Goal: Contribute content: Contribute content

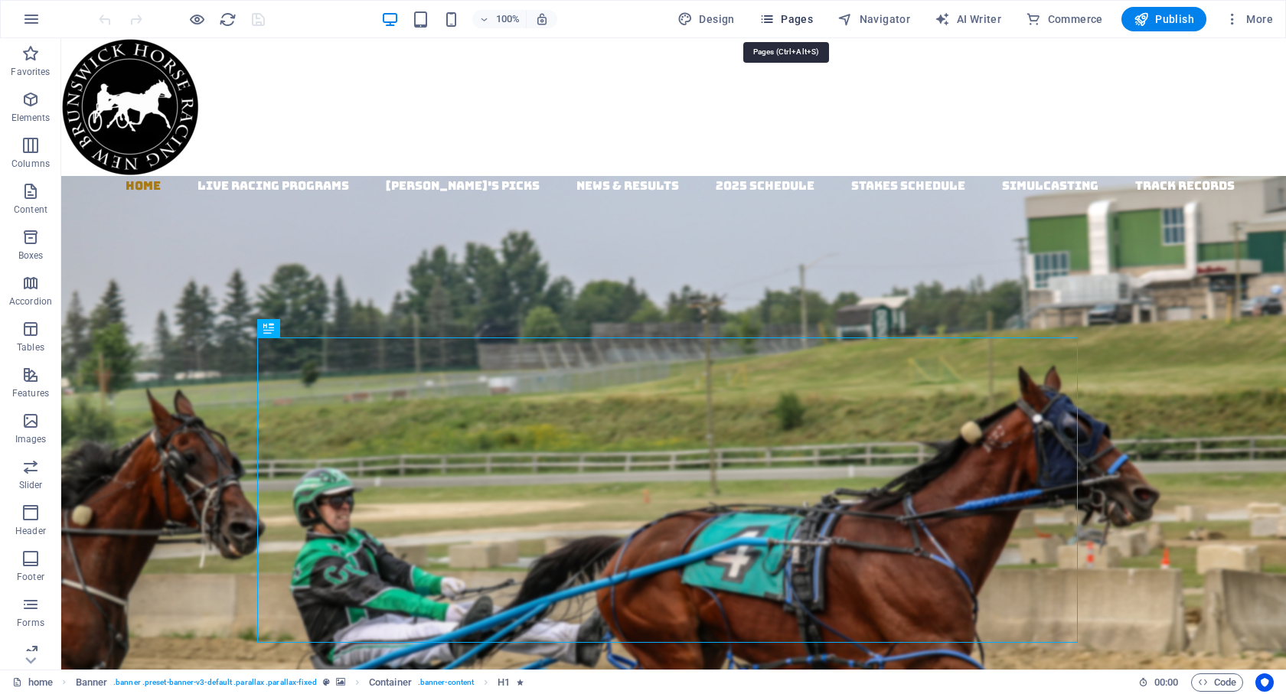
click at [765, 17] on icon "button" at bounding box center [766, 18] width 15 height 15
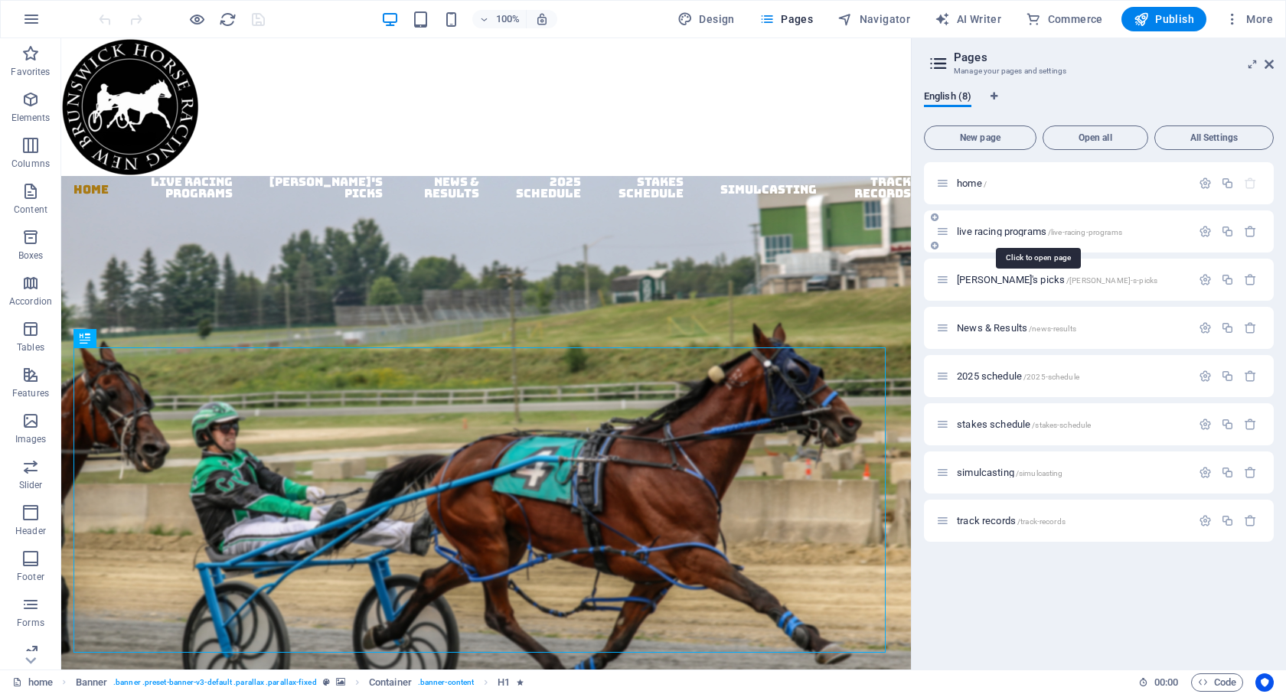
click at [1009, 234] on span "live racing programs /live-racing-programs" at bounding box center [1039, 231] width 165 height 11
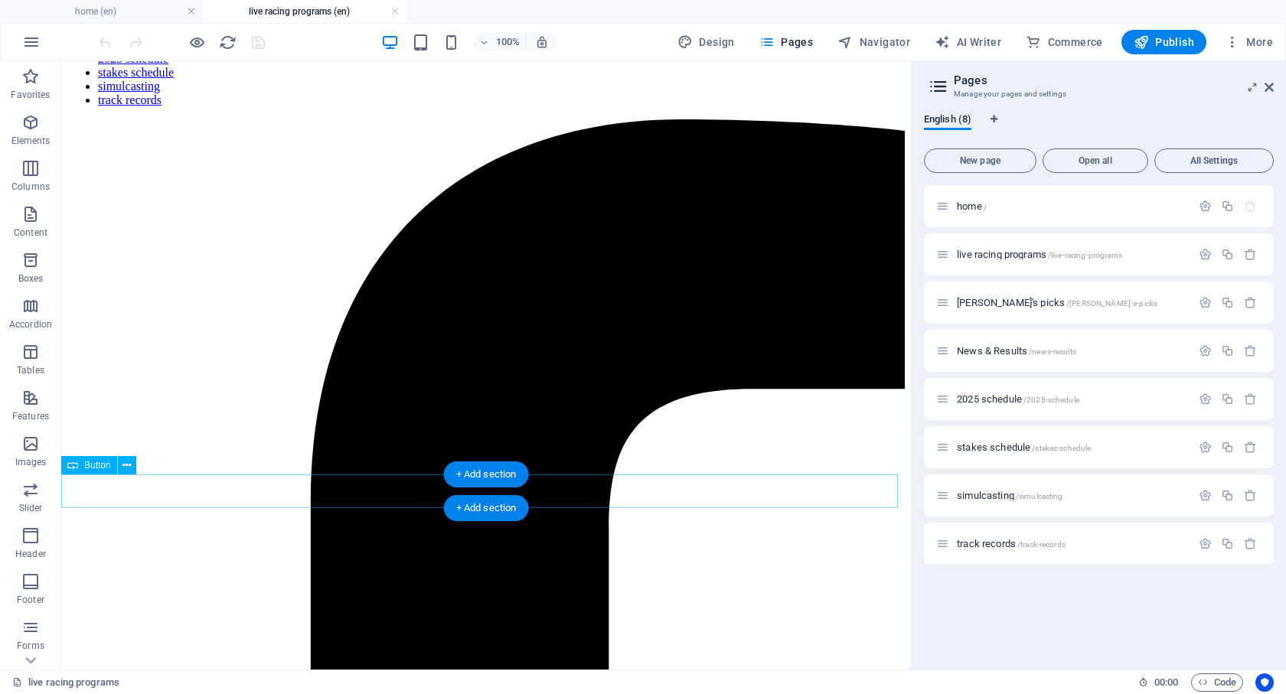
scroll to position [110, 0]
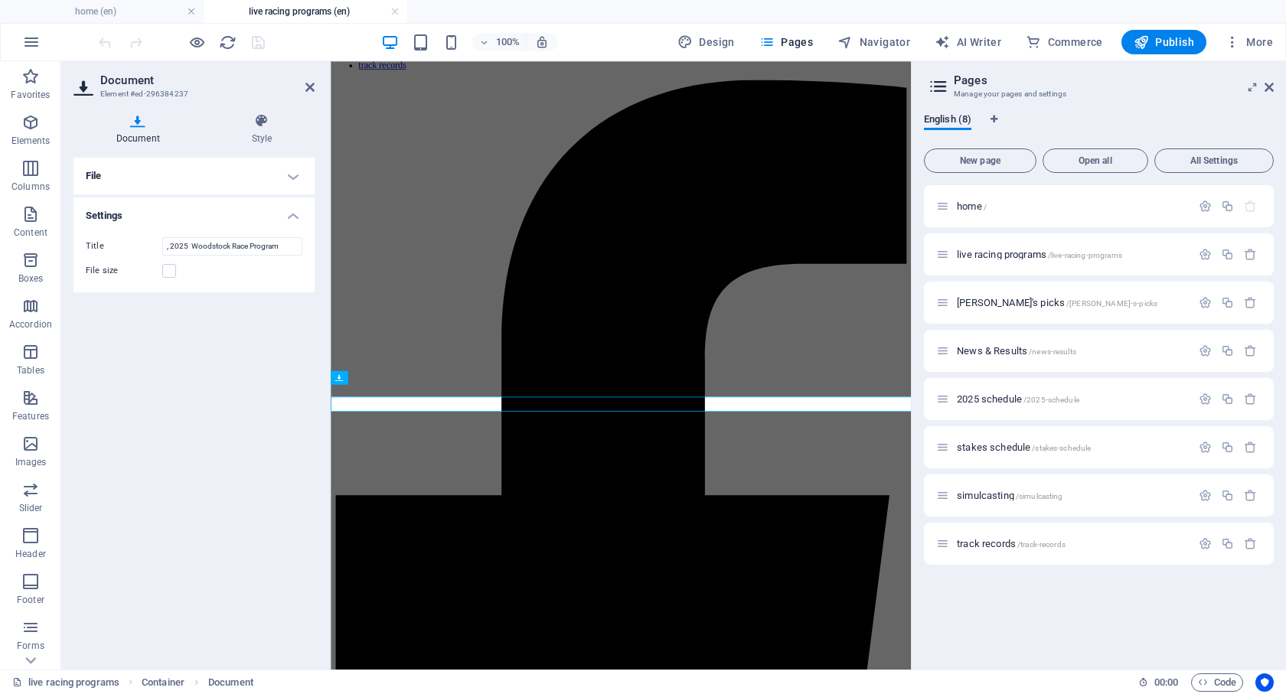
scroll to position [0, 0]
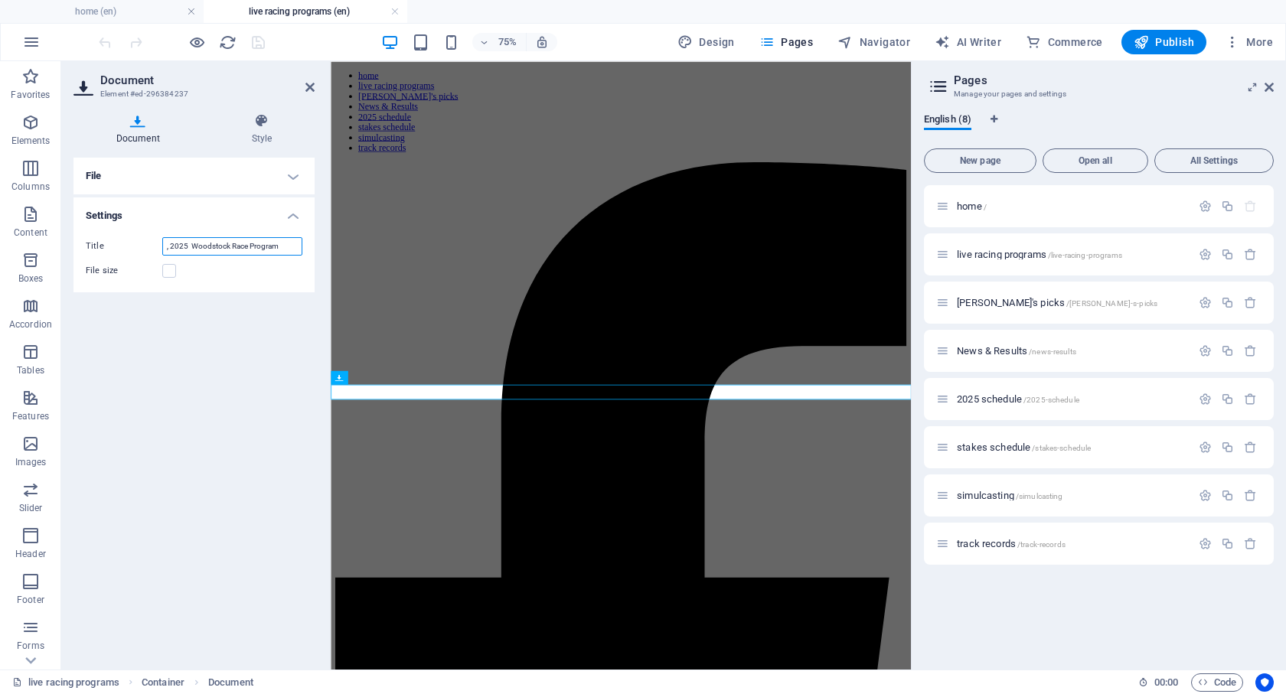
drag, startPoint x: 188, startPoint y: 246, endPoint x: 156, endPoint y: 246, distance: 31.4
click at [156, 246] on div "Title , 2025 Woodstock Race Program" at bounding box center [194, 246] width 217 height 18
type input "[DATE] Woodstock Race Program"
click at [149, 178] on h4 "File" at bounding box center [193, 176] width 241 height 37
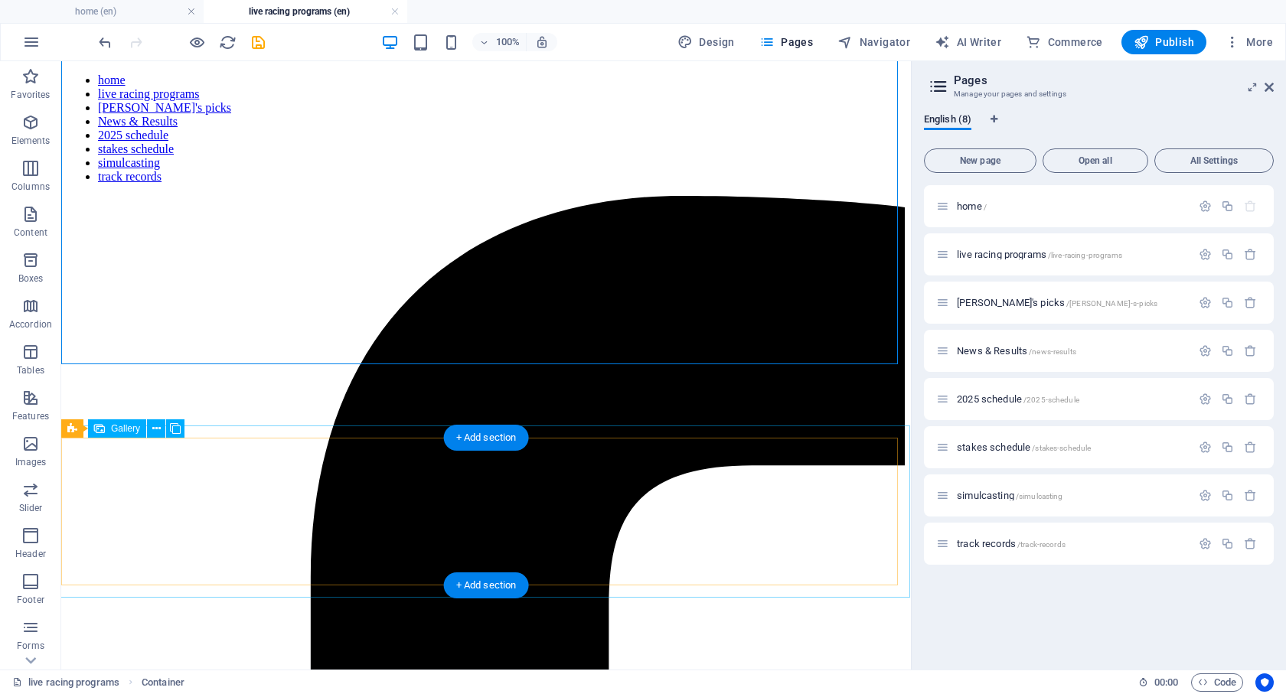
scroll to position [110, 0]
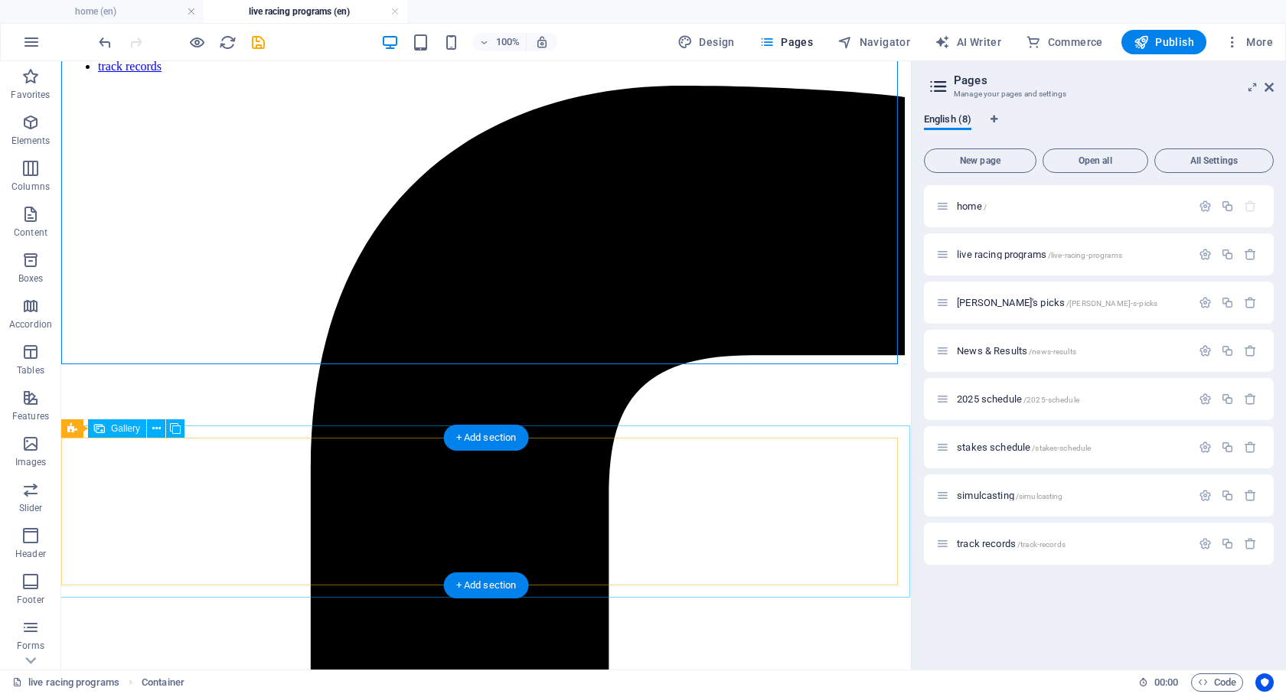
select select "4"
select select "px"
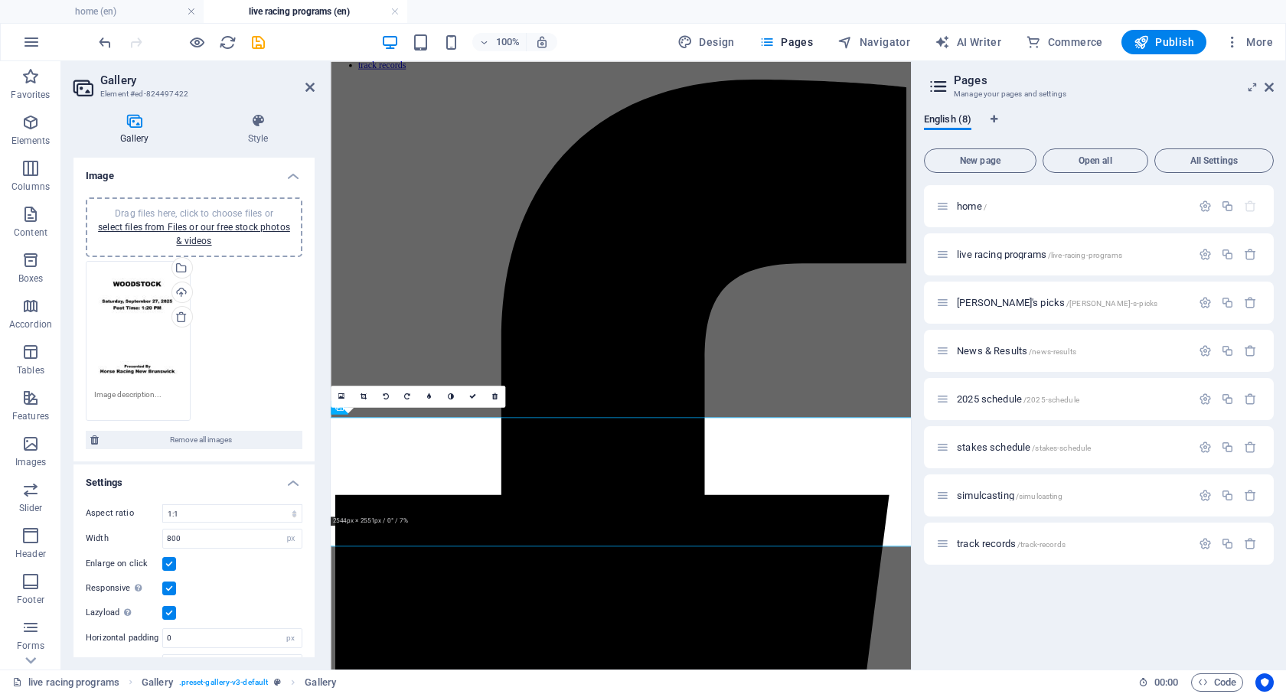
scroll to position [0, 0]
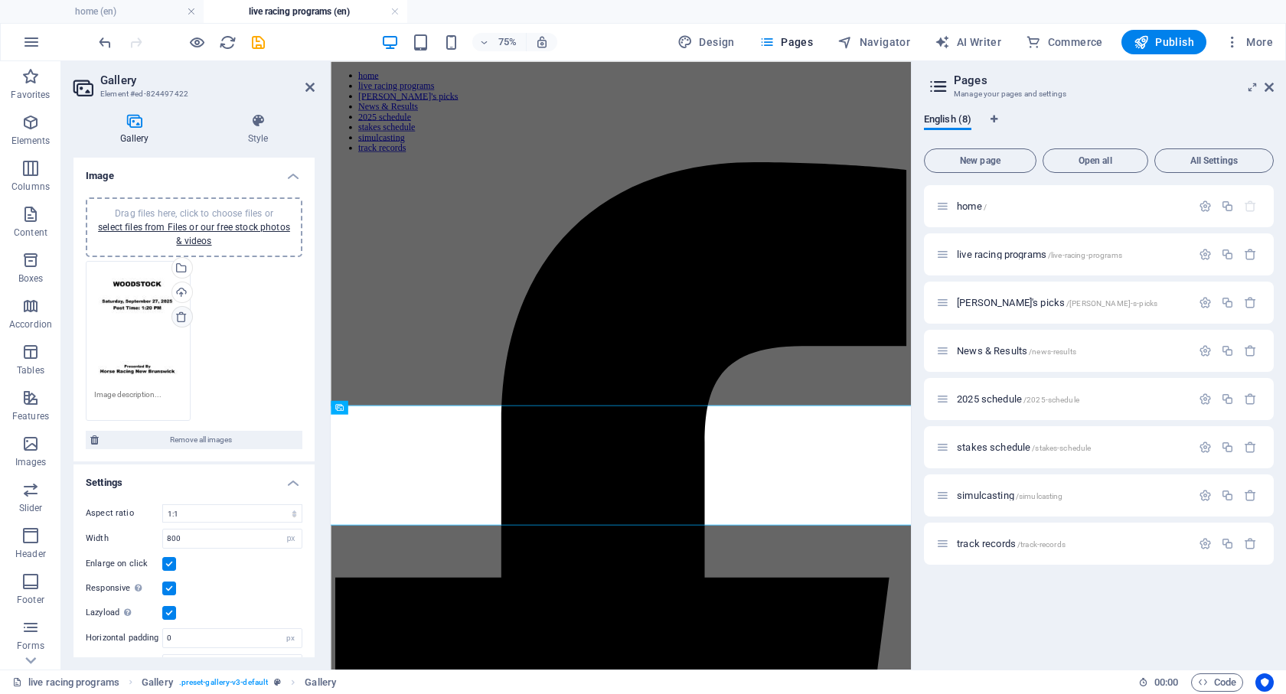
click at [180, 319] on icon at bounding box center [181, 317] width 12 height 12
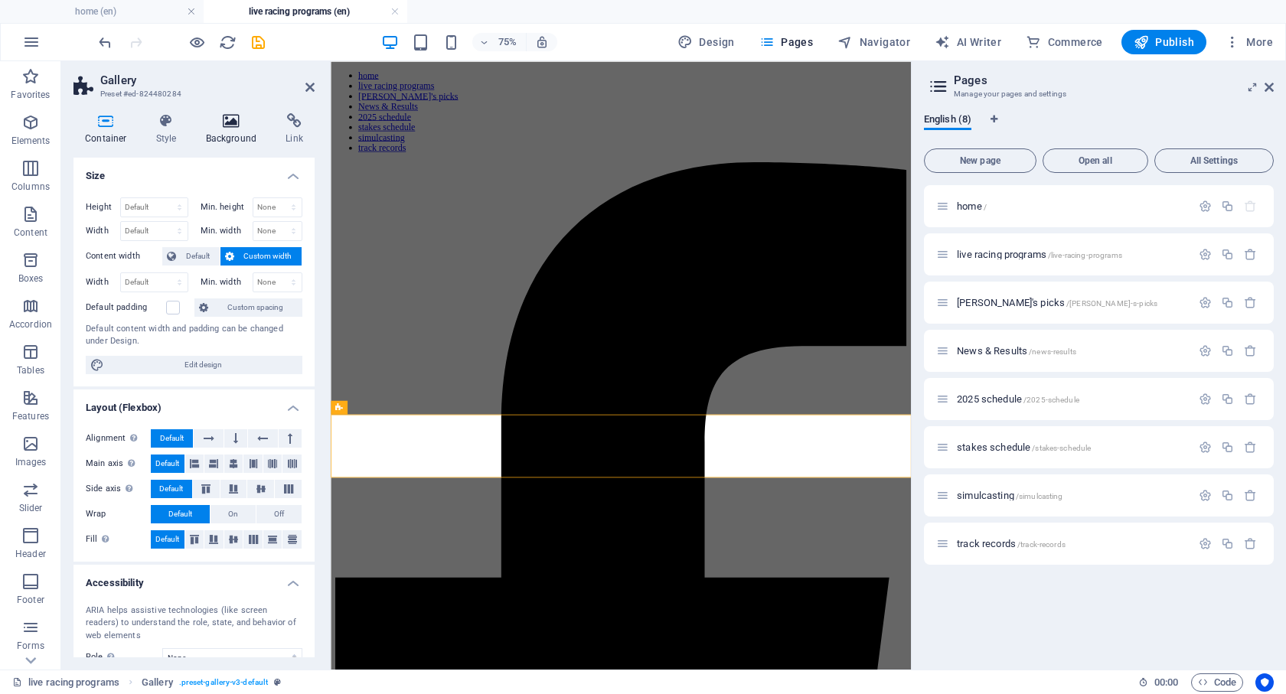
click at [229, 137] on h4 "Background" at bounding box center [234, 129] width 80 height 32
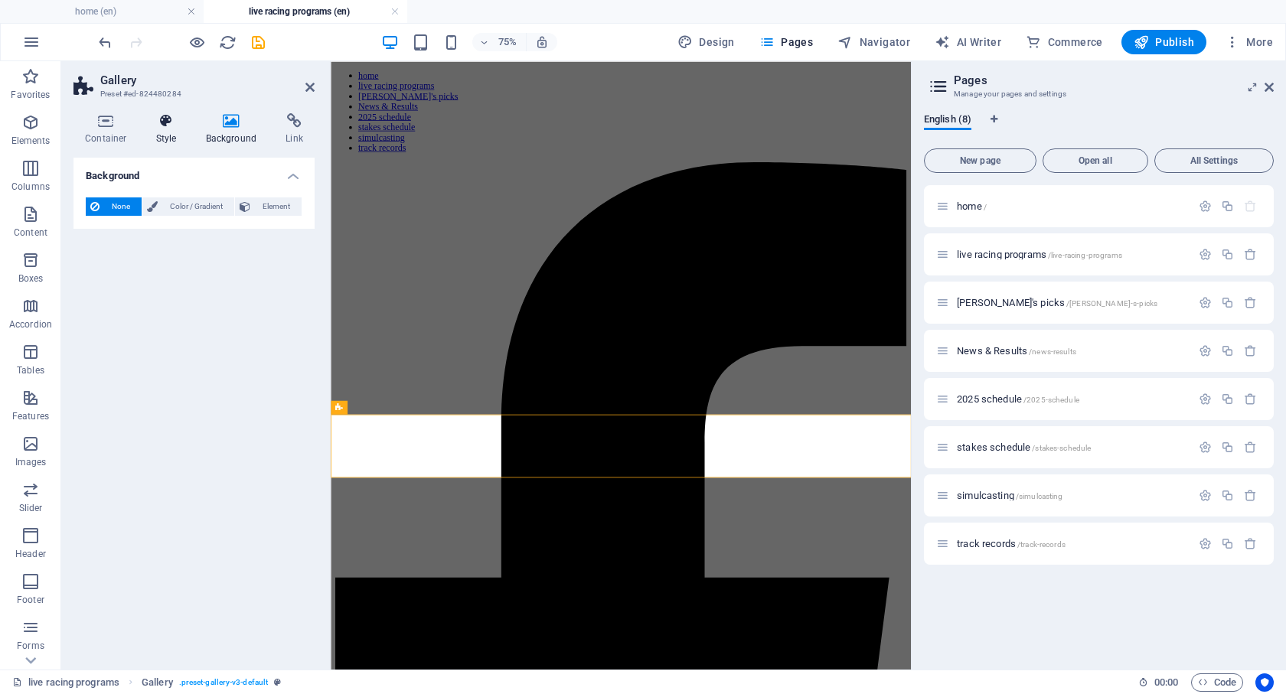
click at [166, 134] on h4 "Style" at bounding box center [170, 129] width 50 height 32
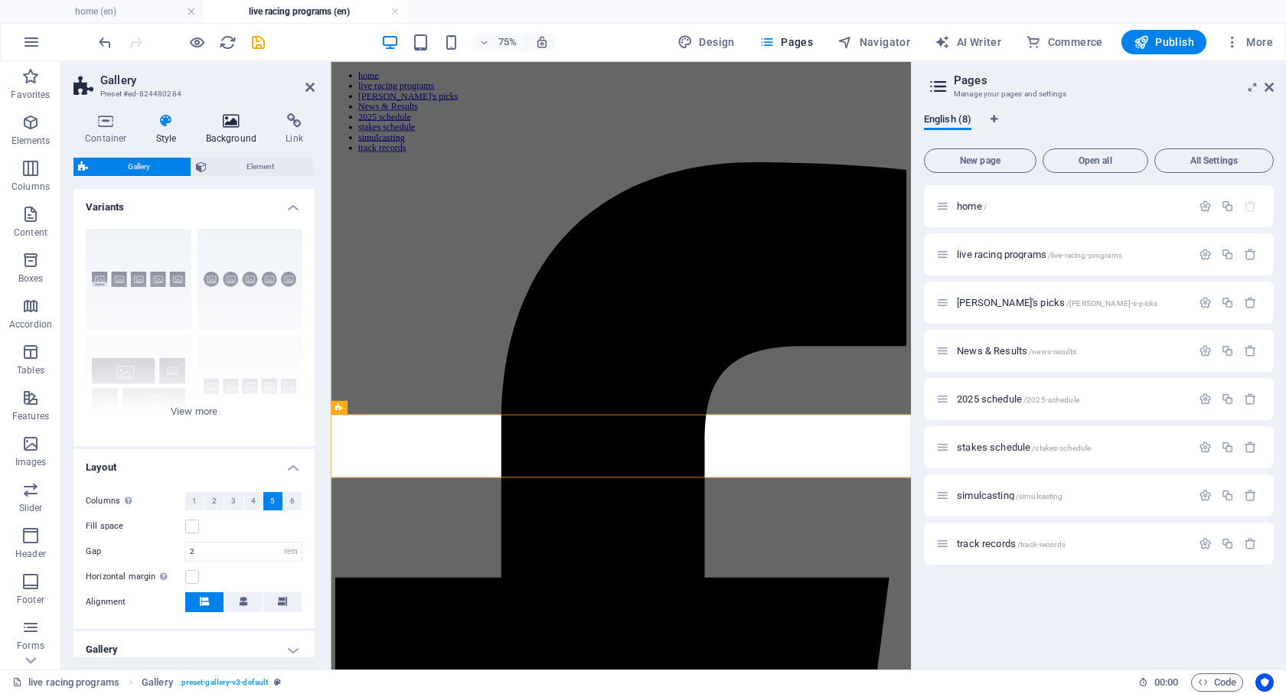
click at [241, 131] on h4 "Background" at bounding box center [234, 129] width 80 height 32
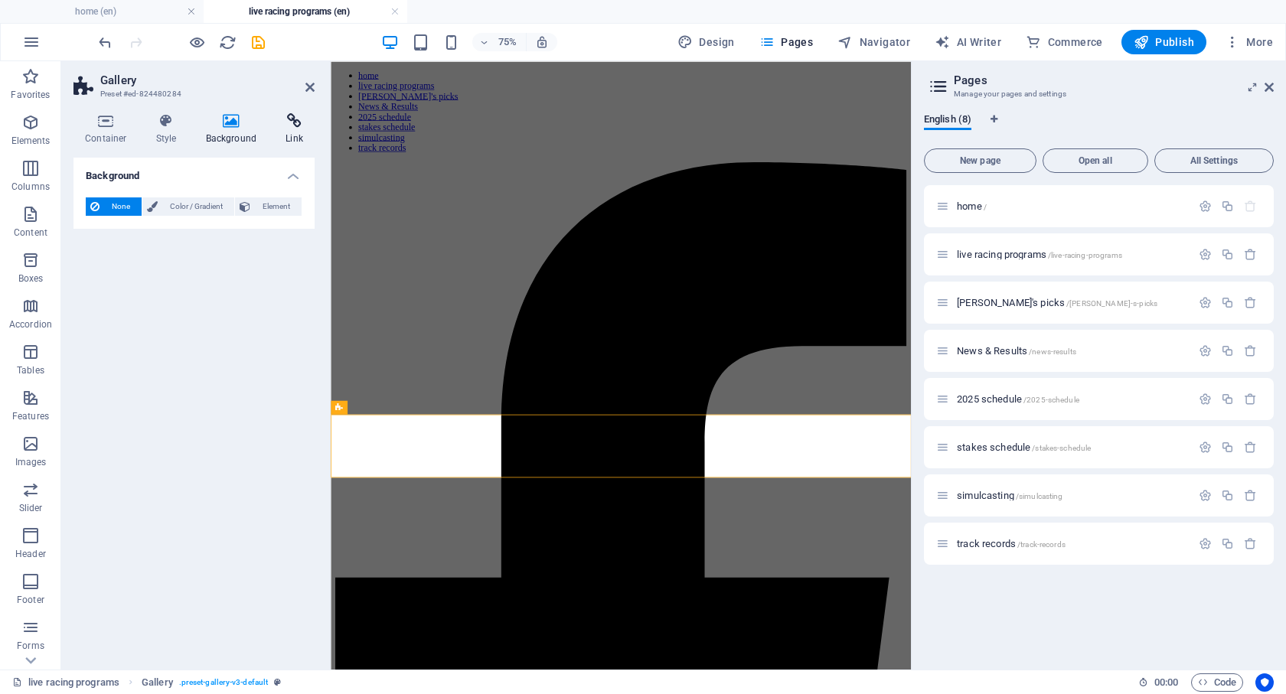
click at [291, 127] on icon at bounding box center [294, 120] width 41 height 15
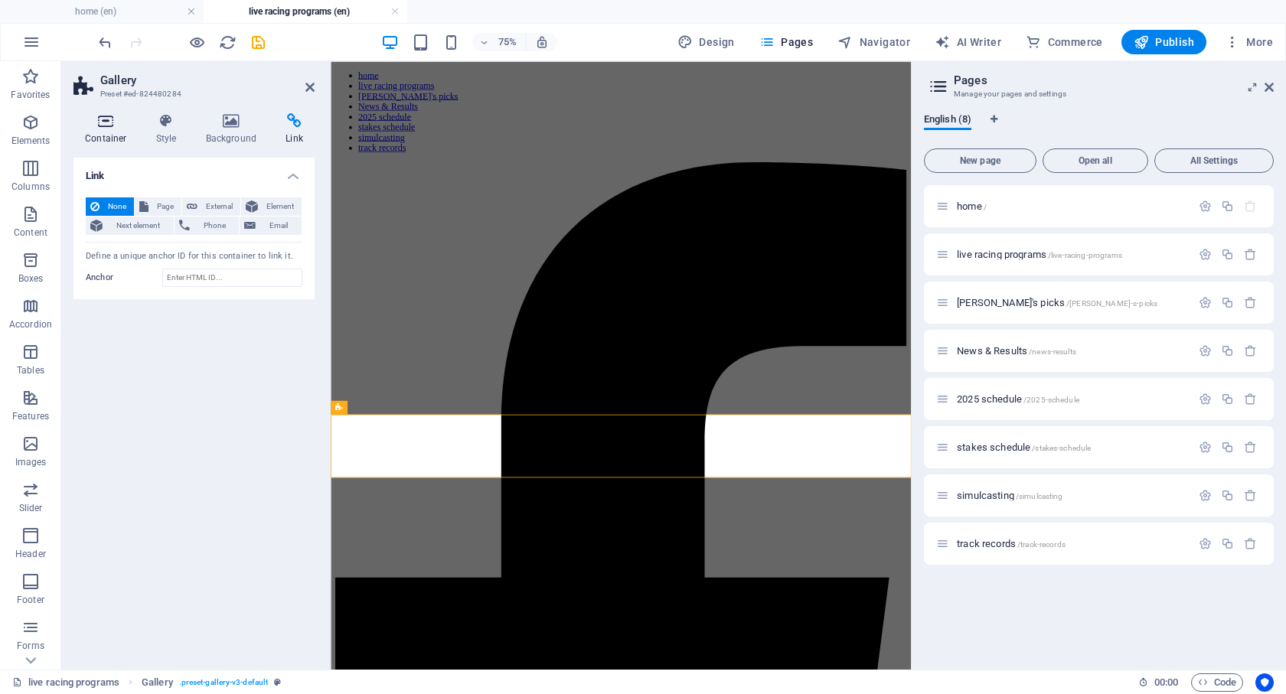
click at [109, 130] on h4 "Container" at bounding box center [108, 129] width 71 height 32
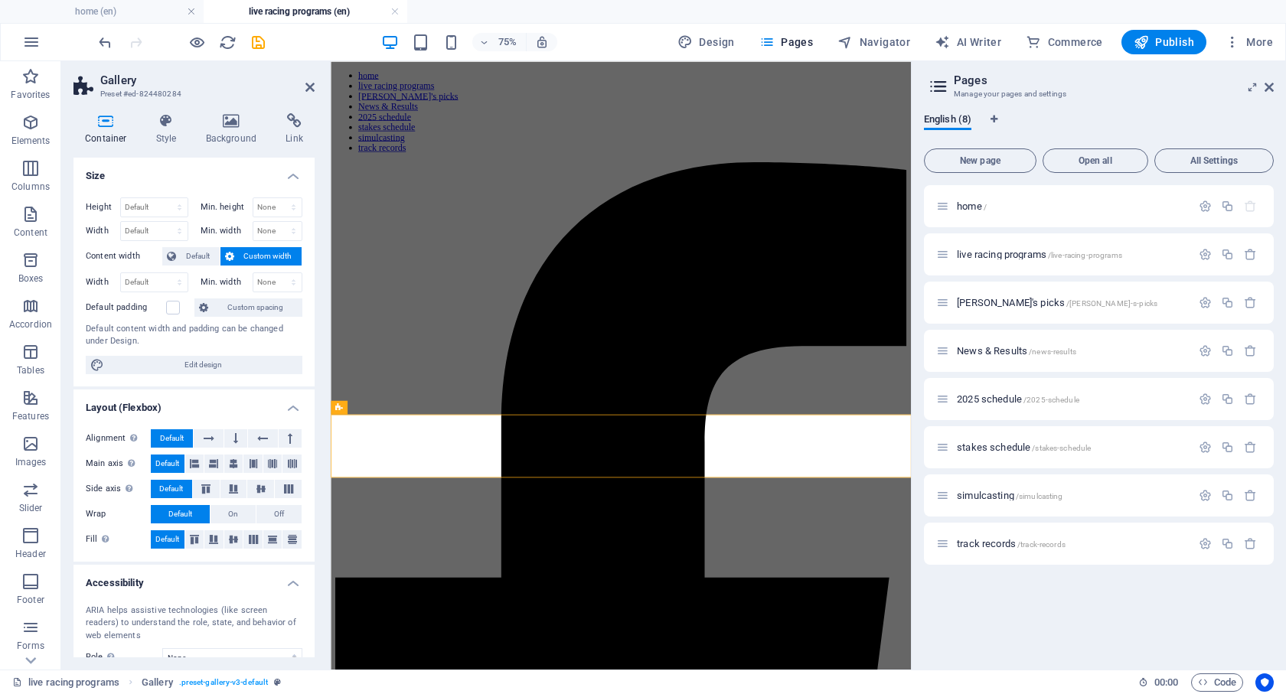
click at [109, 130] on h4 "Container" at bounding box center [108, 129] width 71 height 32
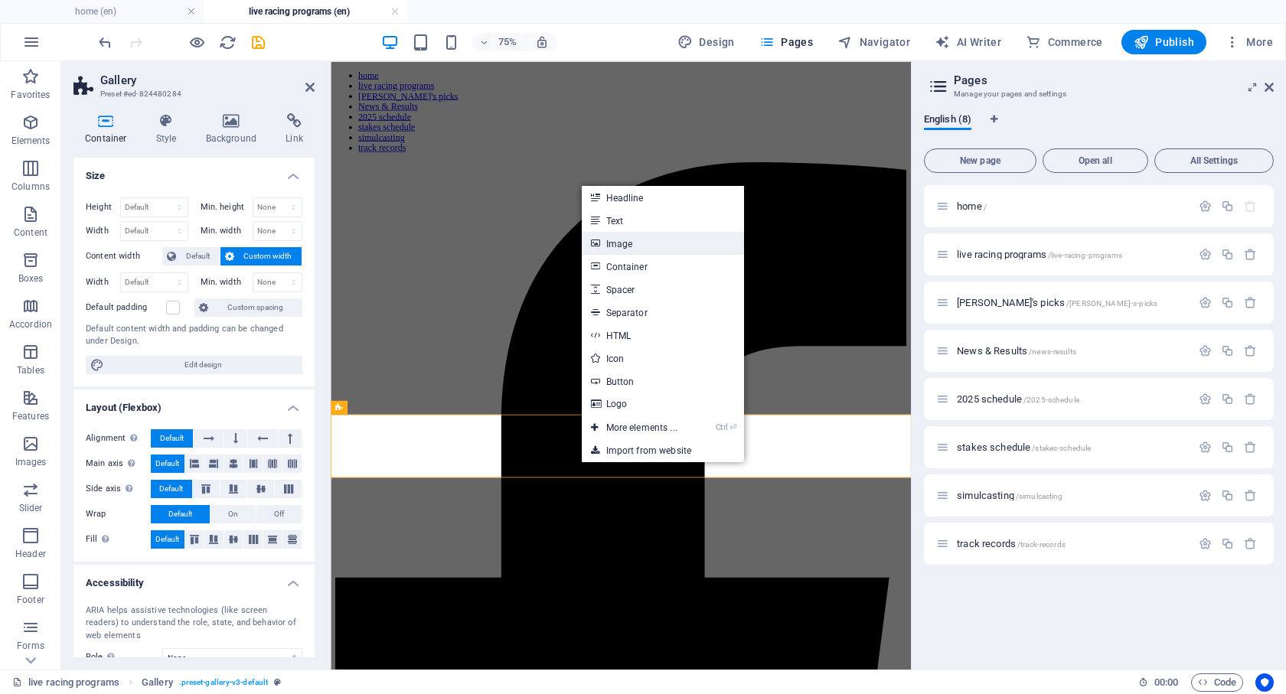
click at [635, 243] on link "Image" at bounding box center [663, 243] width 162 height 23
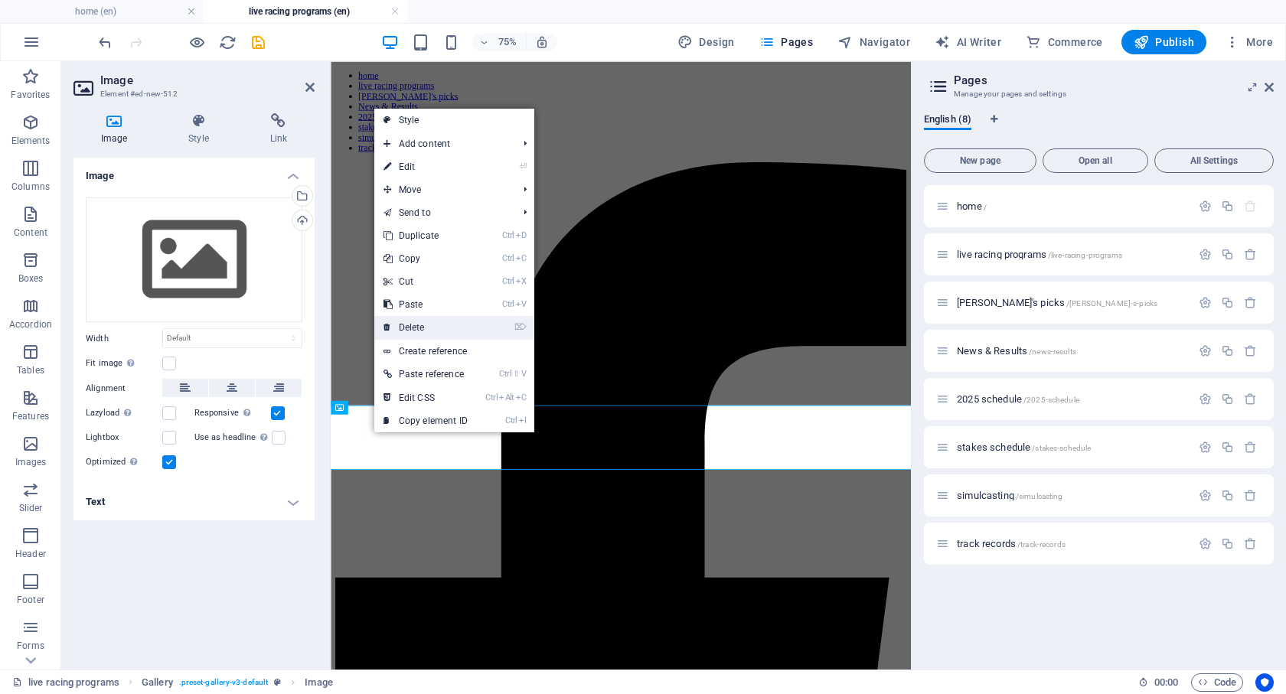
click at [426, 331] on link "⌦ Delete" at bounding box center [425, 327] width 103 height 23
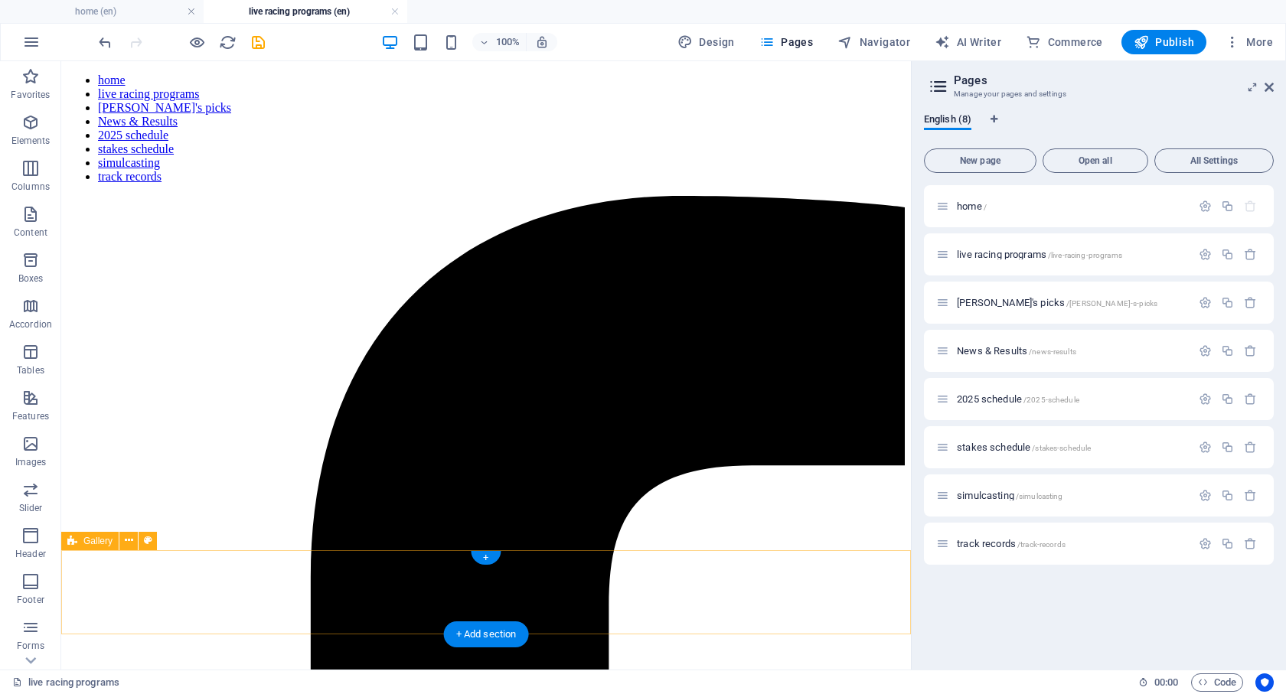
click at [488, 554] on div "+" at bounding box center [486, 558] width 30 height 14
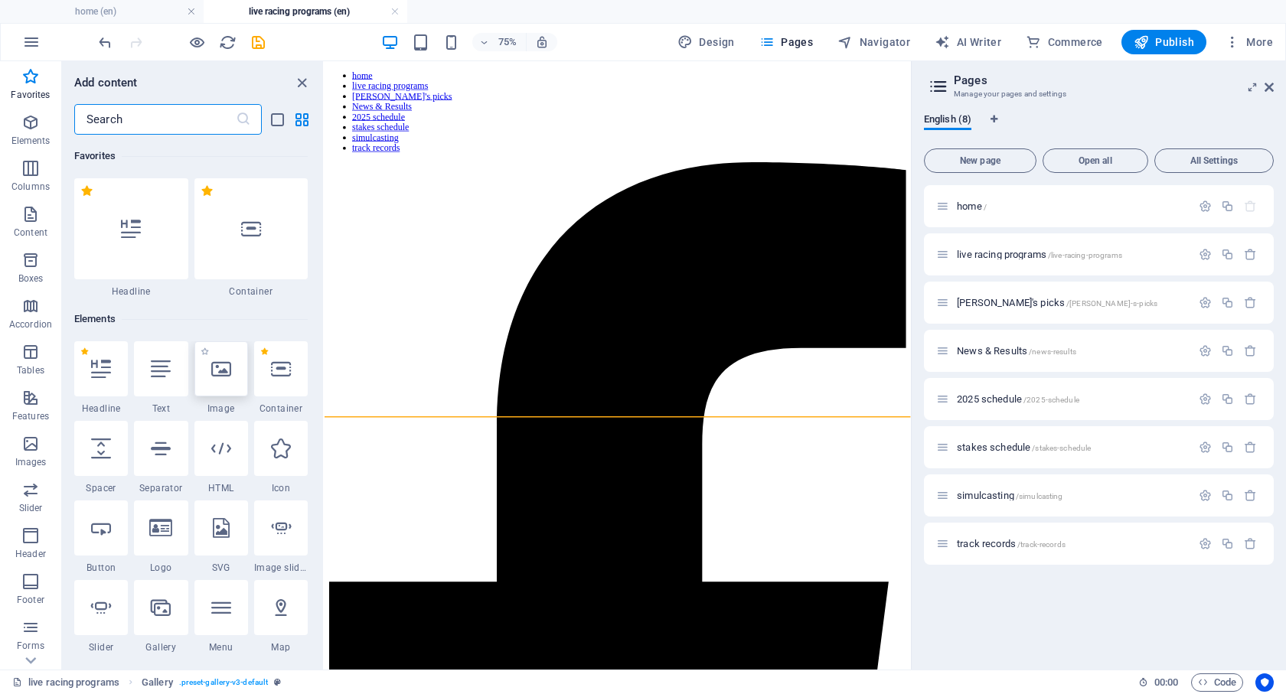
click at [218, 387] on div at bounding box center [221, 368] width 54 height 55
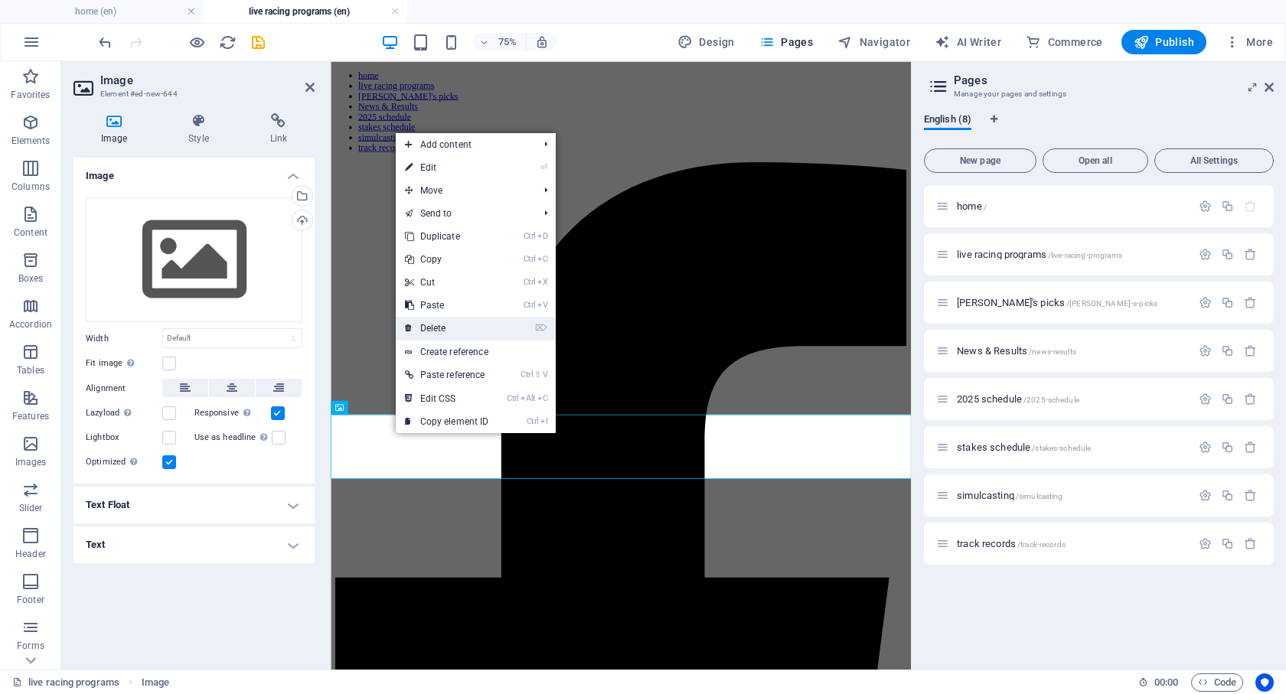
click at [429, 325] on link "⌦ Delete" at bounding box center [447, 328] width 103 height 23
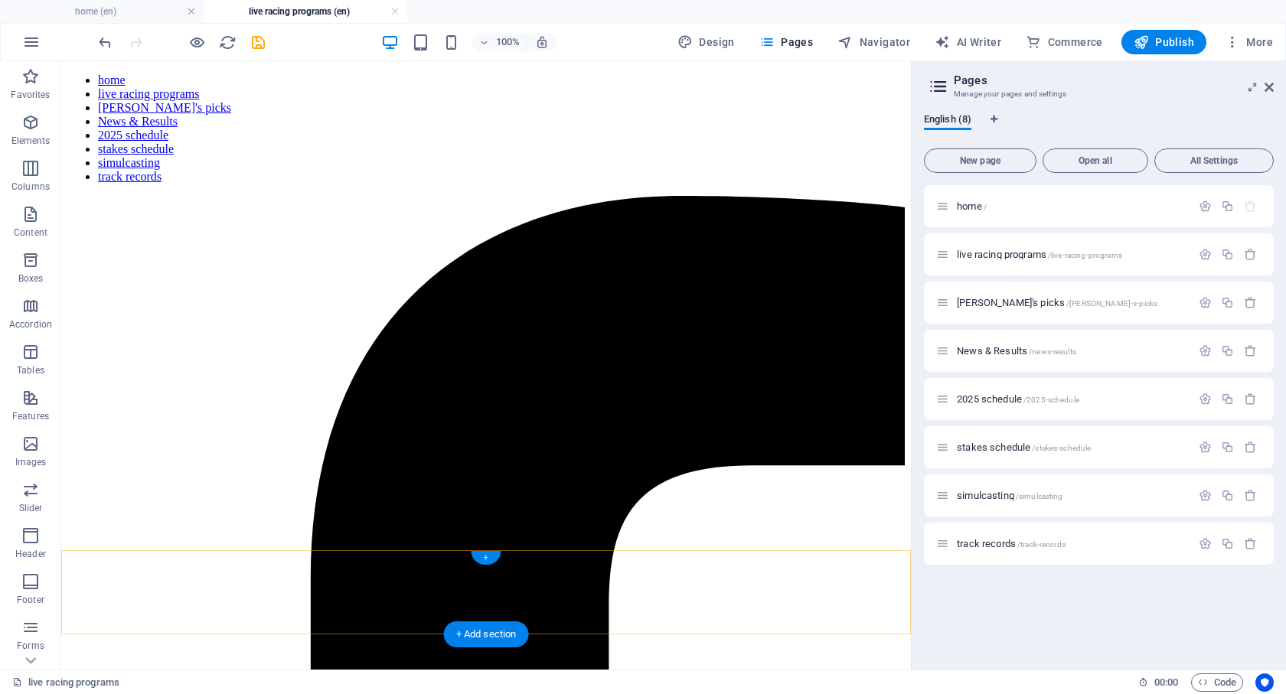
click at [480, 557] on div "+" at bounding box center [486, 558] width 30 height 14
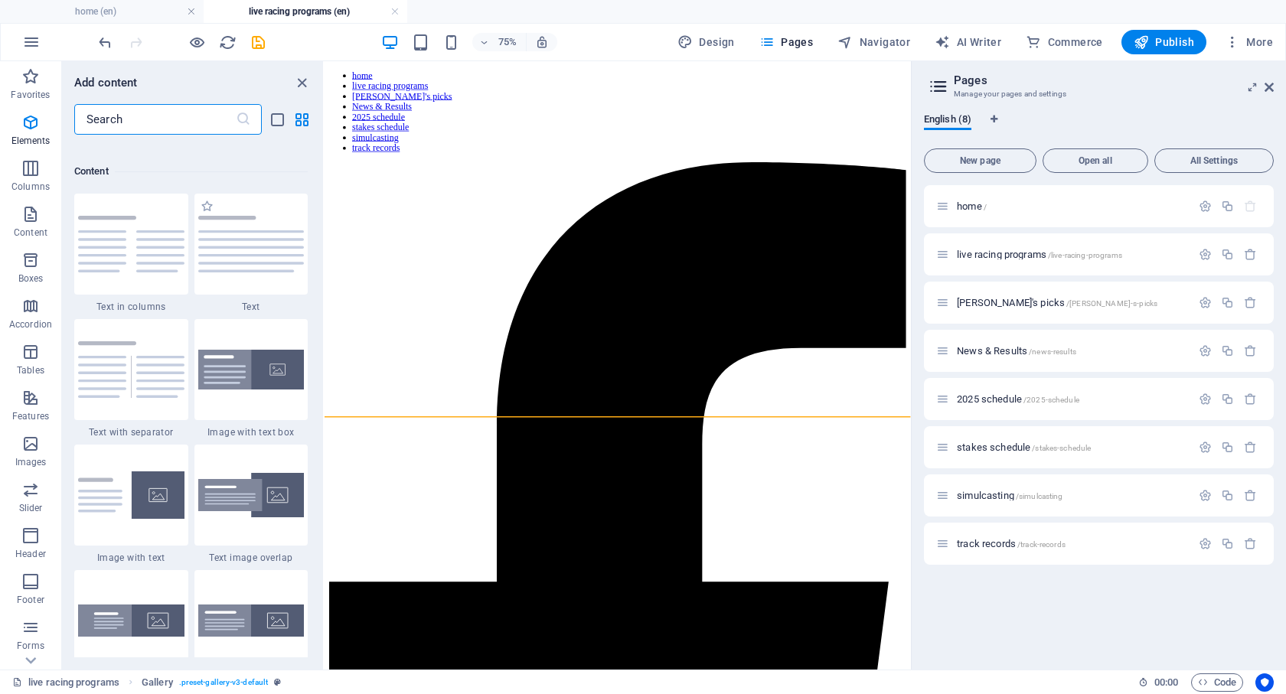
scroll to position [2678, 0]
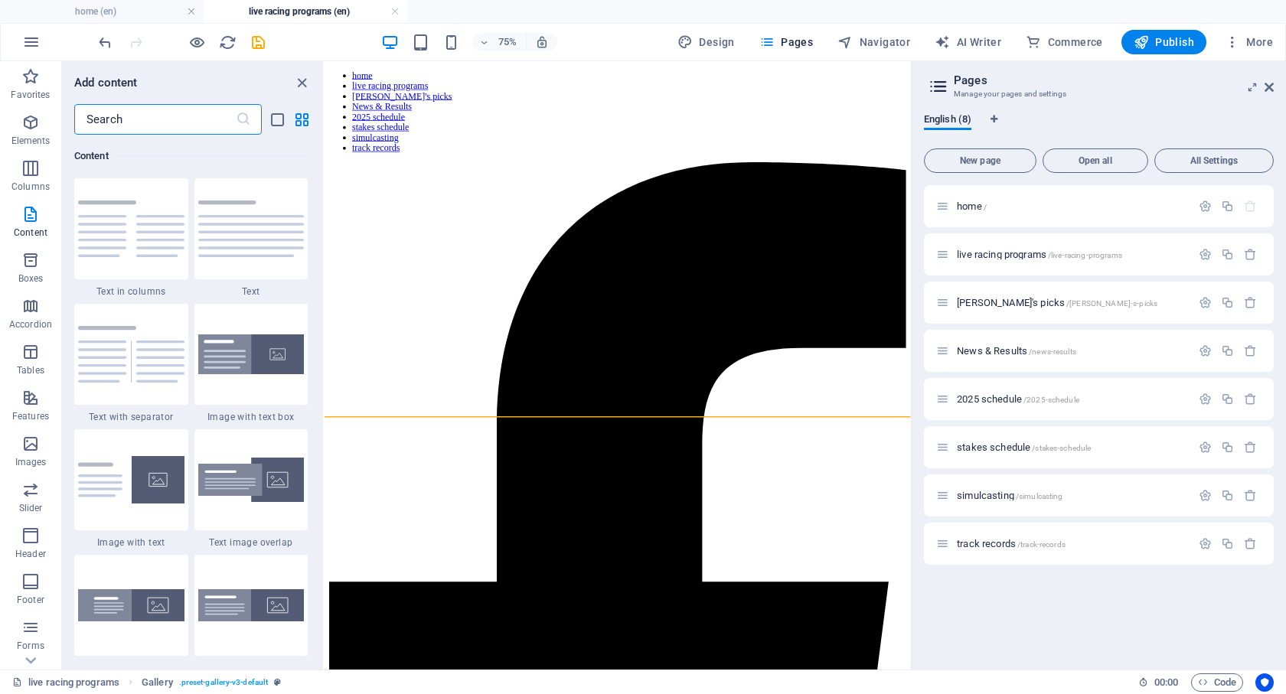
click at [174, 116] on input "text" at bounding box center [155, 119] width 162 height 31
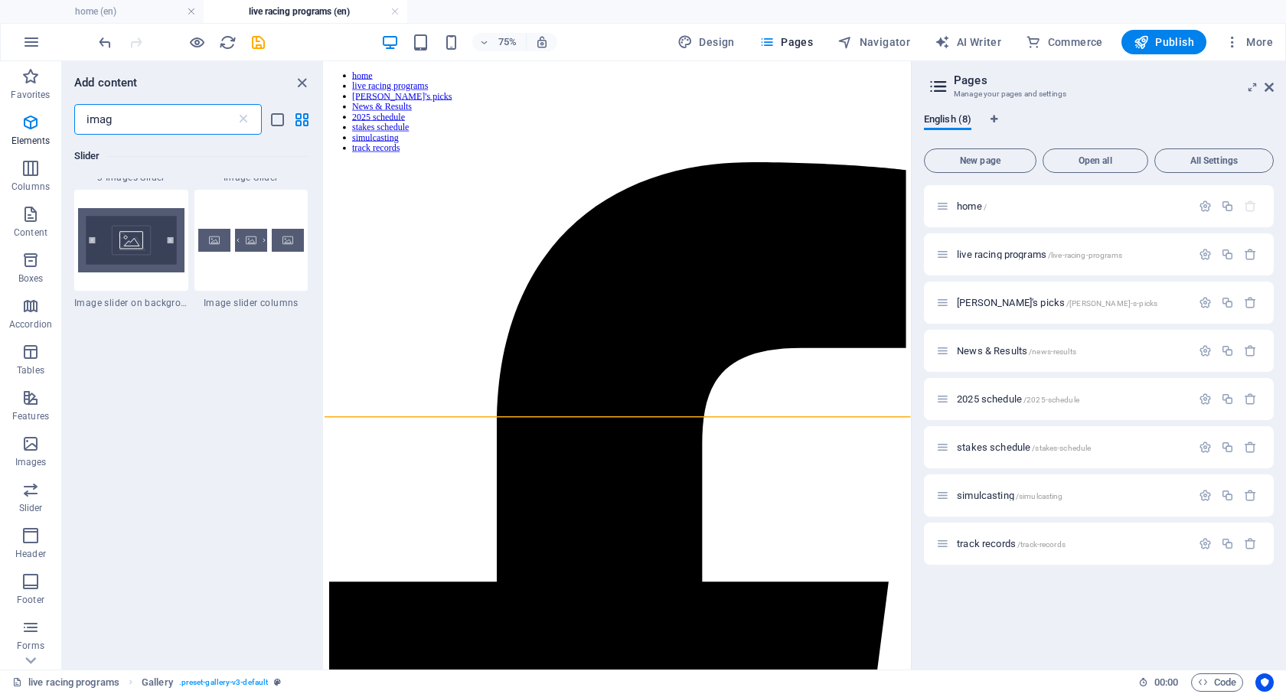
scroll to position [0, 0]
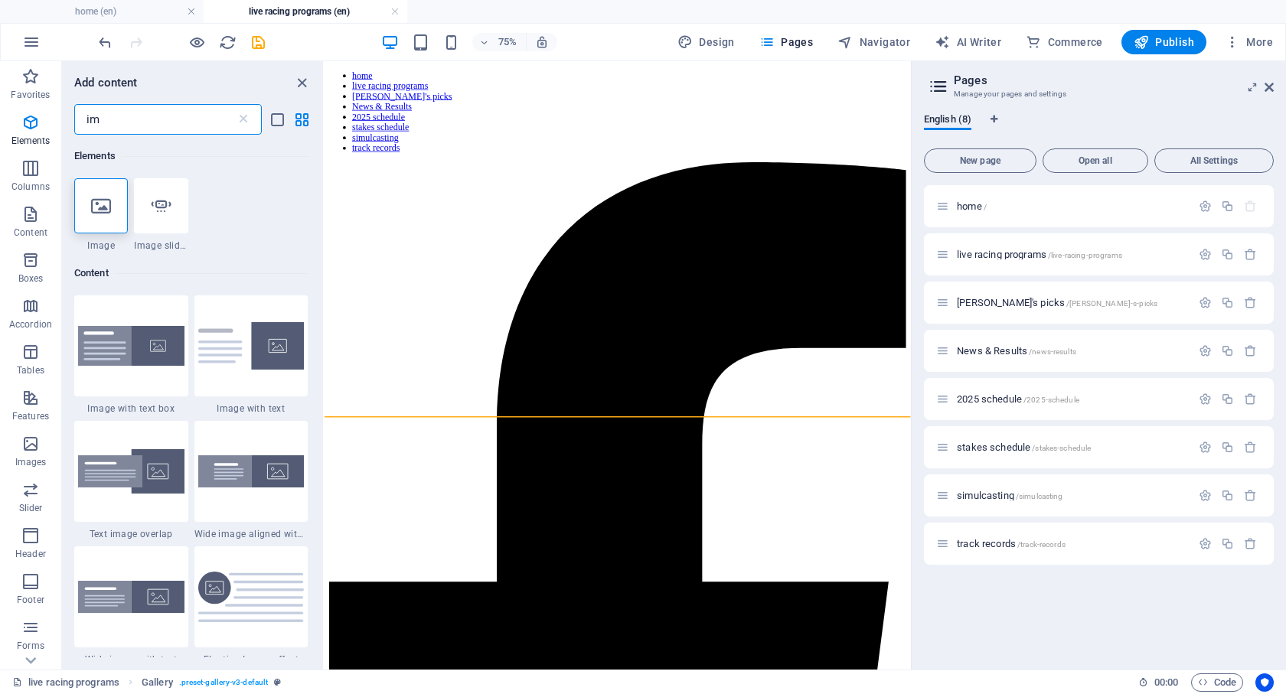
type input "i"
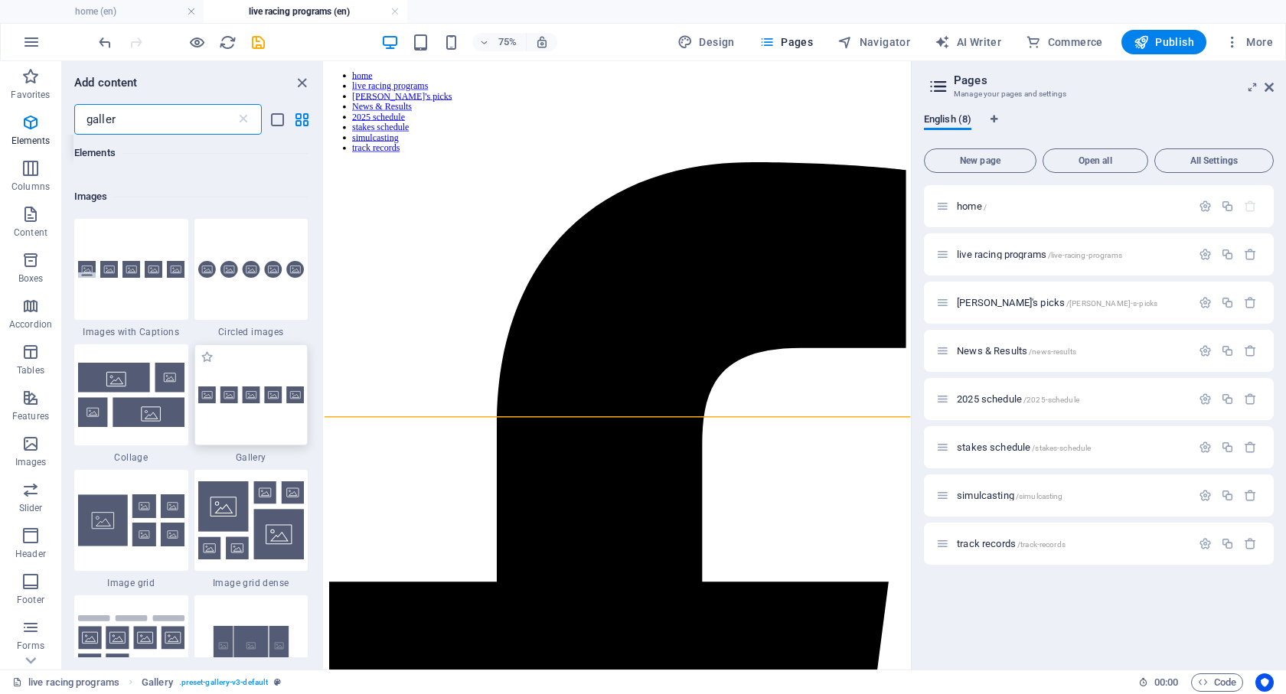
scroll to position [153, 0]
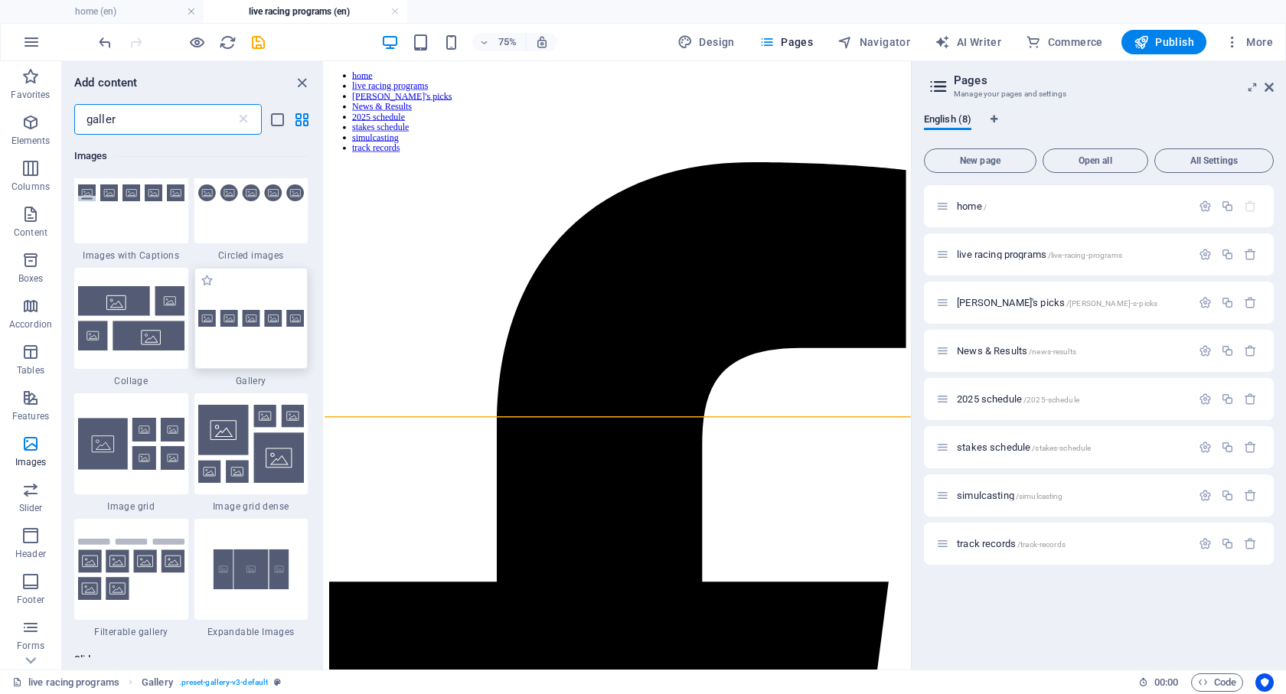
type input "galler"
click at [254, 329] on div at bounding box center [251, 318] width 114 height 101
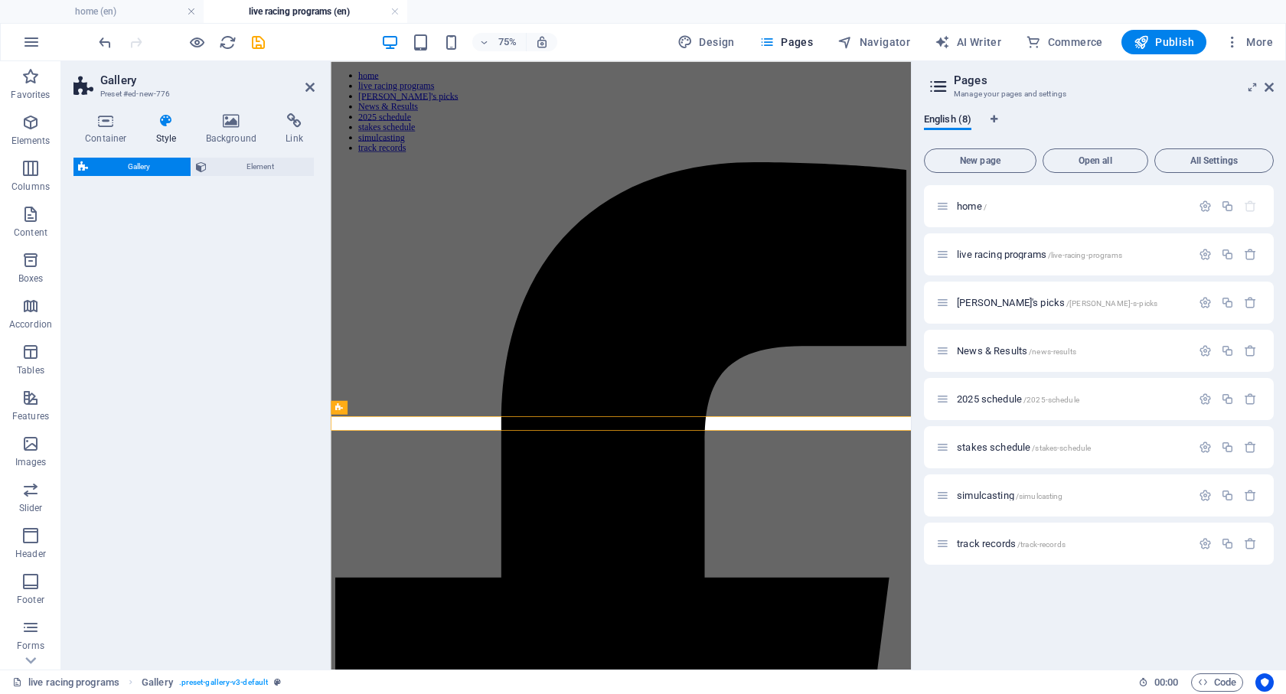
select select "rem"
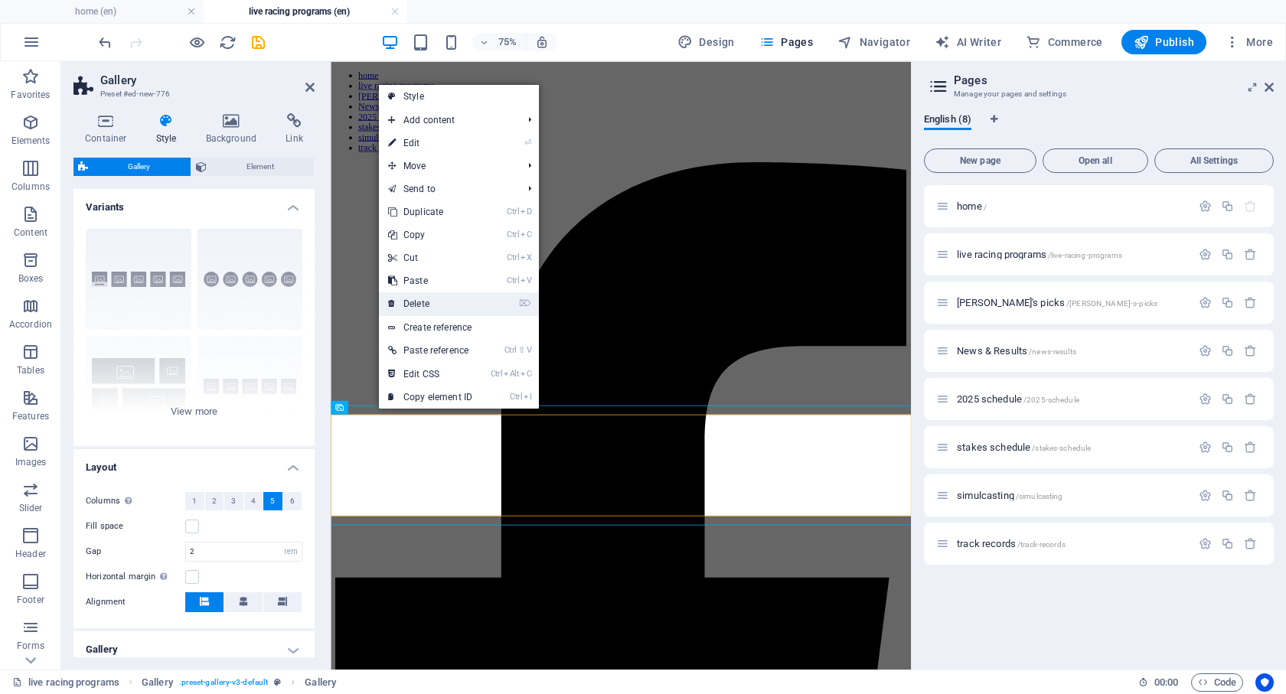
click at [413, 305] on link "⌦ Delete" at bounding box center [430, 303] width 103 height 23
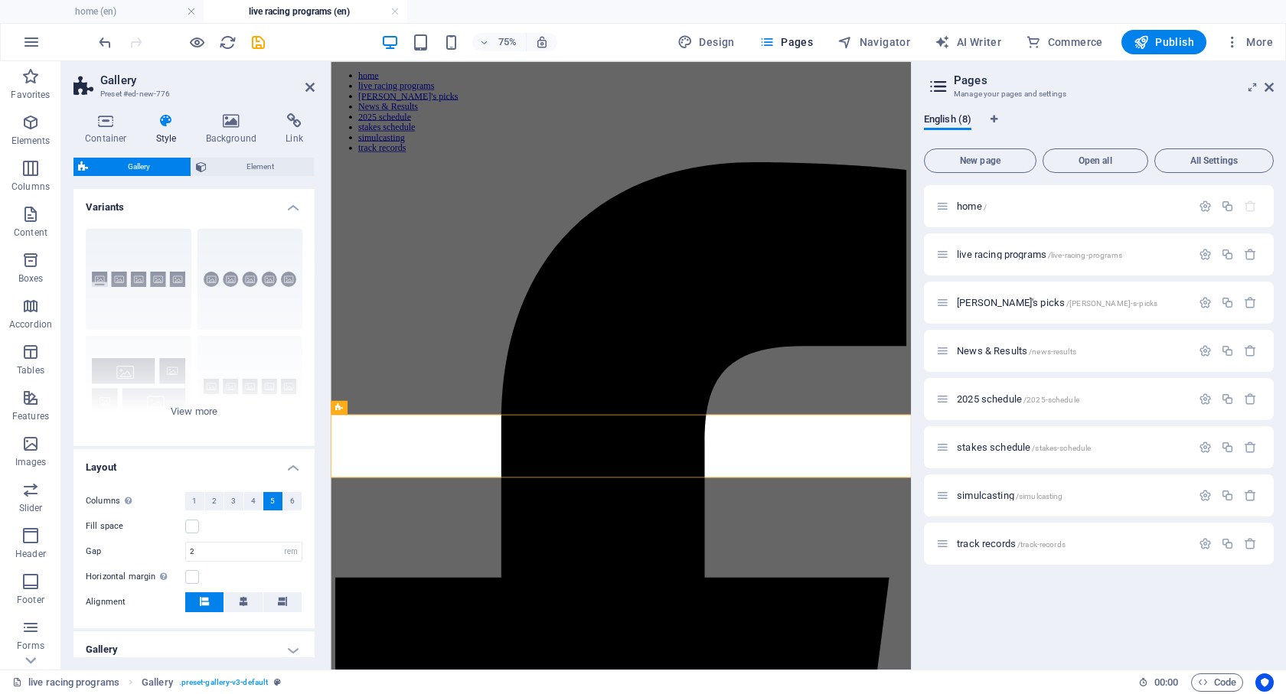
click at [293, 206] on h4 "Variants" at bounding box center [193, 203] width 241 height 28
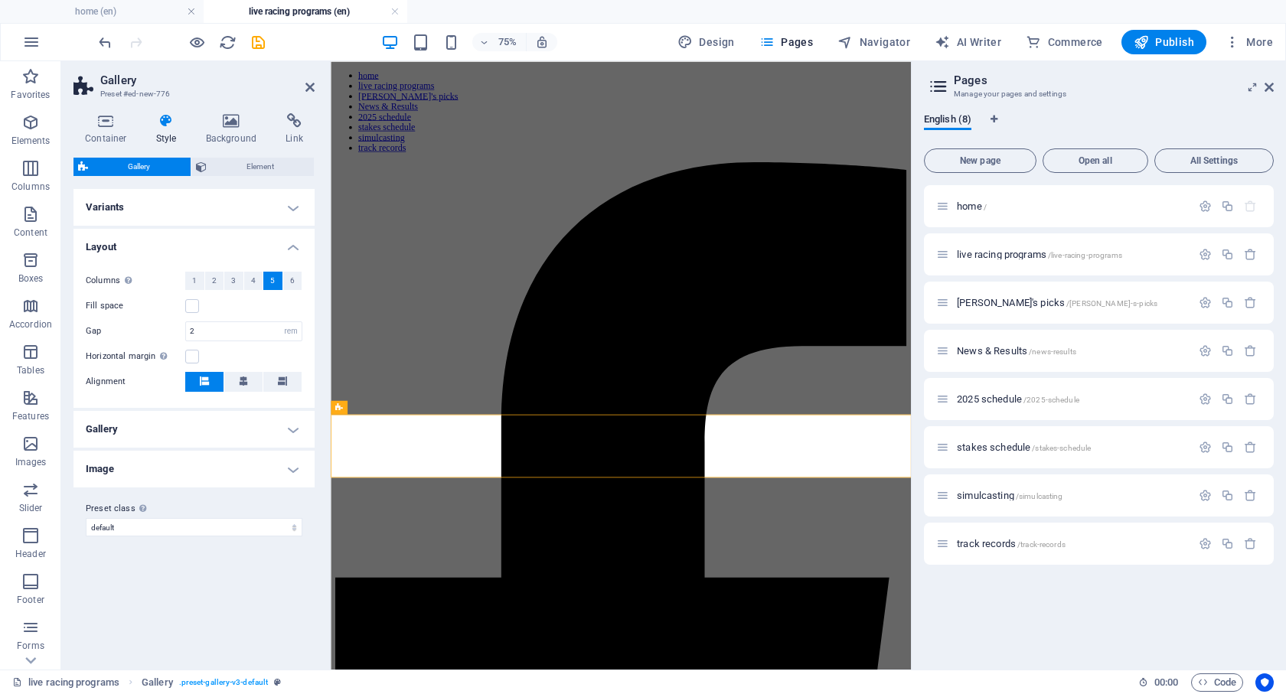
click at [293, 206] on h4 "Variants" at bounding box center [193, 207] width 241 height 37
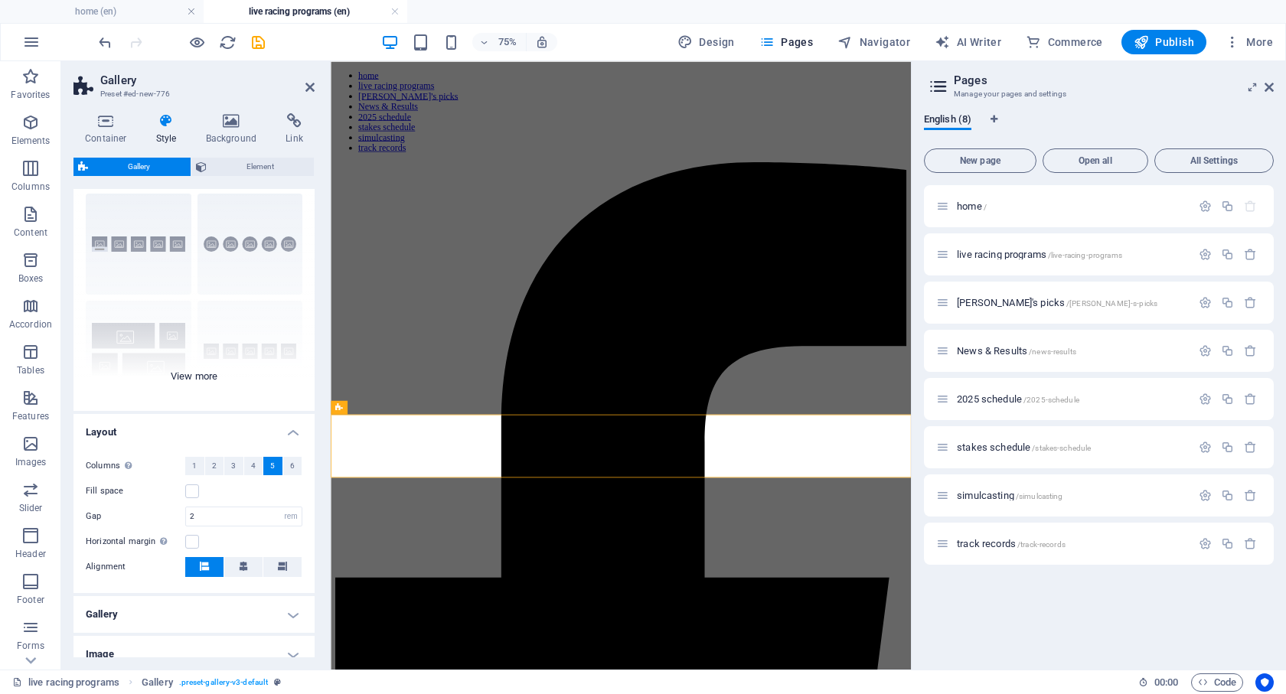
scroll to position [0, 0]
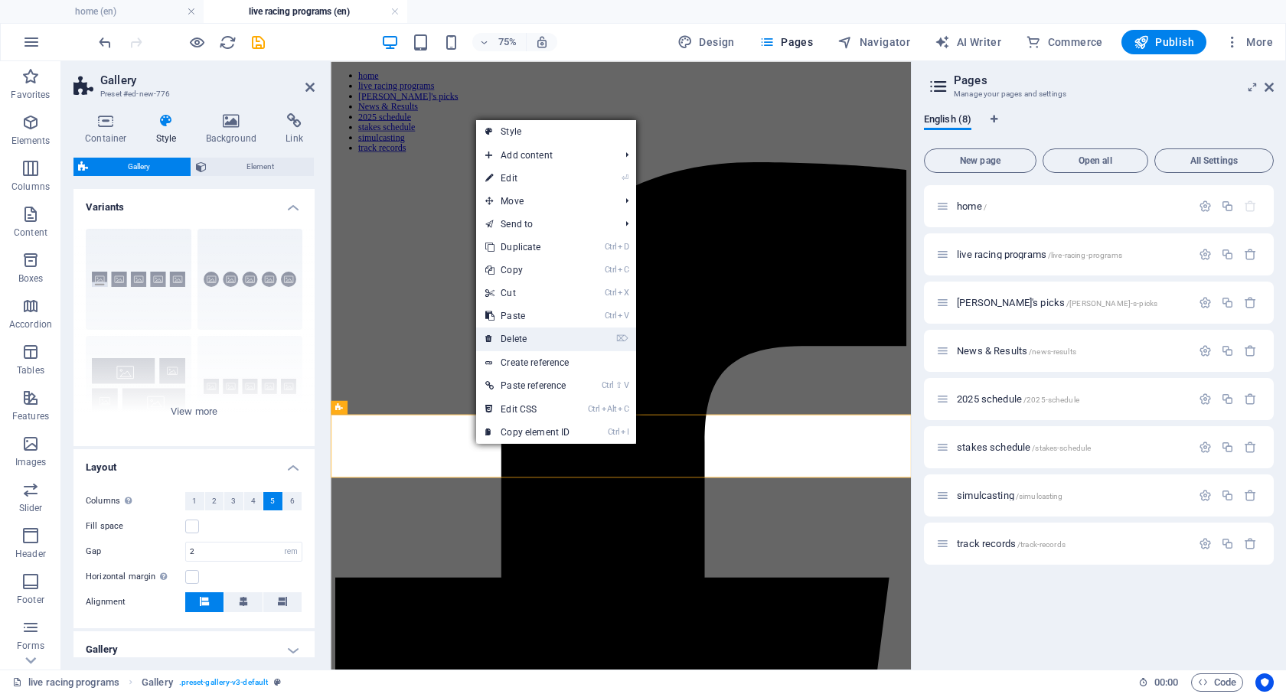
click at [517, 341] on link "⌦ Delete" at bounding box center [527, 339] width 103 height 23
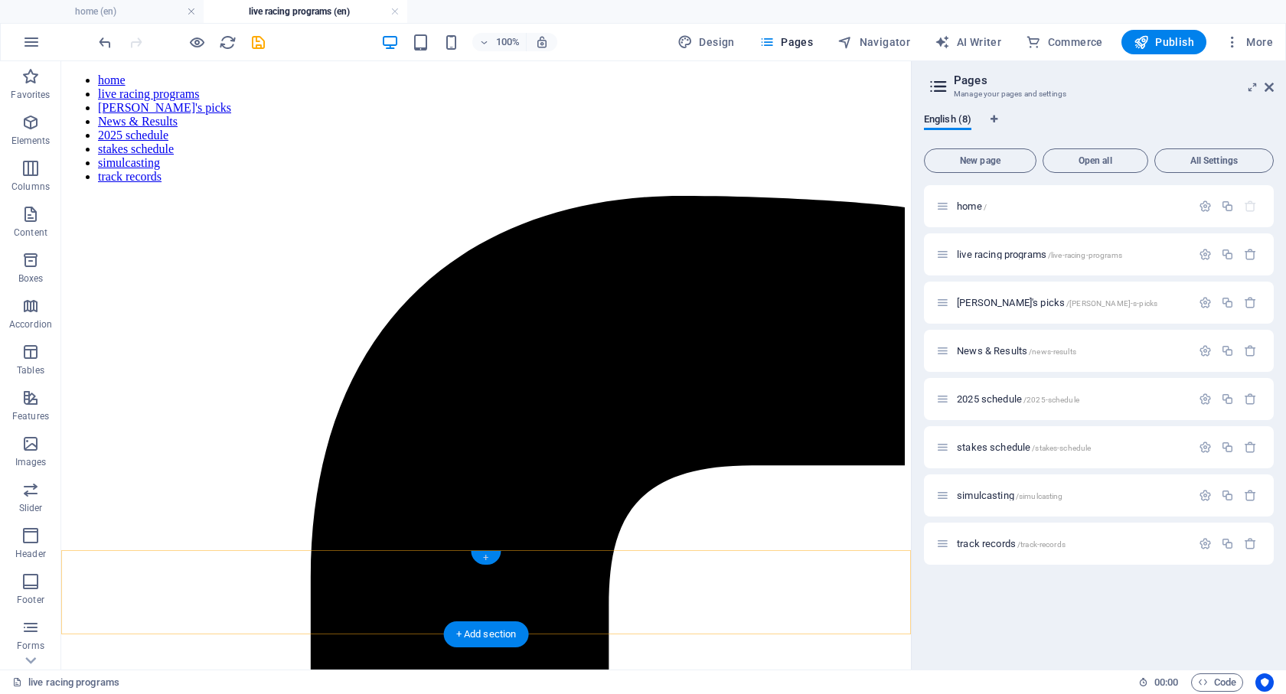
click at [485, 557] on div "+" at bounding box center [486, 558] width 30 height 14
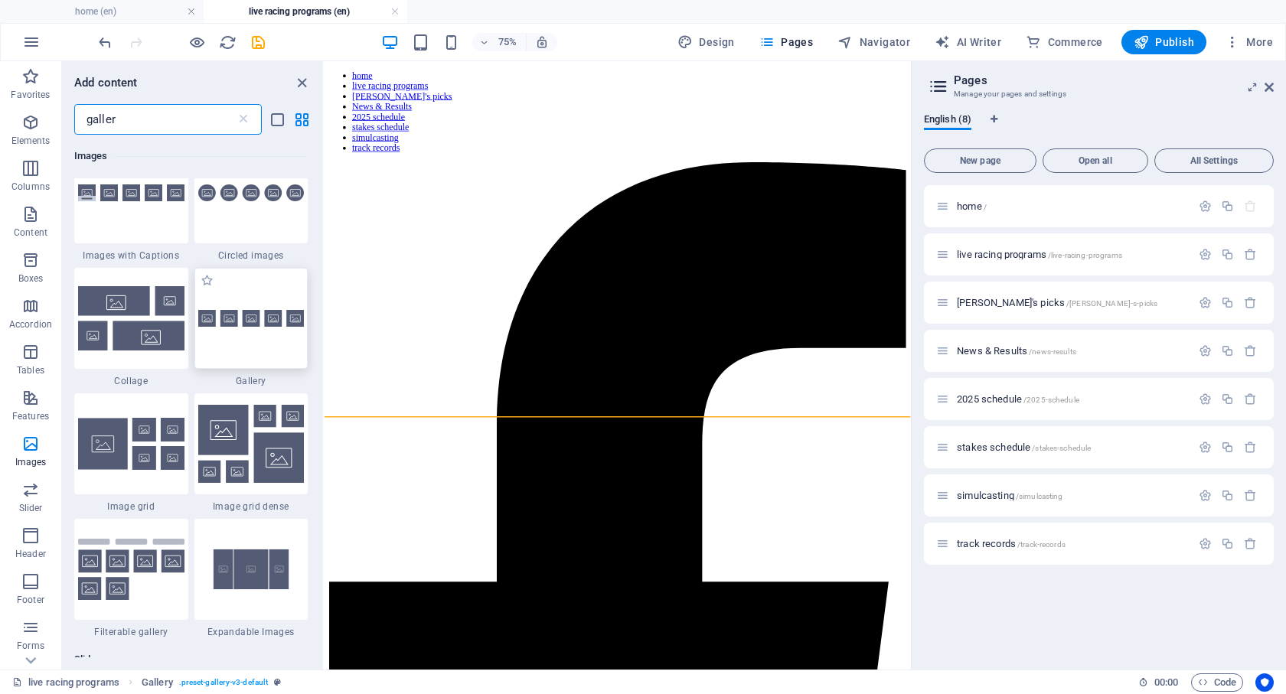
scroll to position [230, 0]
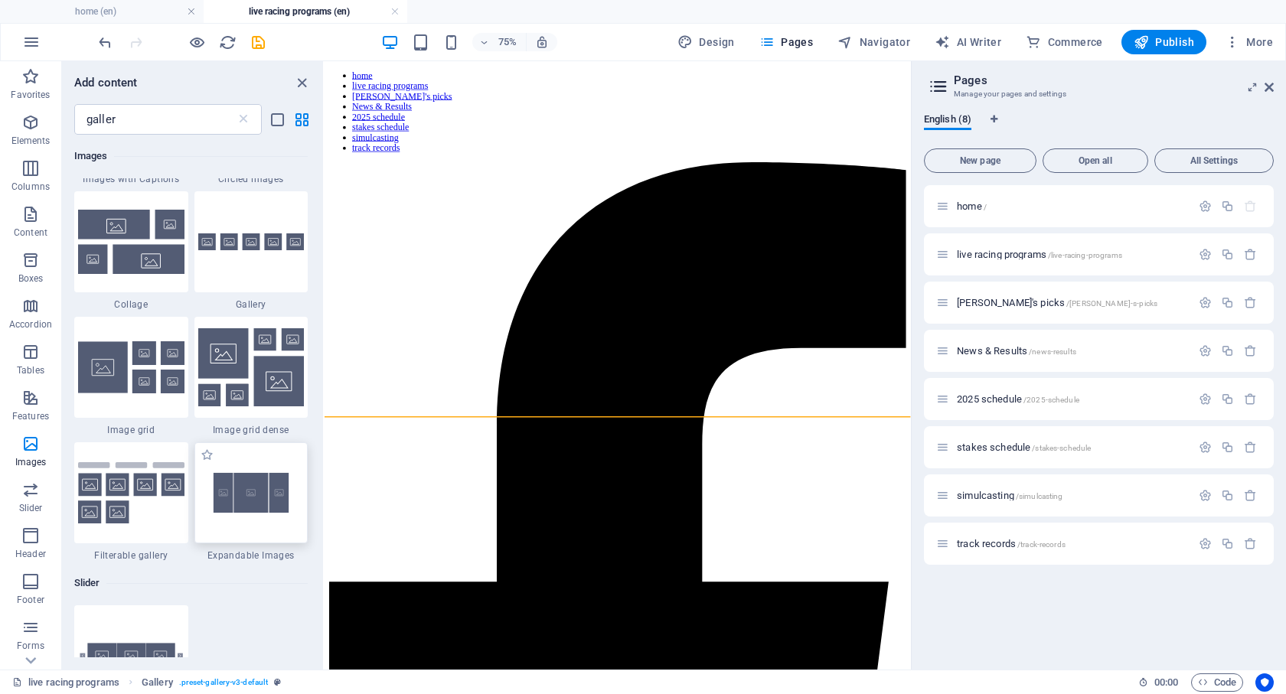
click at [245, 503] on img at bounding box center [251, 493] width 106 height 70
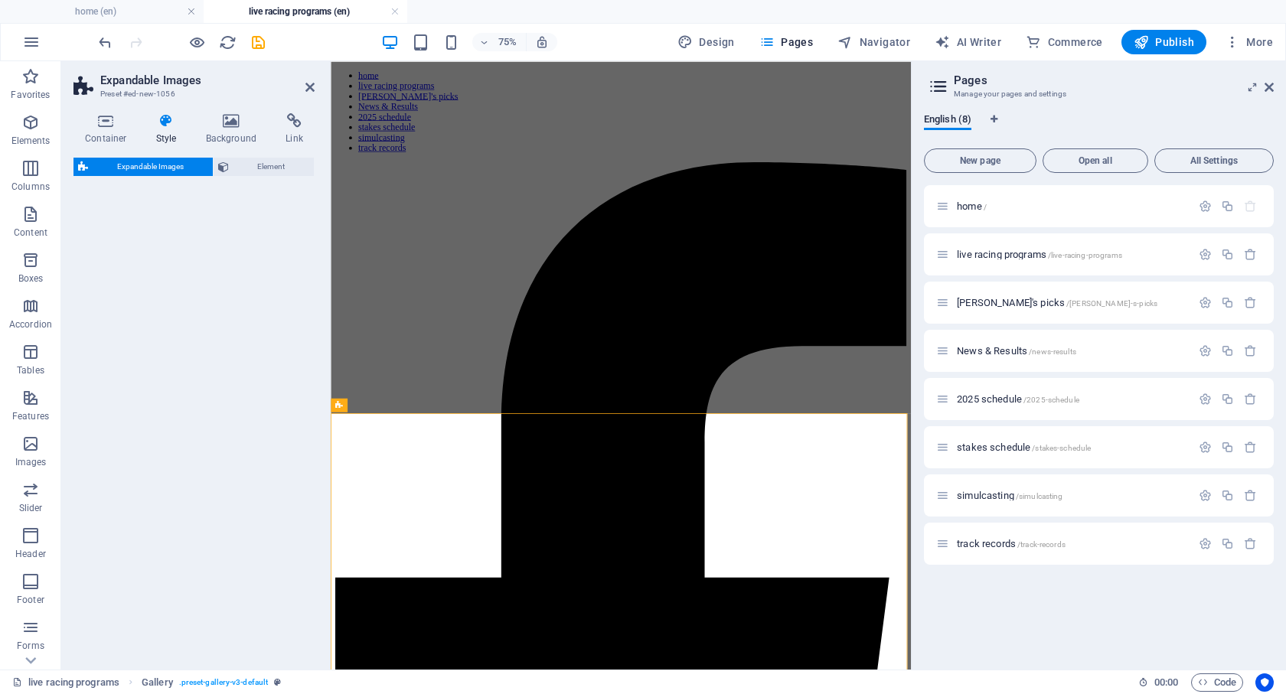
select select "rem"
select select "px"
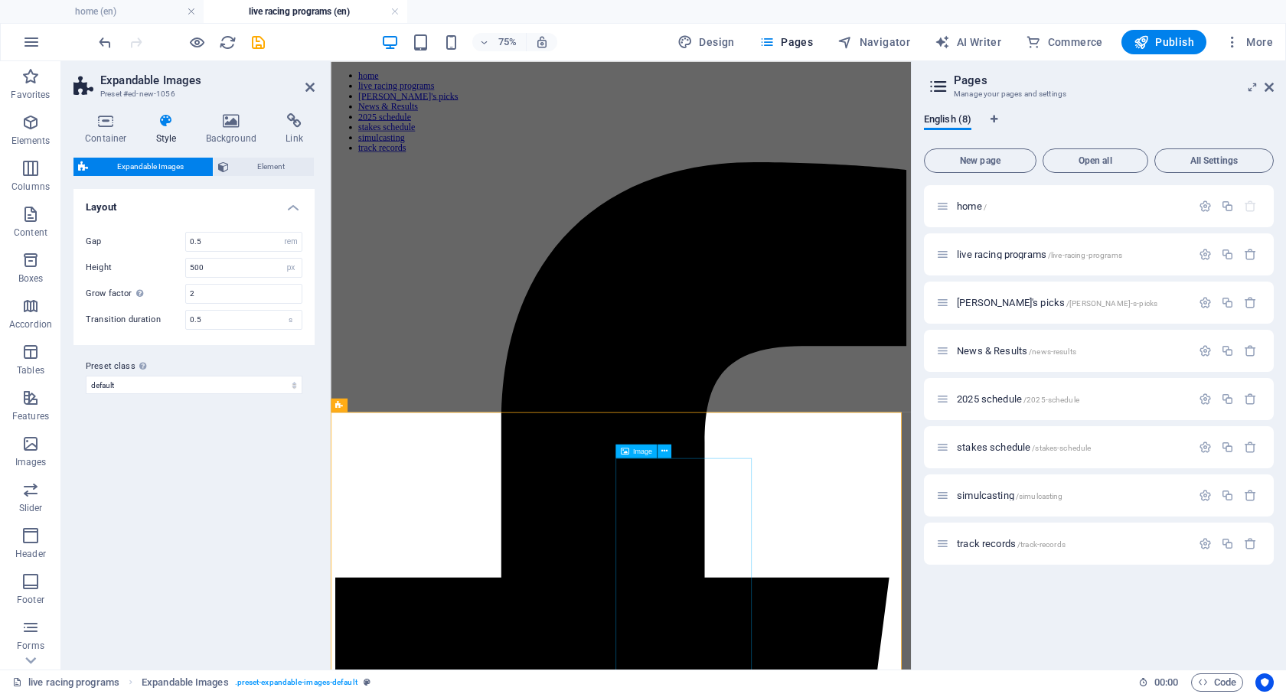
scroll to position [246, 0]
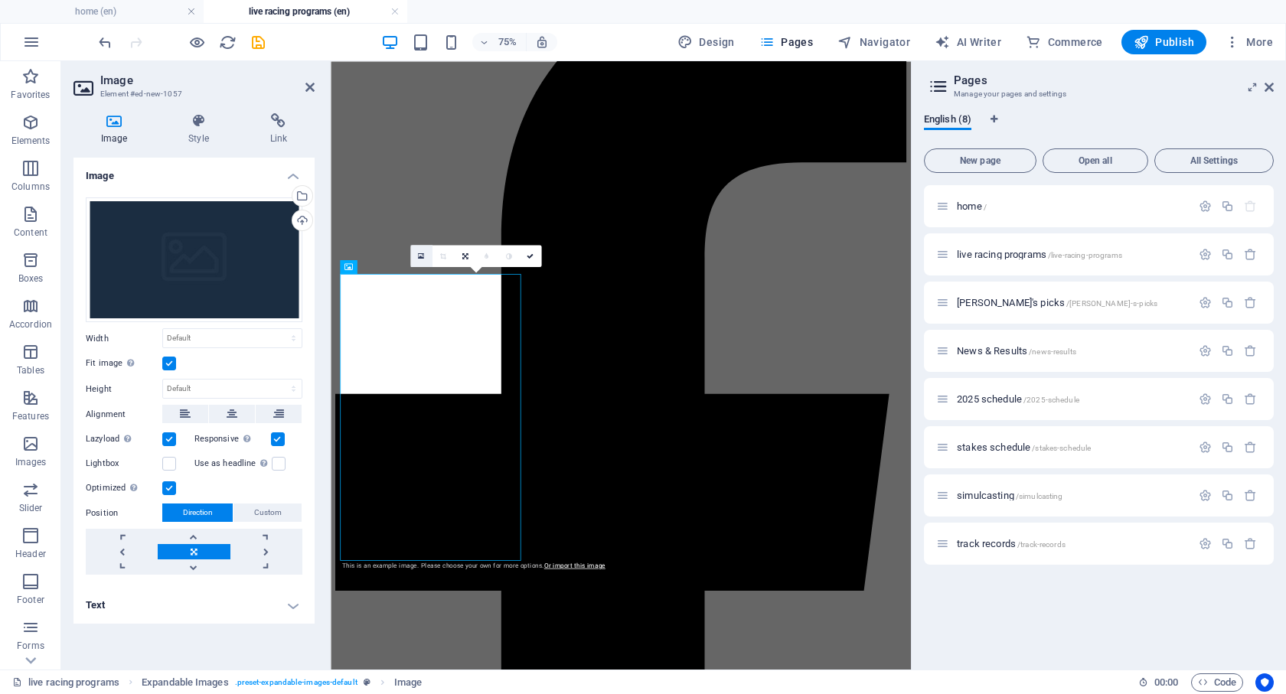
click at [416, 255] on link at bounding box center [421, 256] width 22 height 22
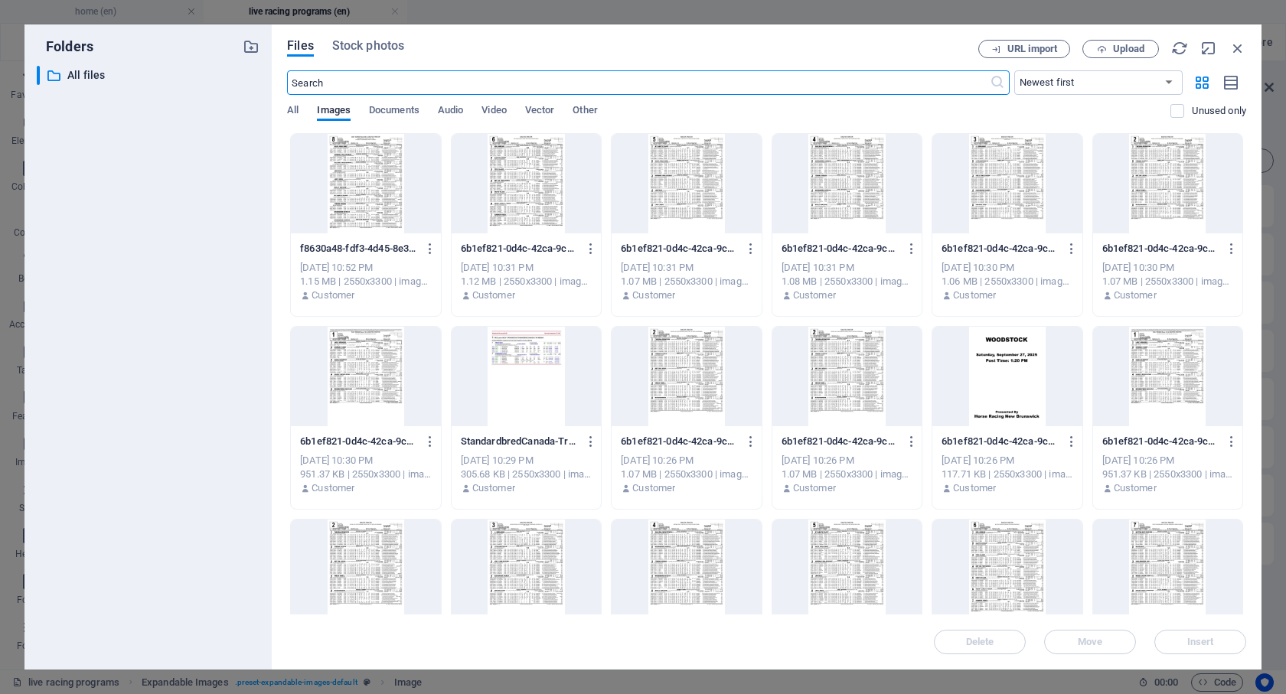
scroll to position [0, 0]
click at [1116, 54] on span "Upload" at bounding box center [1128, 48] width 31 height 9
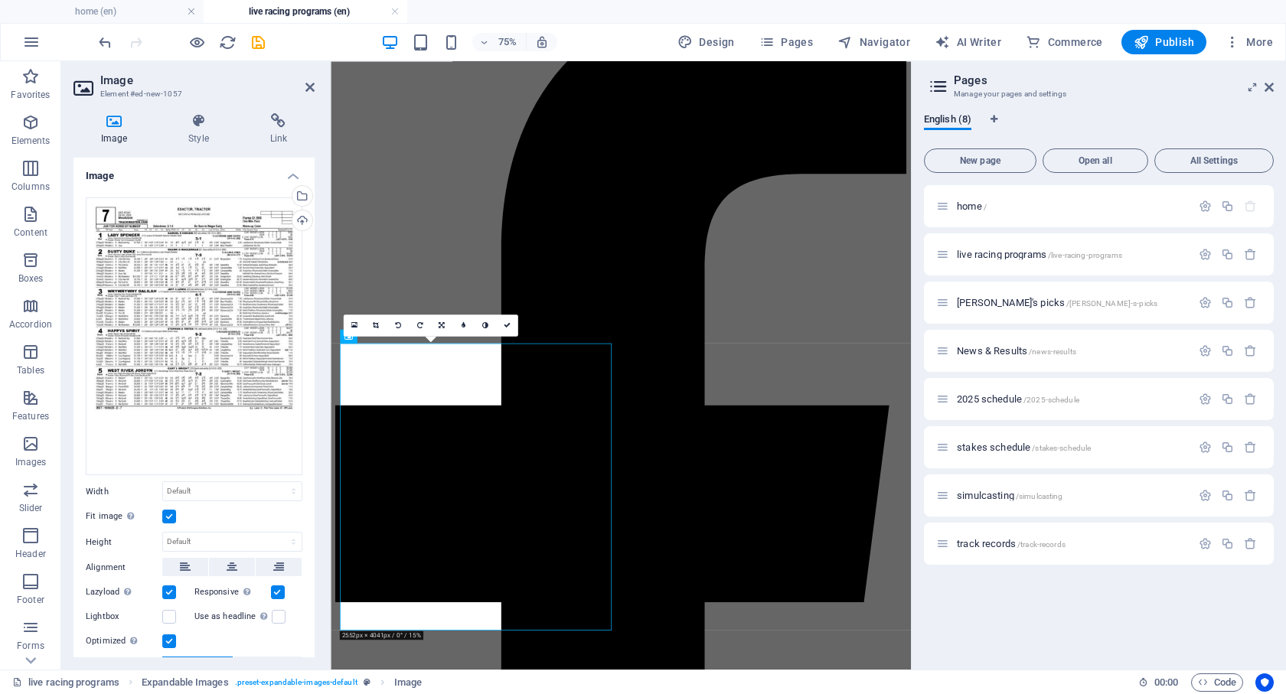
scroll to position [153, 0]
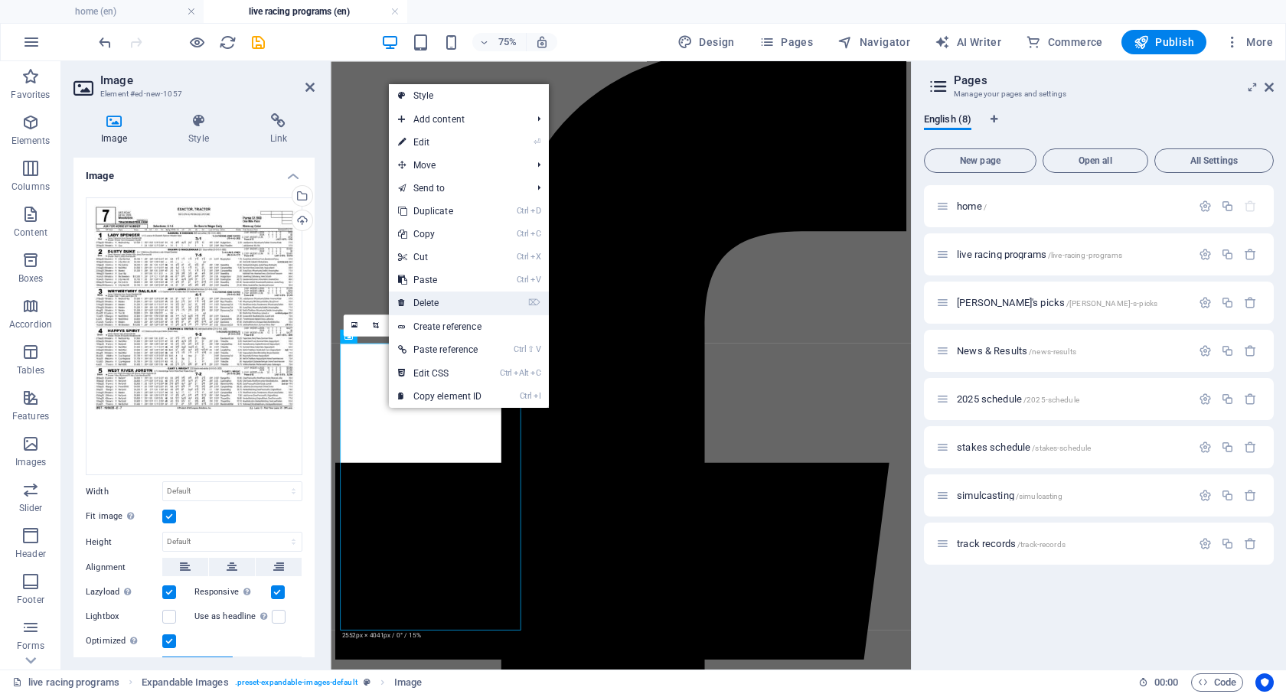
click at [441, 299] on link "⌦ Delete" at bounding box center [440, 303] width 103 height 23
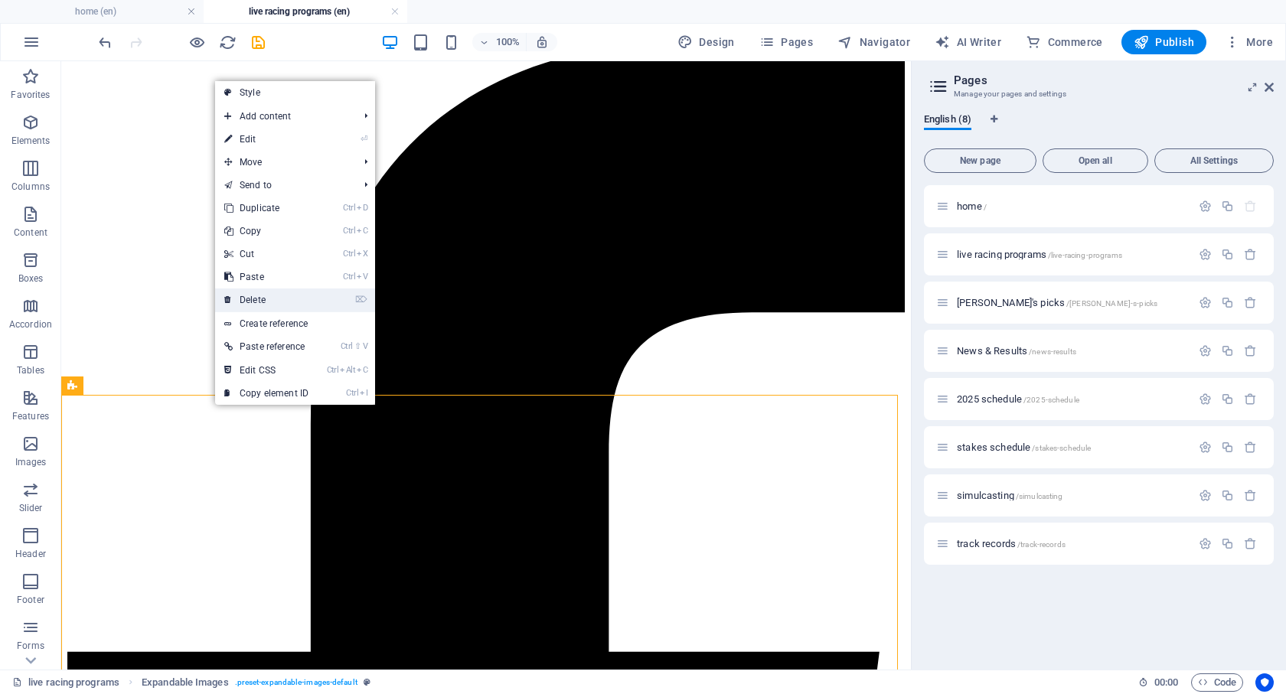
click at [274, 295] on link "⌦ Delete" at bounding box center [266, 300] width 103 height 23
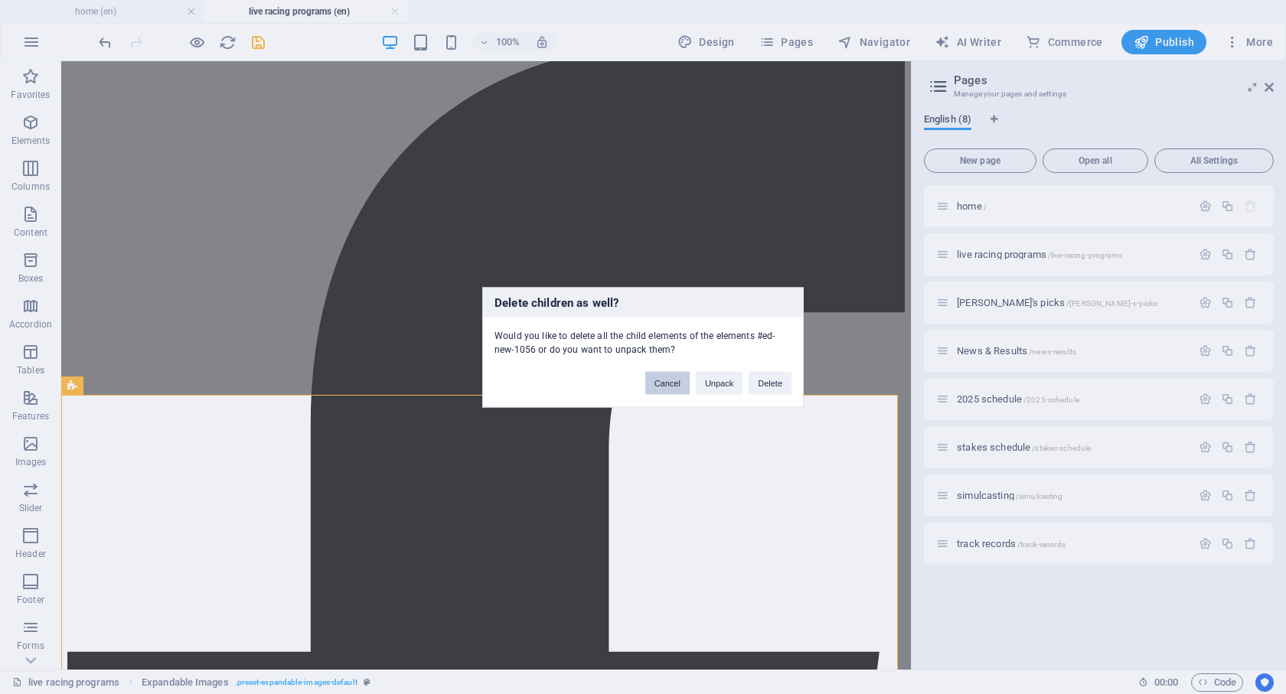
drag, startPoint x: 667, startPoint y: 378, endPoint x: 609, endPoint y: 317, distance: 84.5
click at [667, 378] on button "Cancel" at bounding box center [667, 382] width 44 height 23
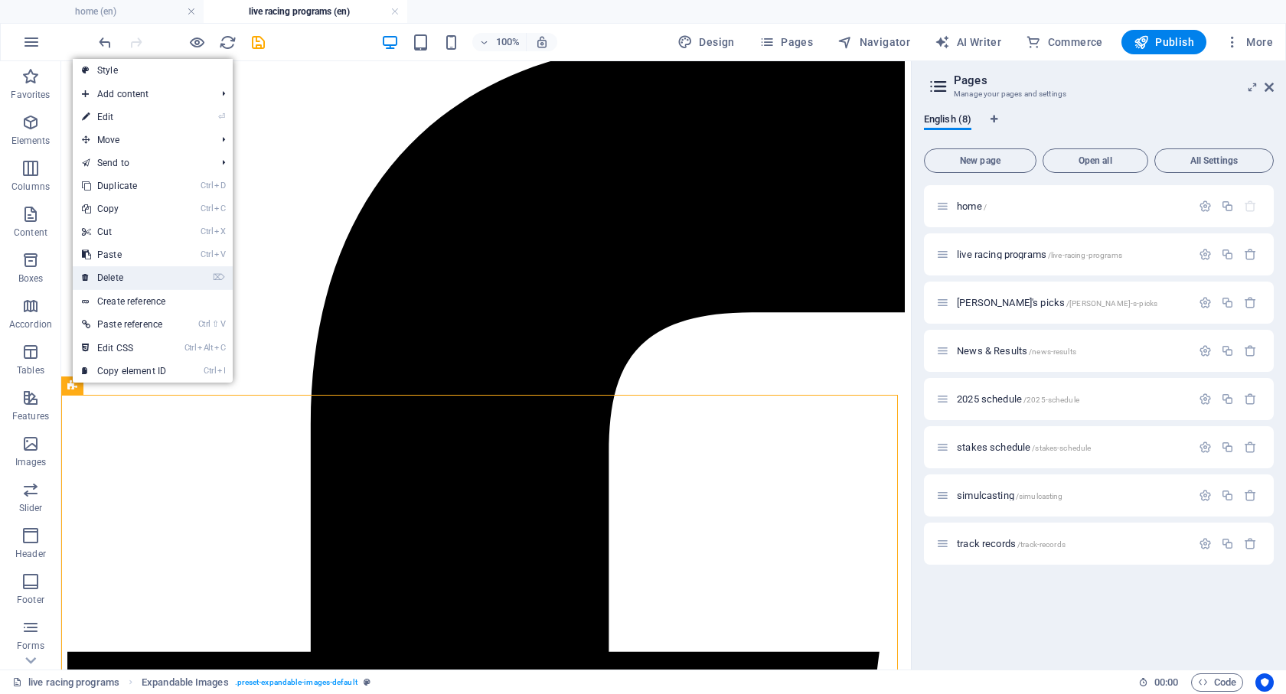
click at [123, 279] on link "⌦ Delete" at bounding box center [124, 277] width 103 height 23
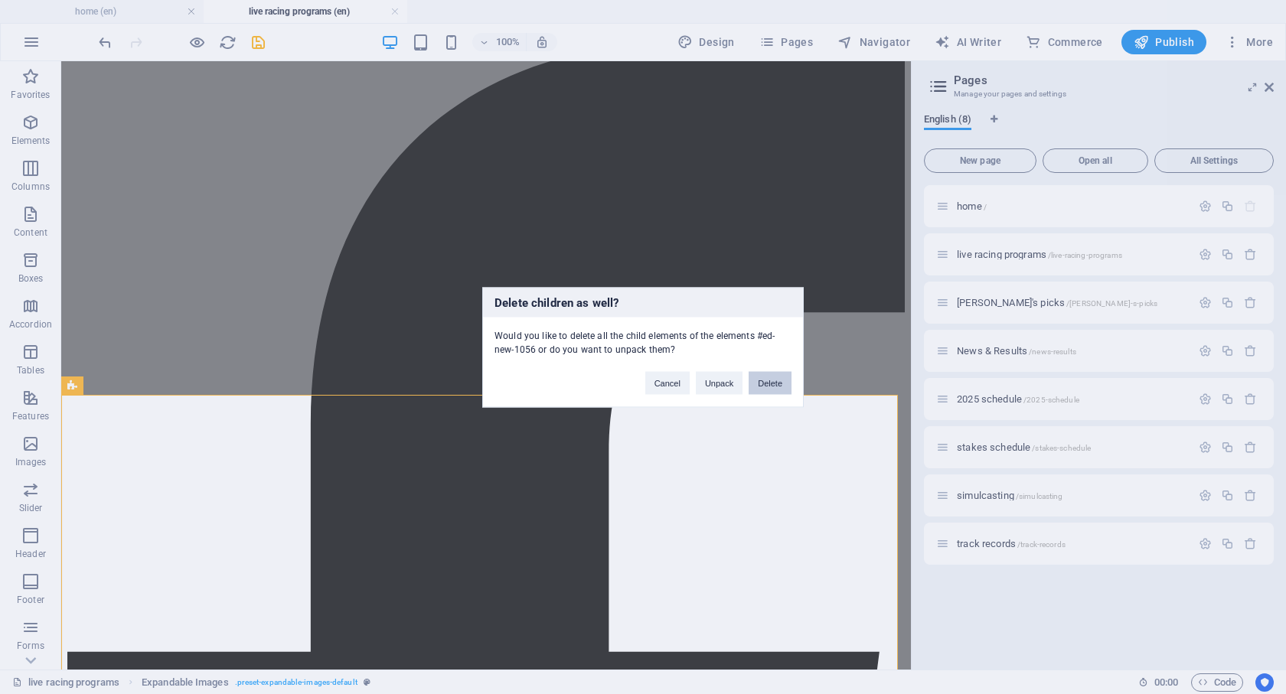
click at [774, 388] on button "Delete" at bounding box center [770, 382] width 43 height 23
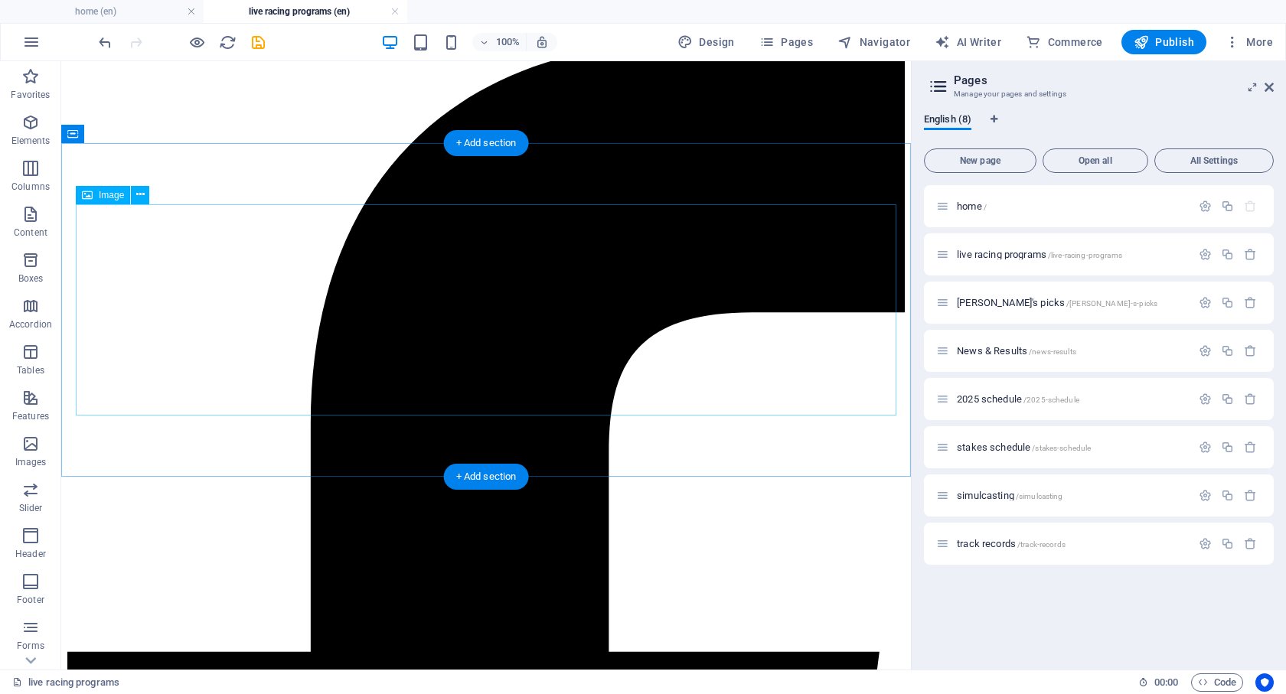
scroll to position [0, 0]
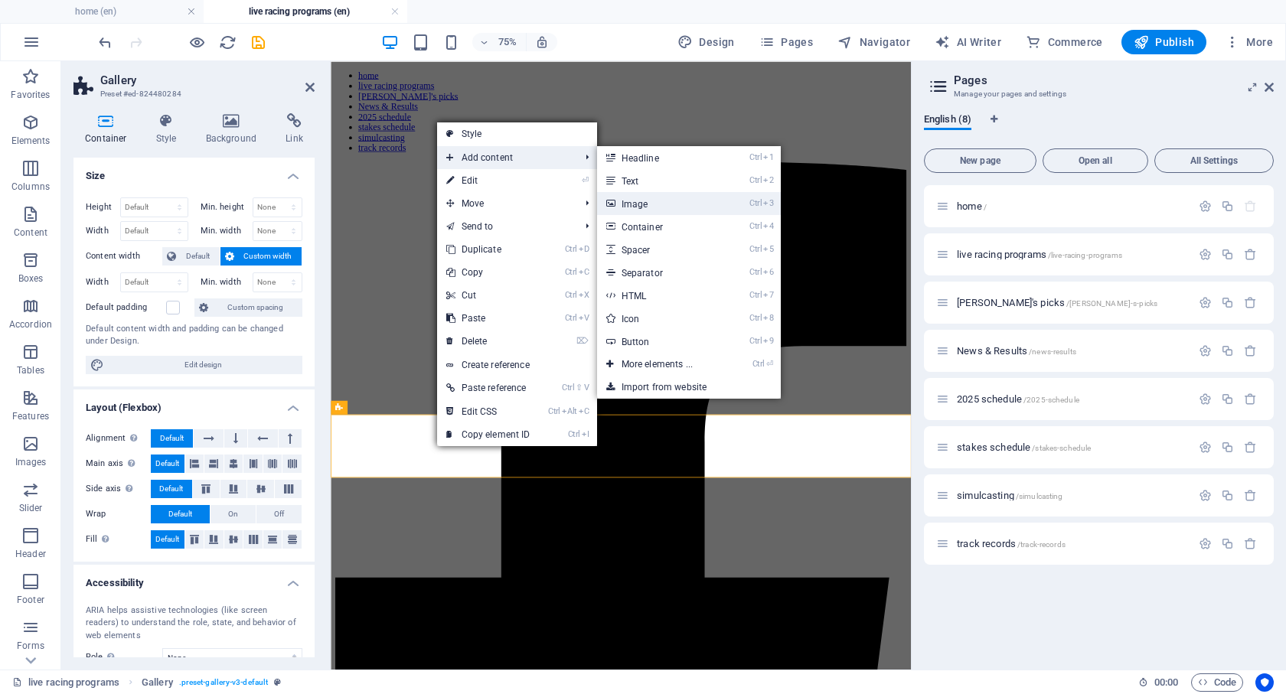
click at [642, 204] on link "Ctrl 3 Image" at bounding box center [660, 203] width 126 height 23
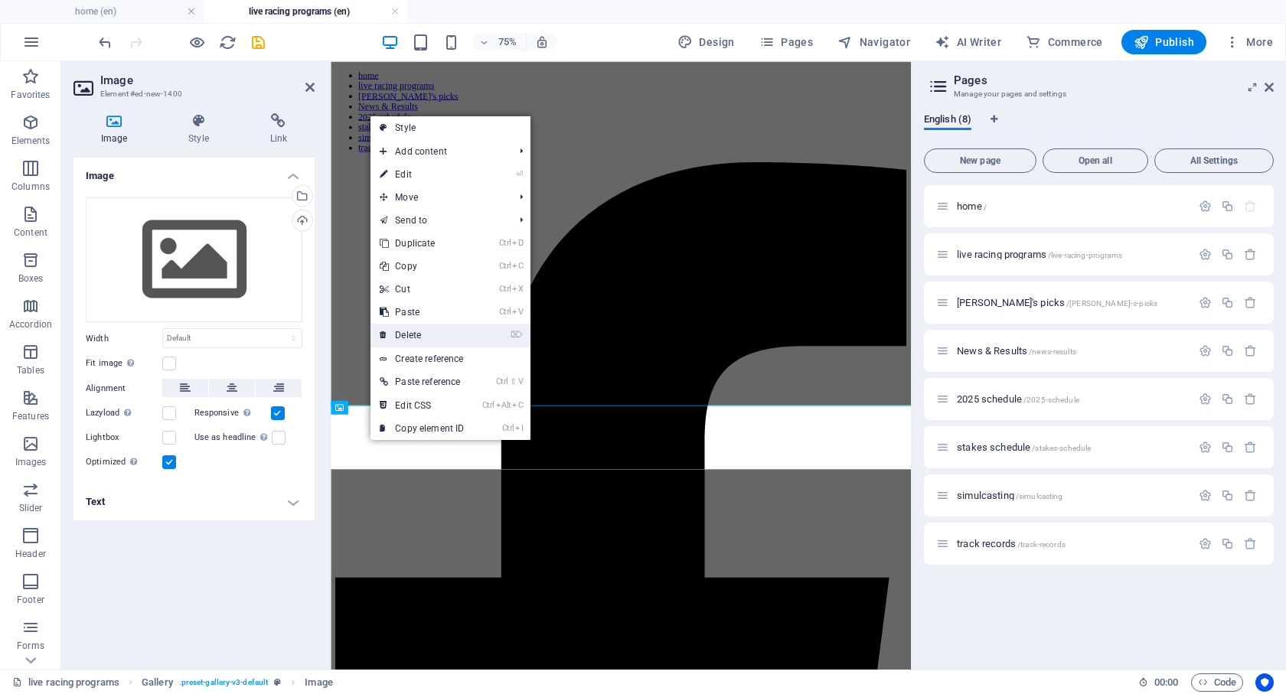
click at [399, 335] on link "⌦ Delete" at bounding box center [421, 335] width 103 height 23
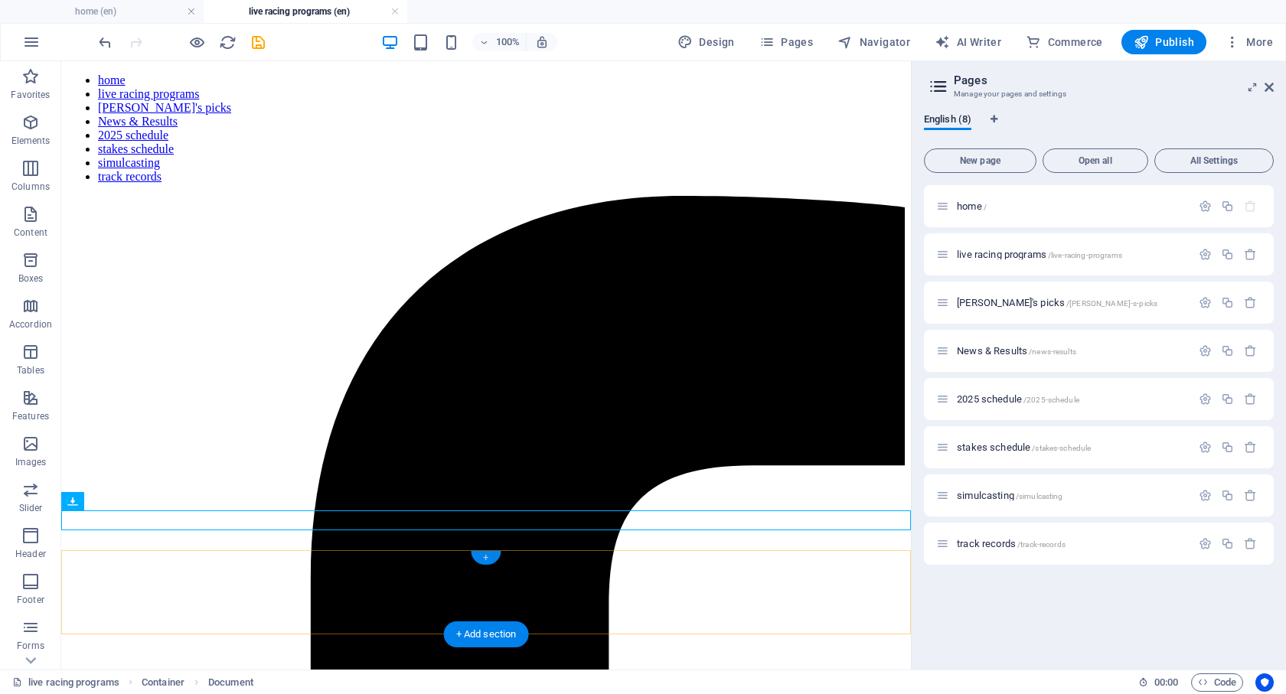
click at [481, 555] on div "+" at bounding box center [486, 558] width 30 height 14
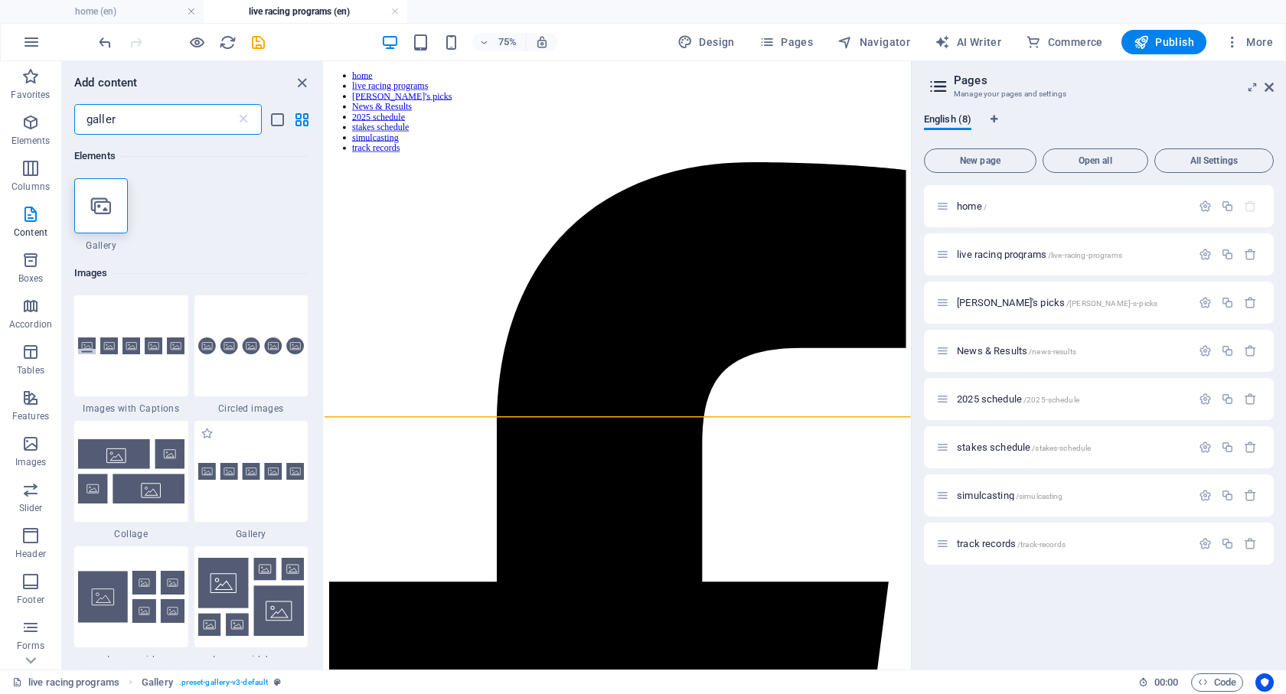
scroll to position [77, 0]
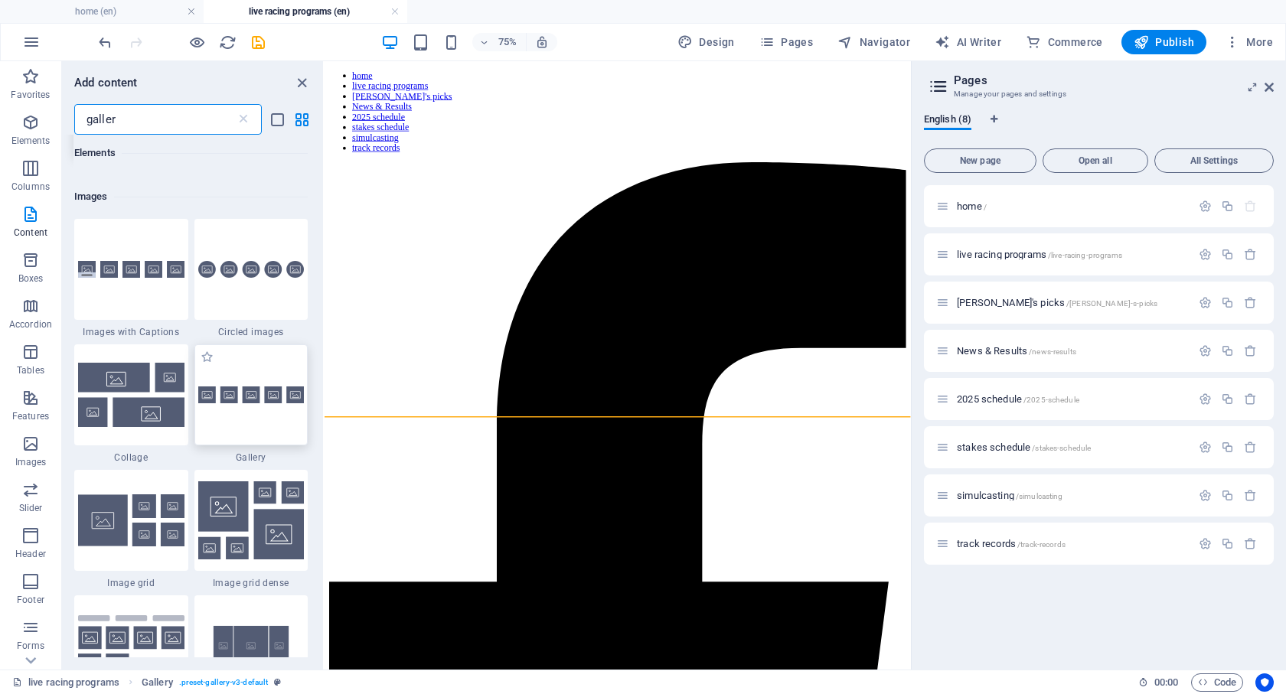
click at [242, 397] on img at bounding box center [251, 396] width 106 height 18
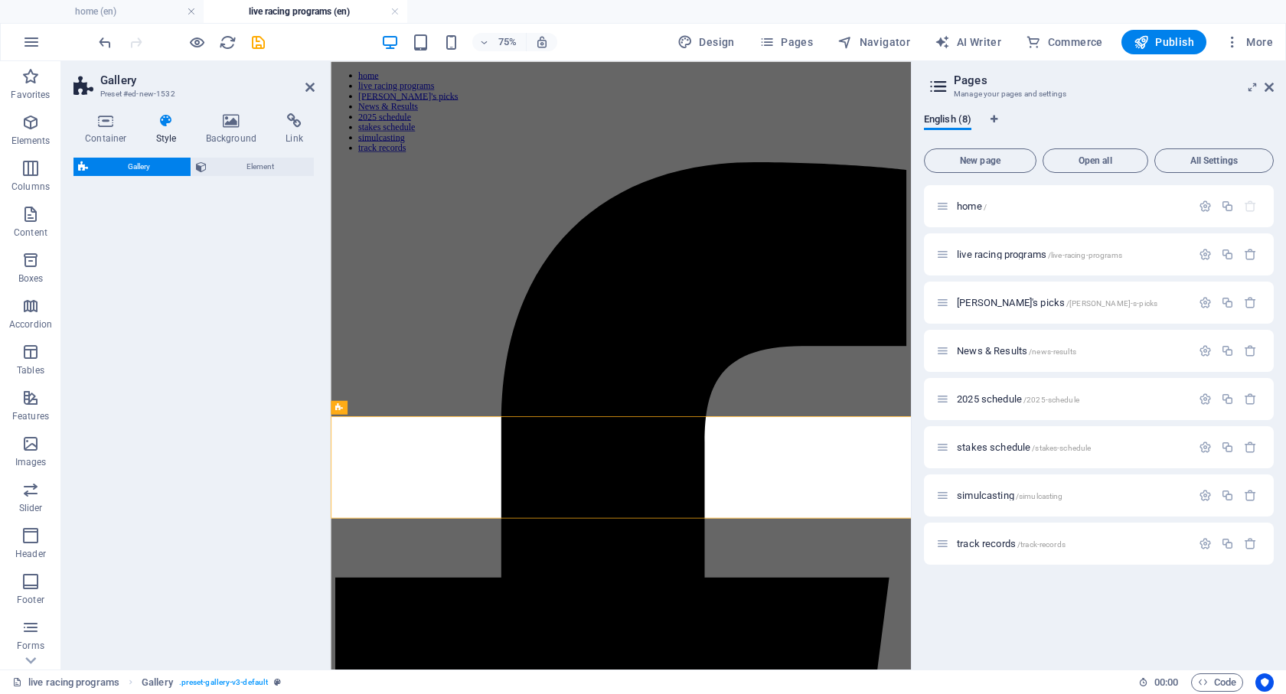
select select "rem"
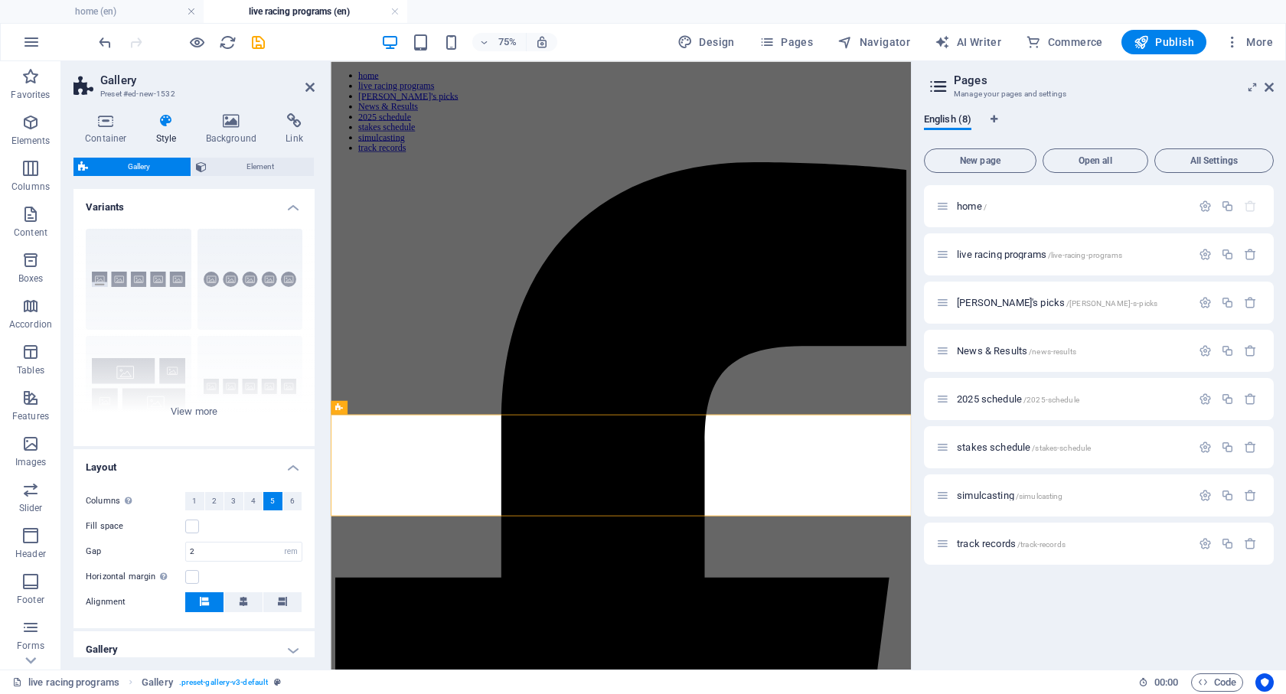
click at [246, 400] on div "Gallery Element Layout How this element expands within the layout (Flexbox). Si…" at bounding box center [193, 408] width 241 height 500
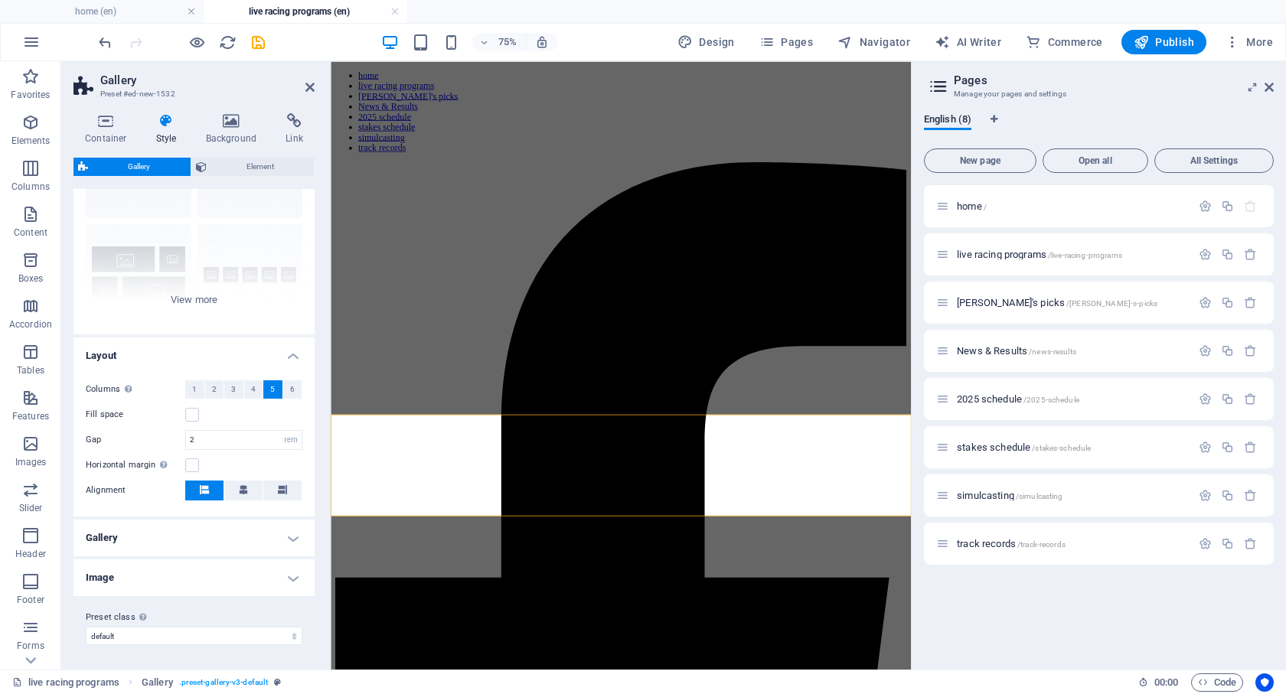
click at [196, 573] on h4 "Image" at bounding box center [193, 578] width 241 height 37
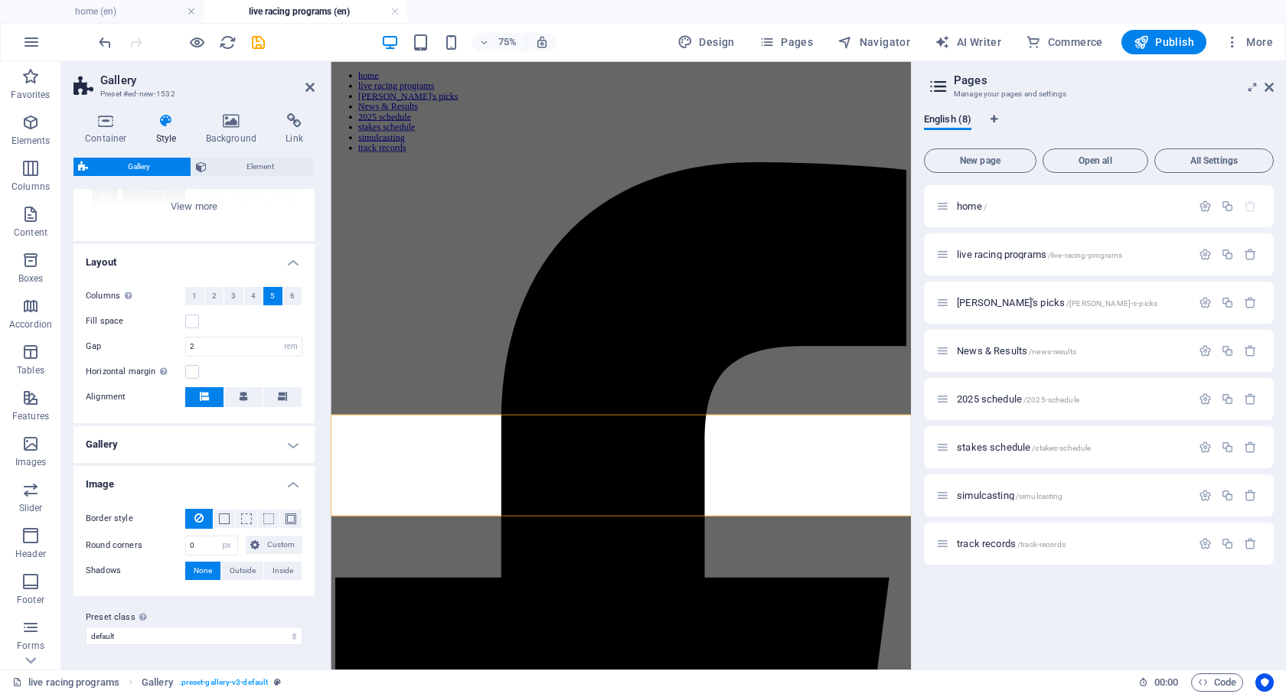
scroll to position [0, 0]
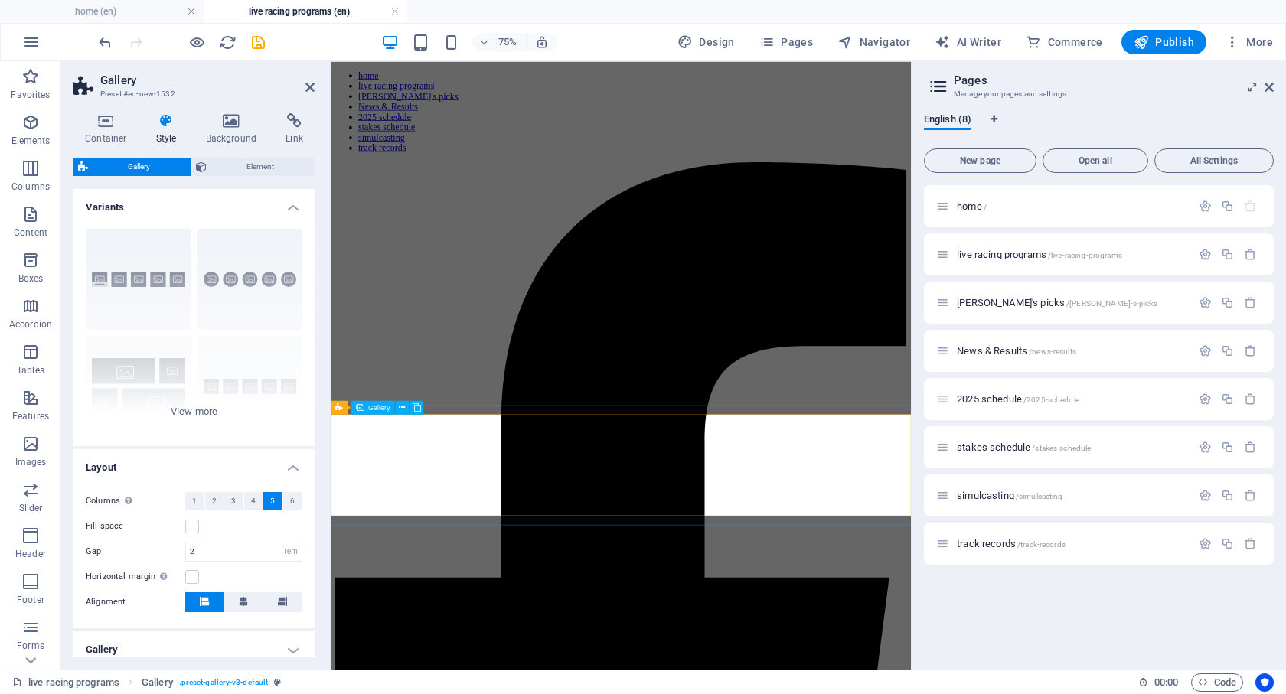
select select "4"
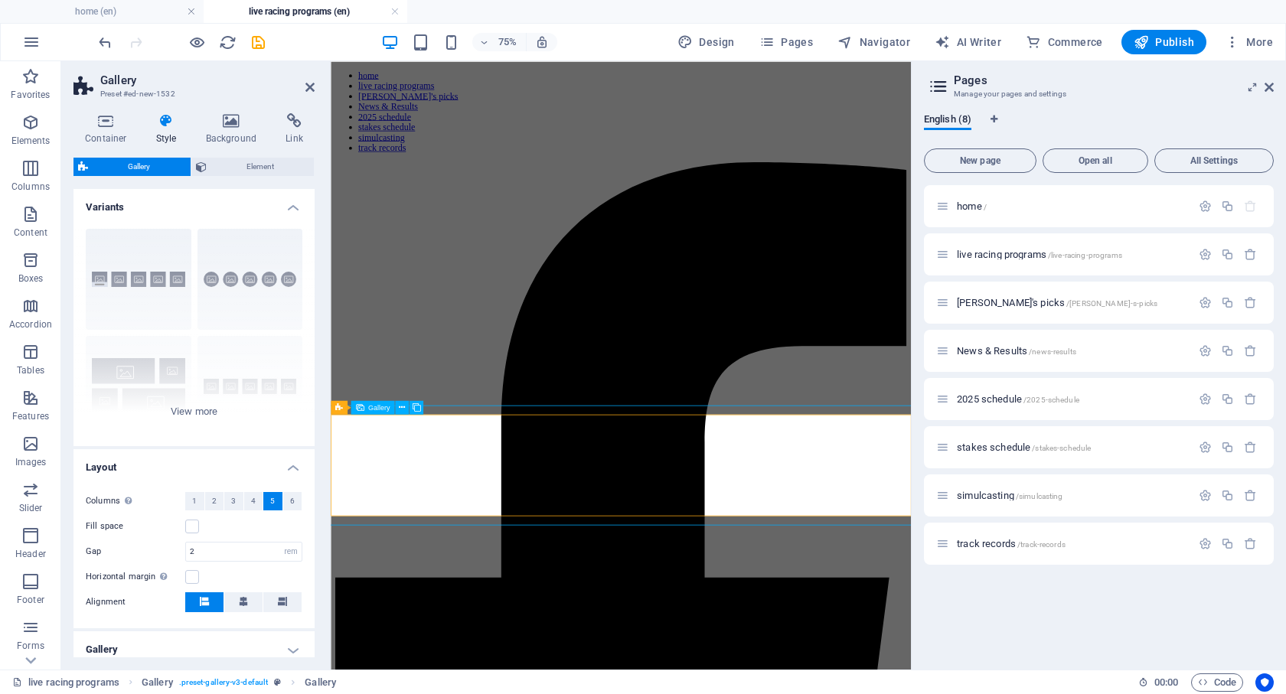
select select "px"
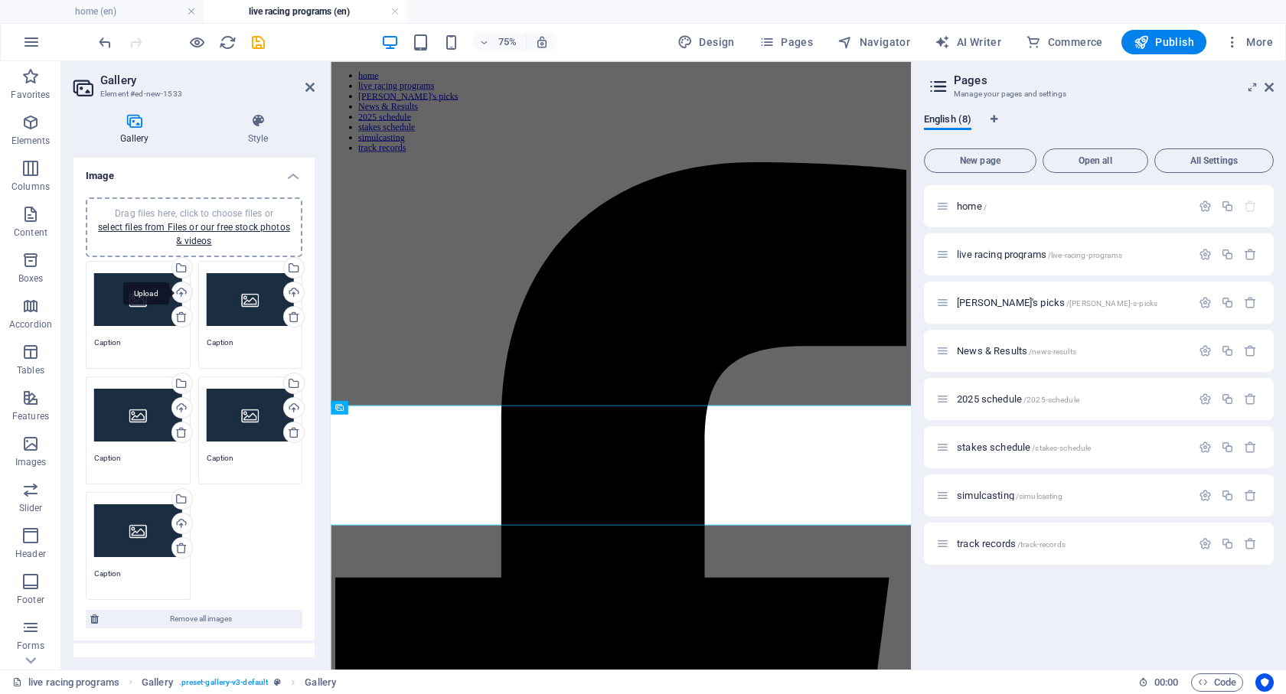
click at [178, 291] on div "Upload" at bounding box center [180, 293] width 23 height 23
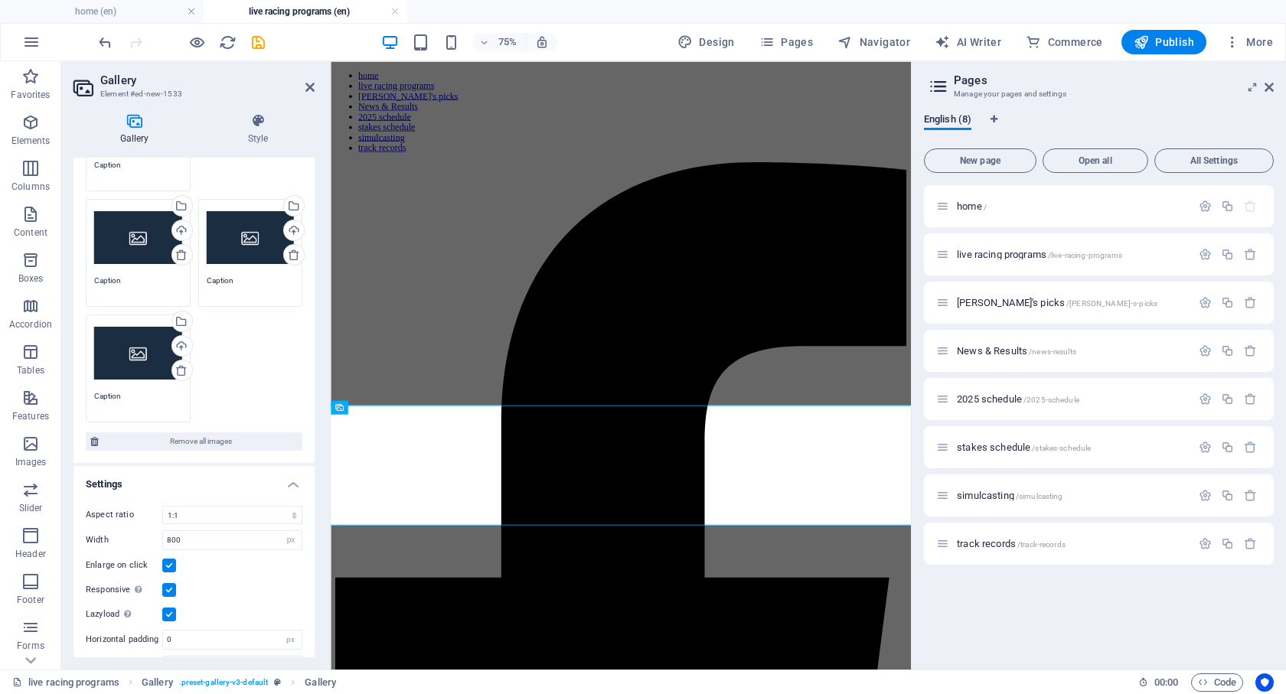
scroll to position [77, 0]
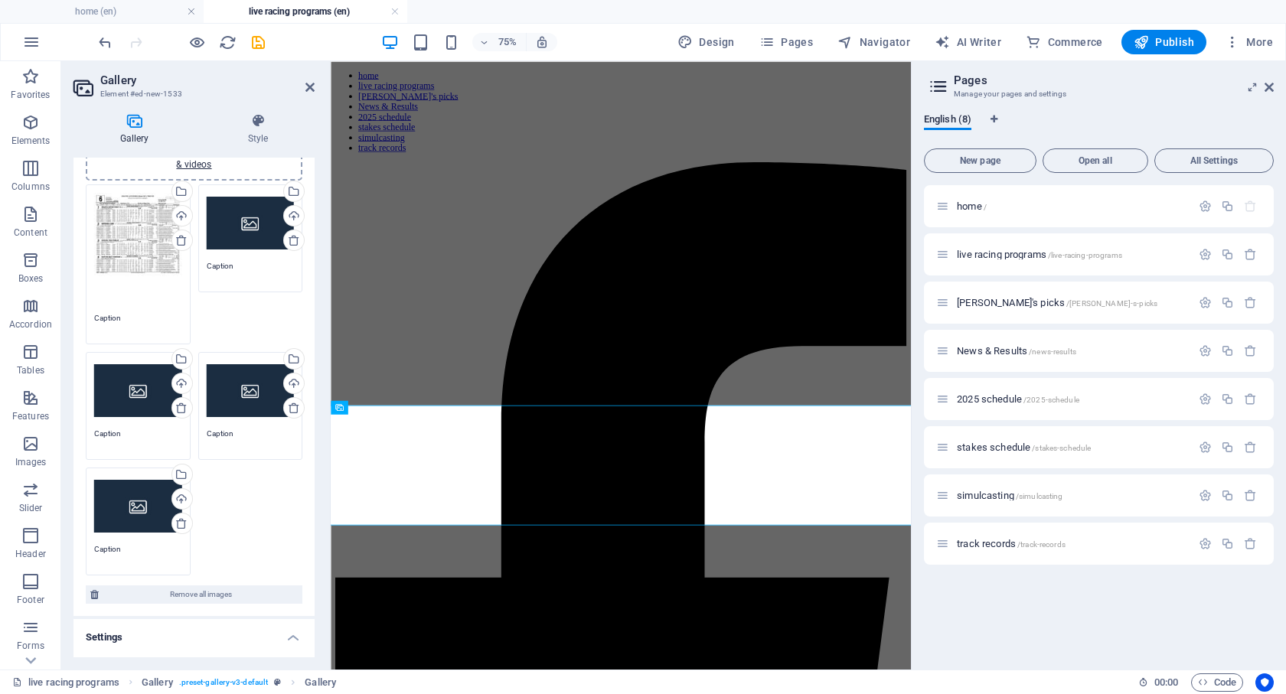
drag, startPoint x: 220, startPoint y: 498, endPoint x: 135, endPoint y: 235, distance: 276.0
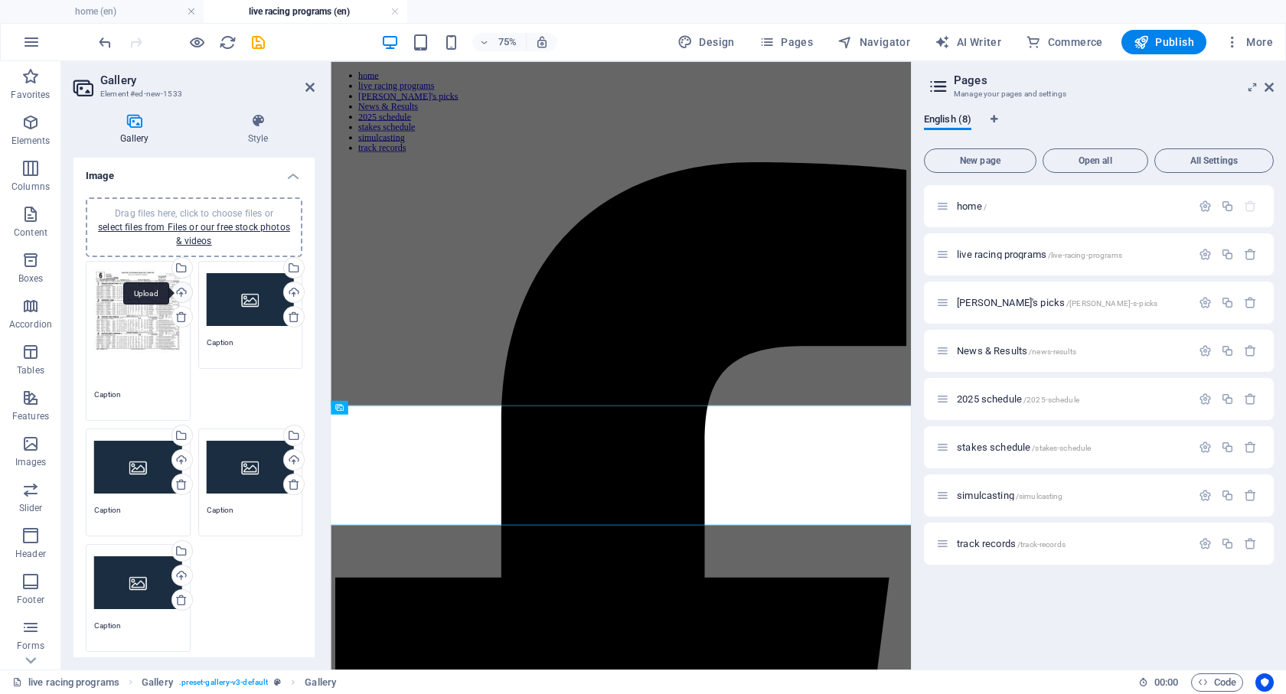
click at [179, 290] on div "Upload" at bounding box center [180, 293] width 23 height 23
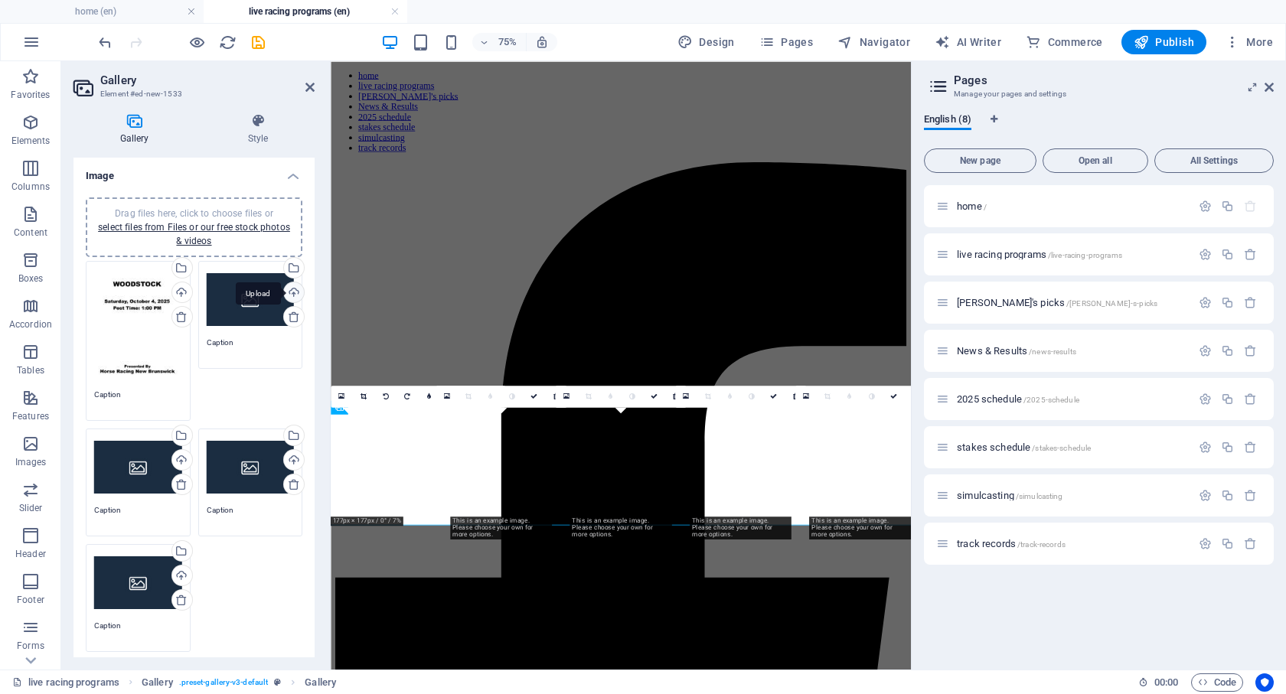
click at [289, 291] on div "Upload" at bounding box center [292, 293] width 23 height 23
click at [181, 458] on div "Upload" at bounding box center [180, 461] width 23 height 23
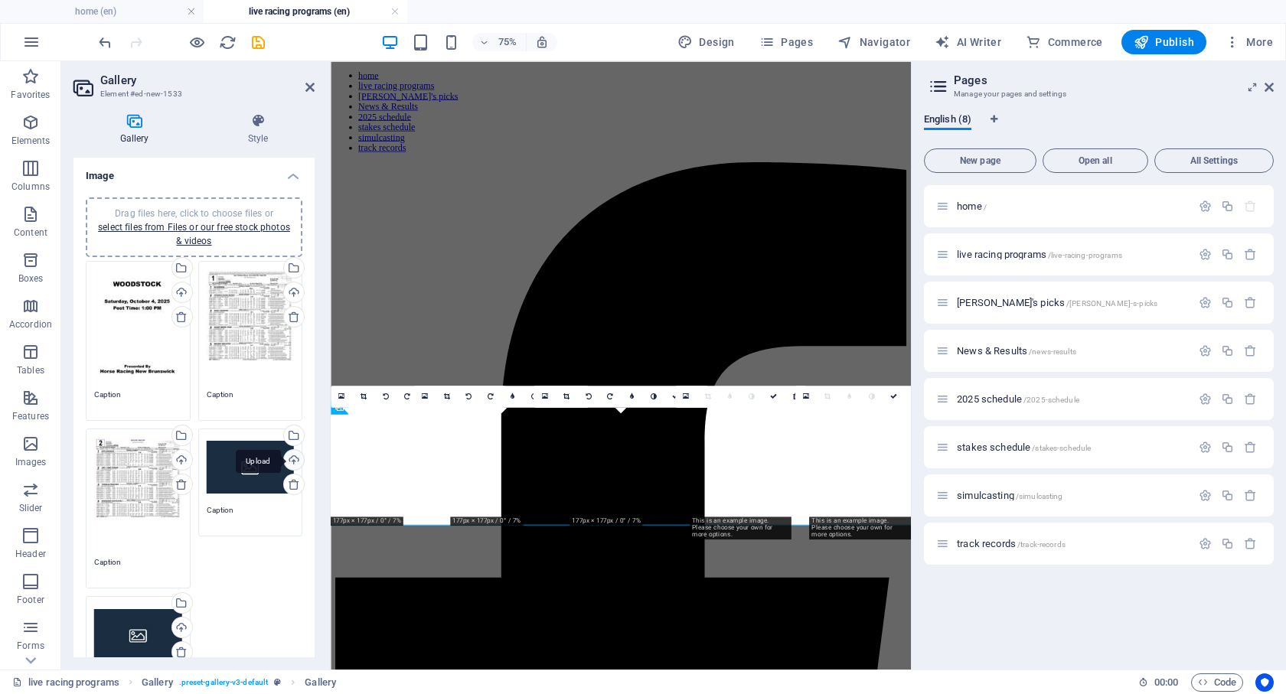
click at [292, 458] on div "Upload" at bounding box center [292, 461] width 23 height 23
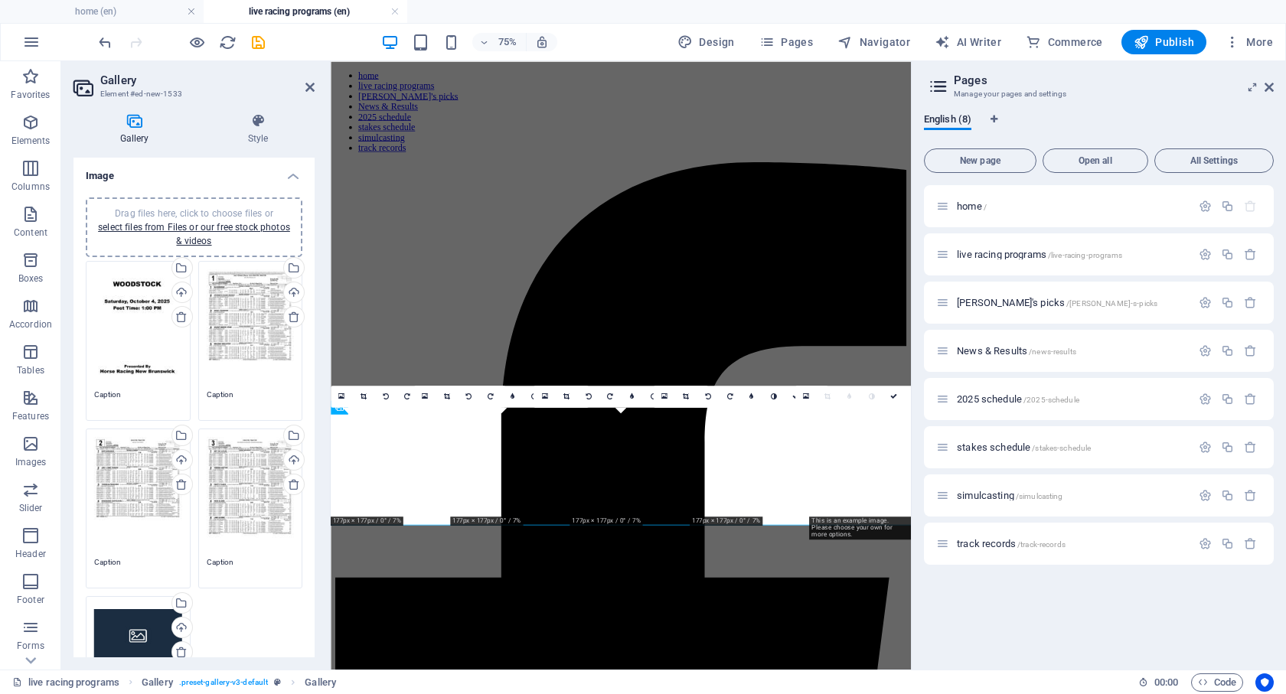
scroll to position [230, 0]
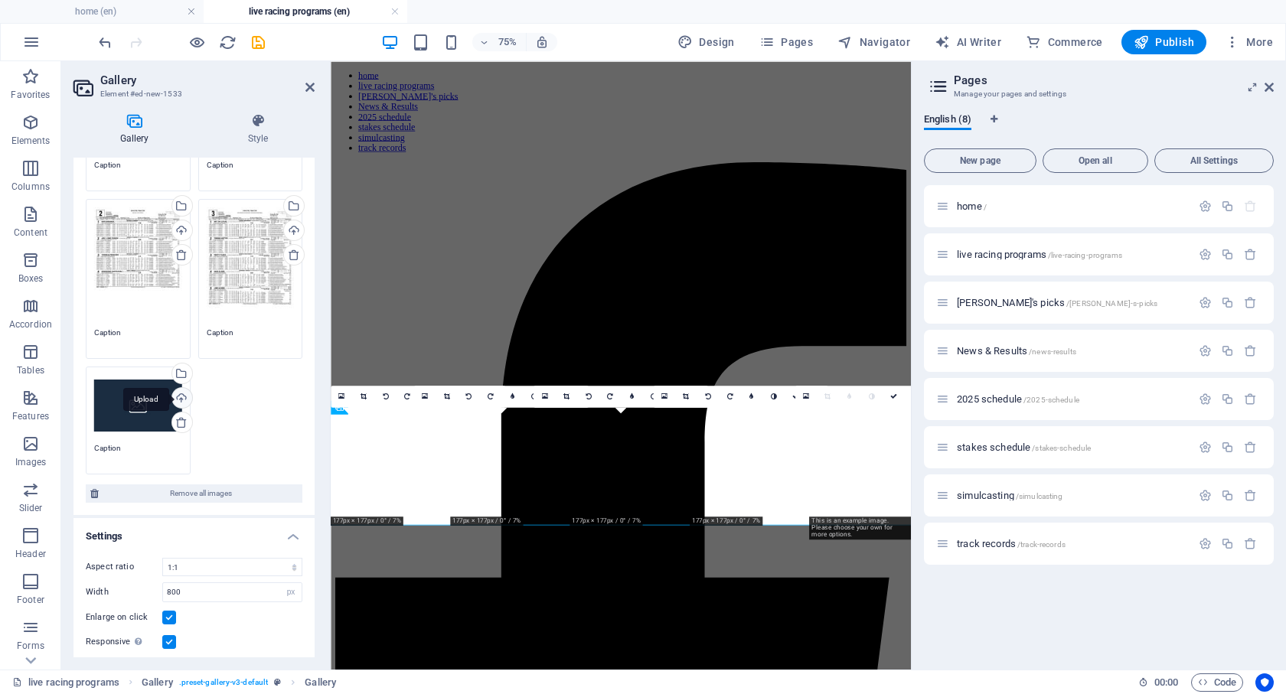
click at [175, 395] on div "Upload" at bounding box center [180, 399] width 23 height 23
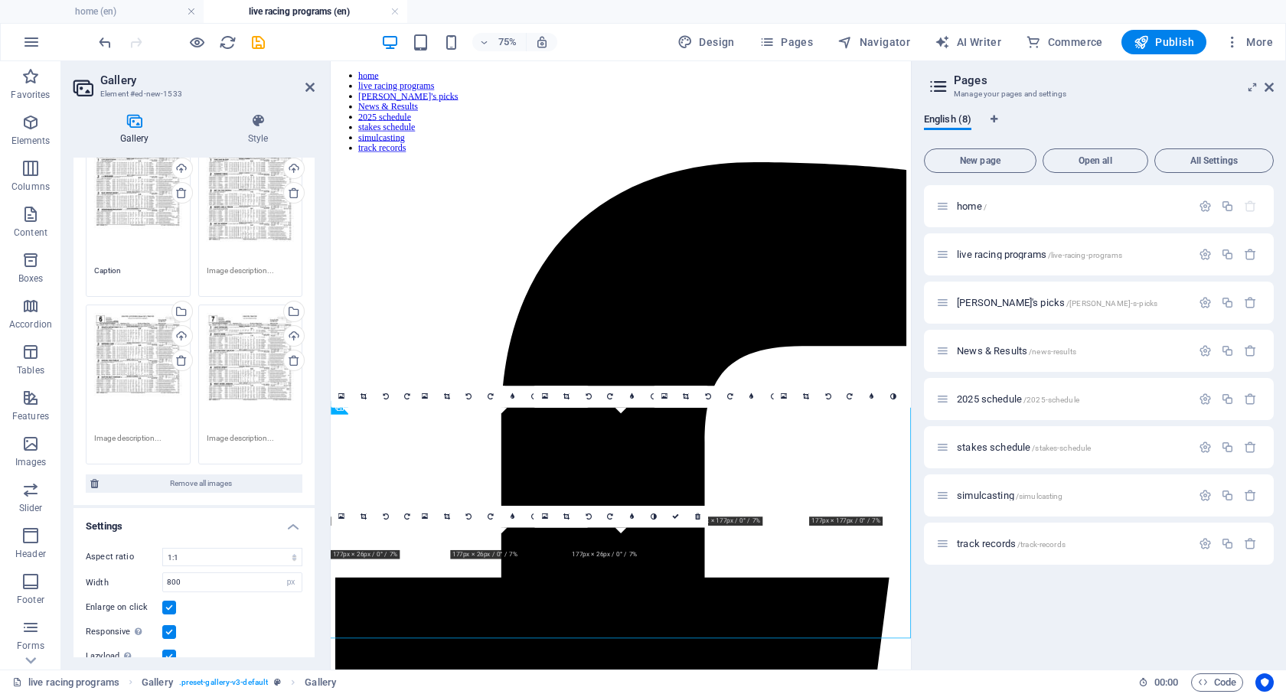
scroll to position [77, 0]
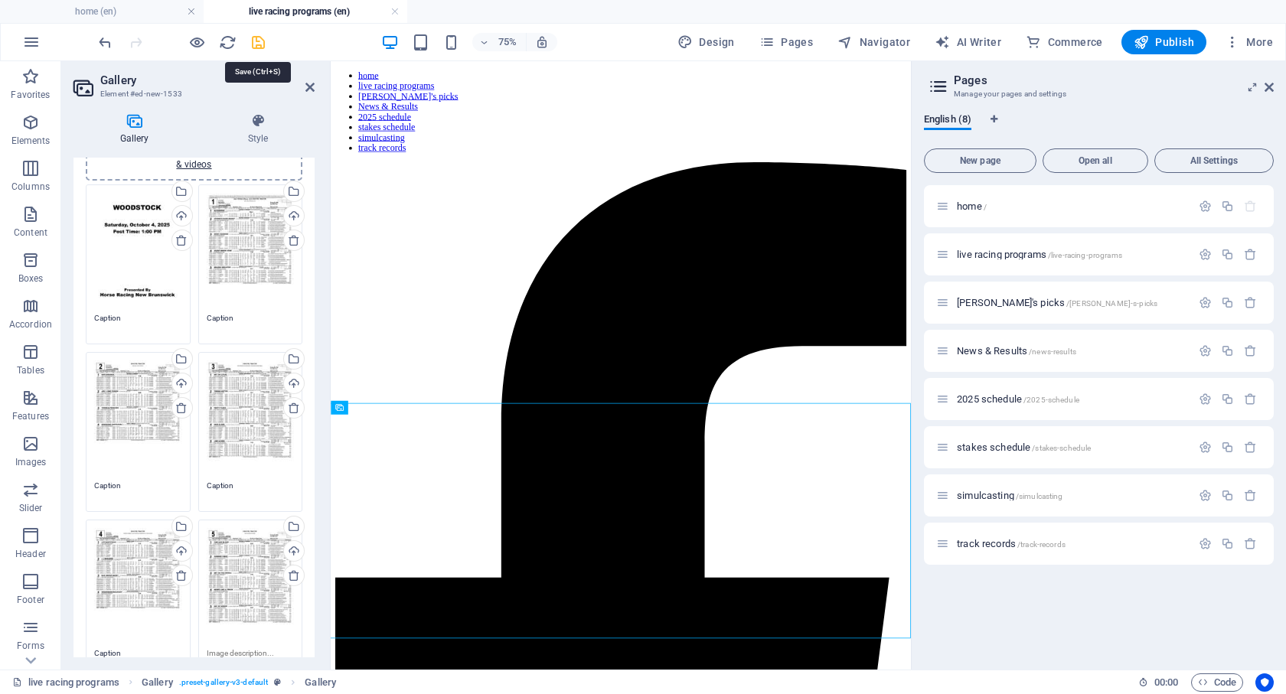
click at [256, 46] on icon "save" at bounding box center [259, 43] width 18 height 18
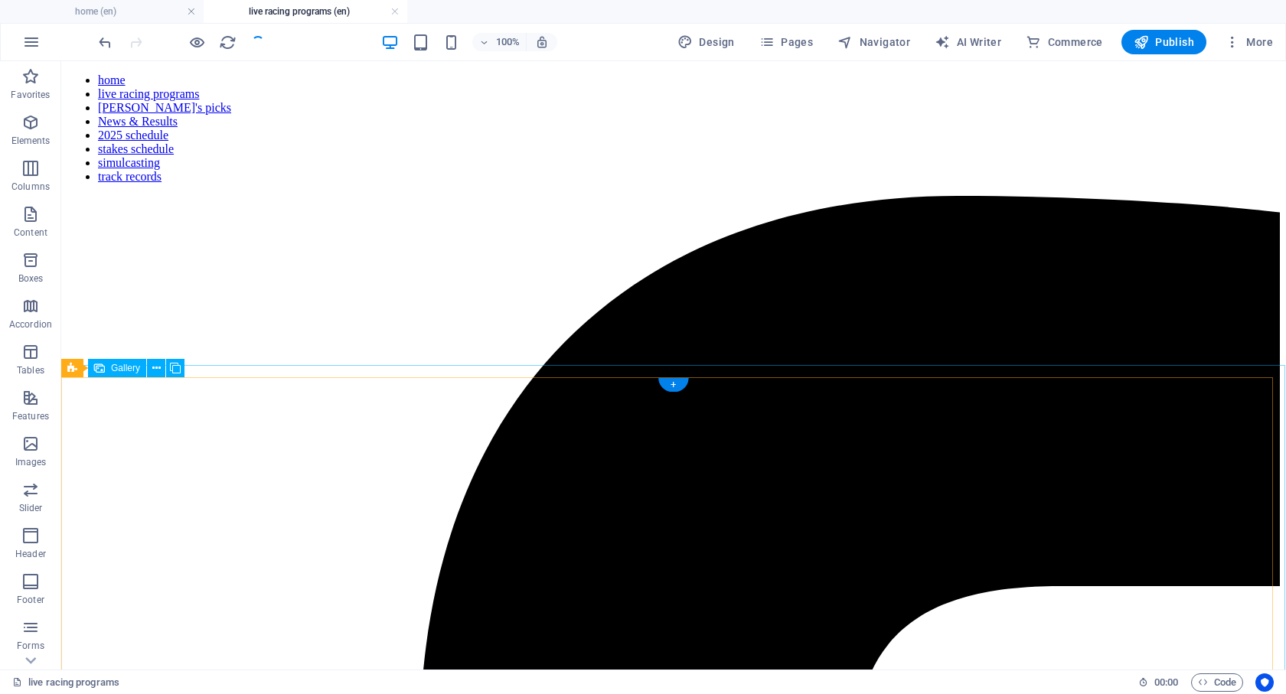
scroll to position [415, 0]
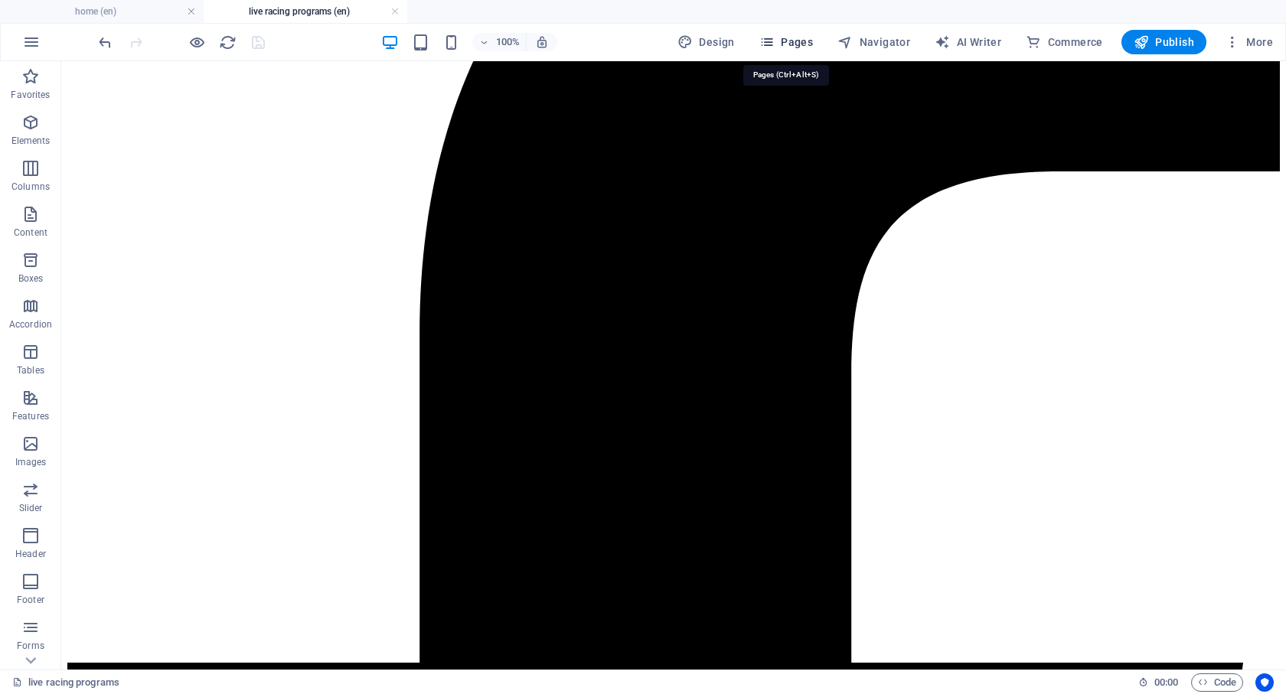
click at [768, 41] on icon "button" at bounding box center [766, 41] width 15 height 15
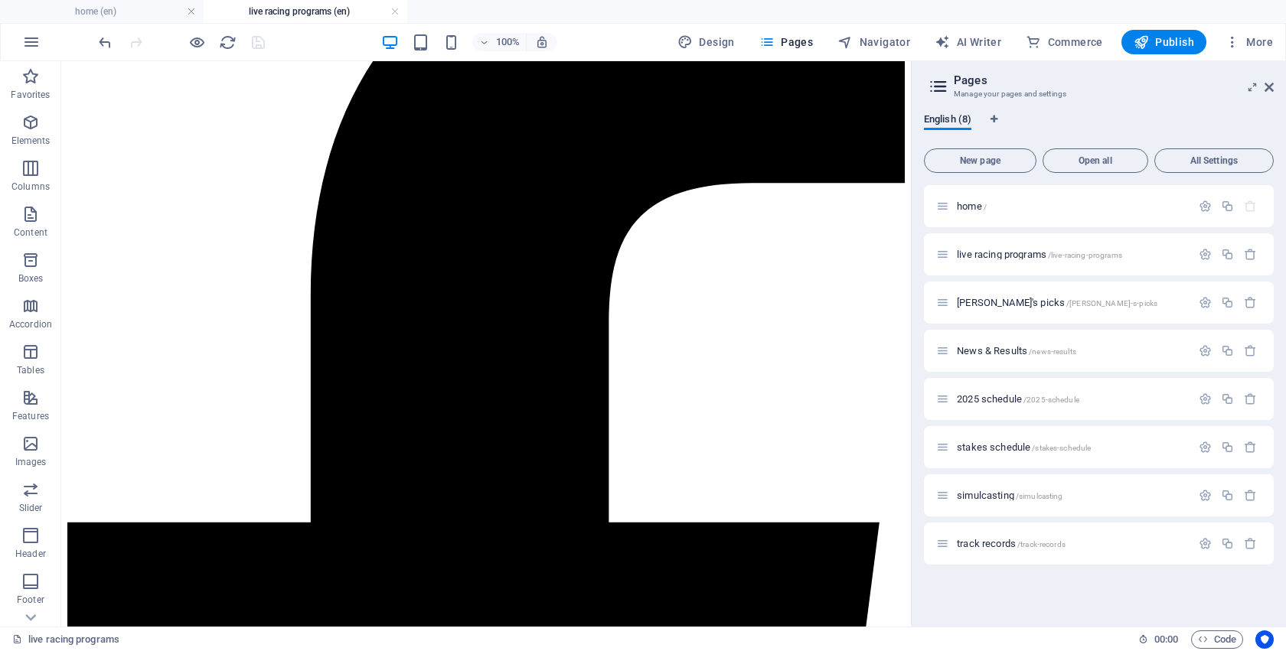
scroll to position [325, 0]
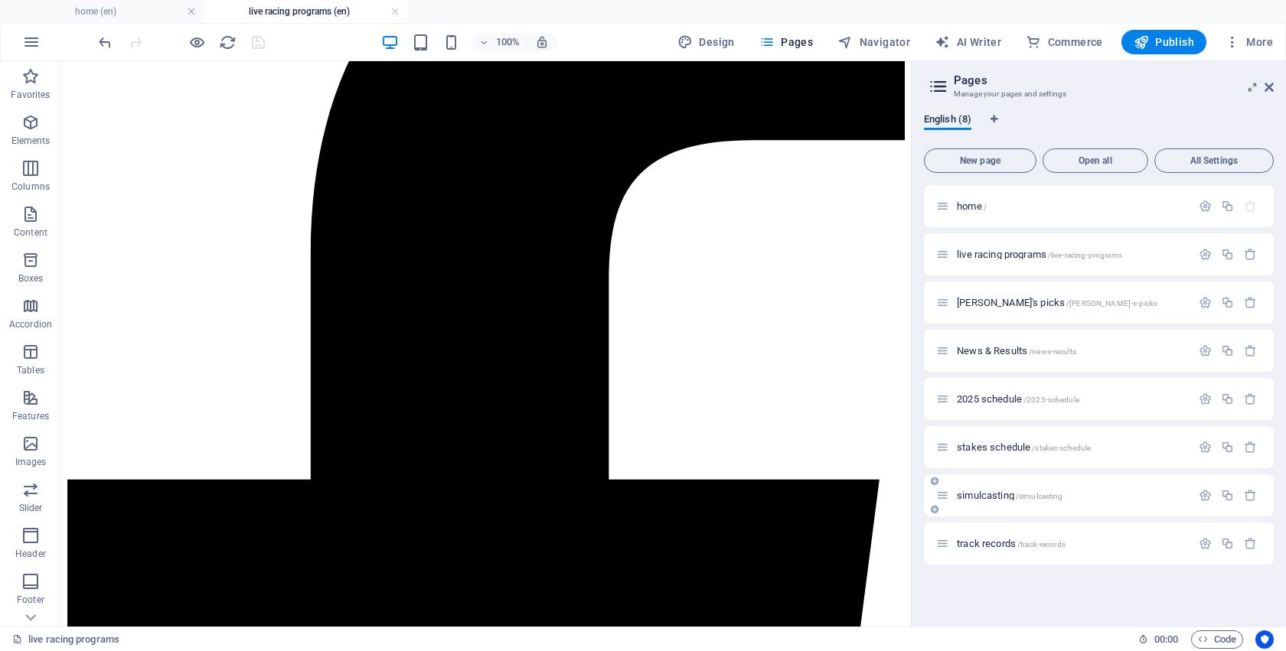
click at [972, 494] on span "simulcasting /simulcasting" at bounding box center [1010, 495] width 106 height 11
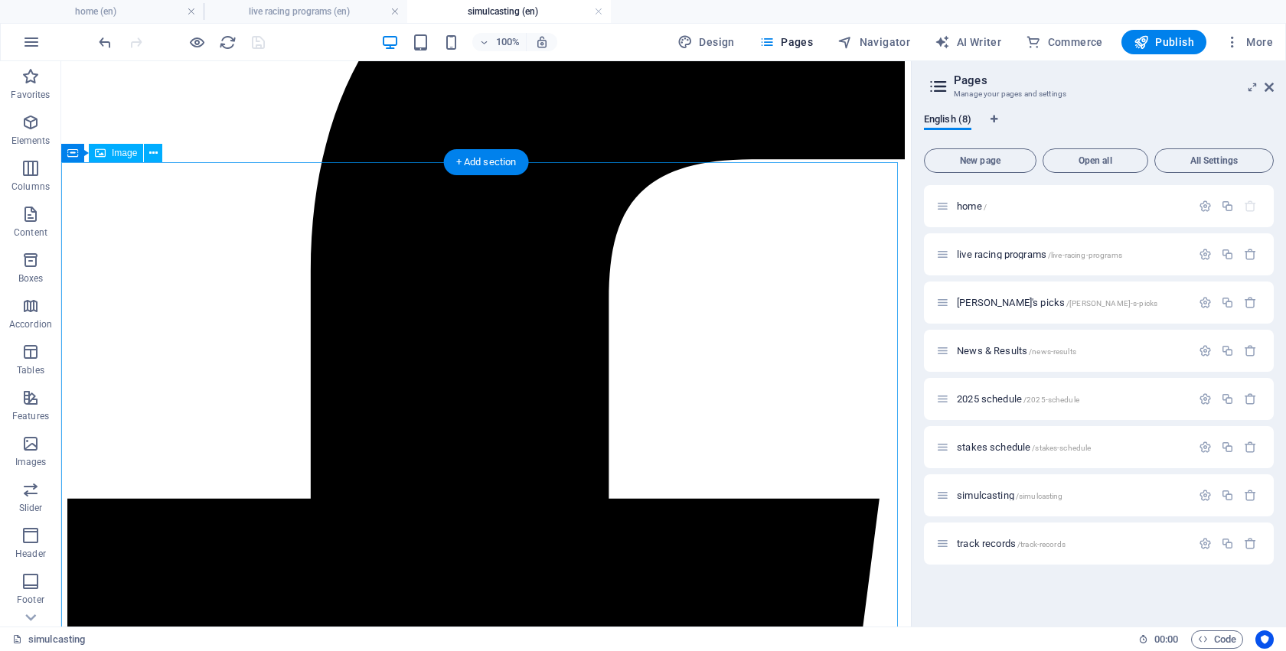
scroll to position [153, 0]
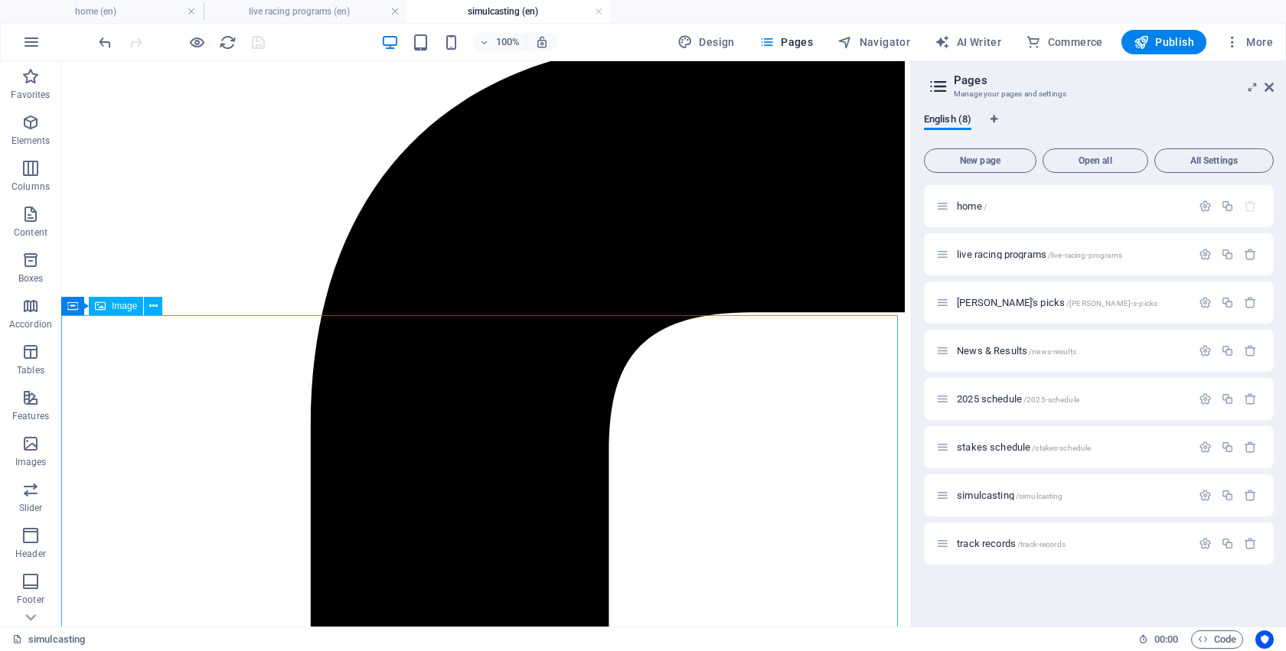
click at [126, 312] on div "Image" at bounding box center [116, 306] width 54 height 18
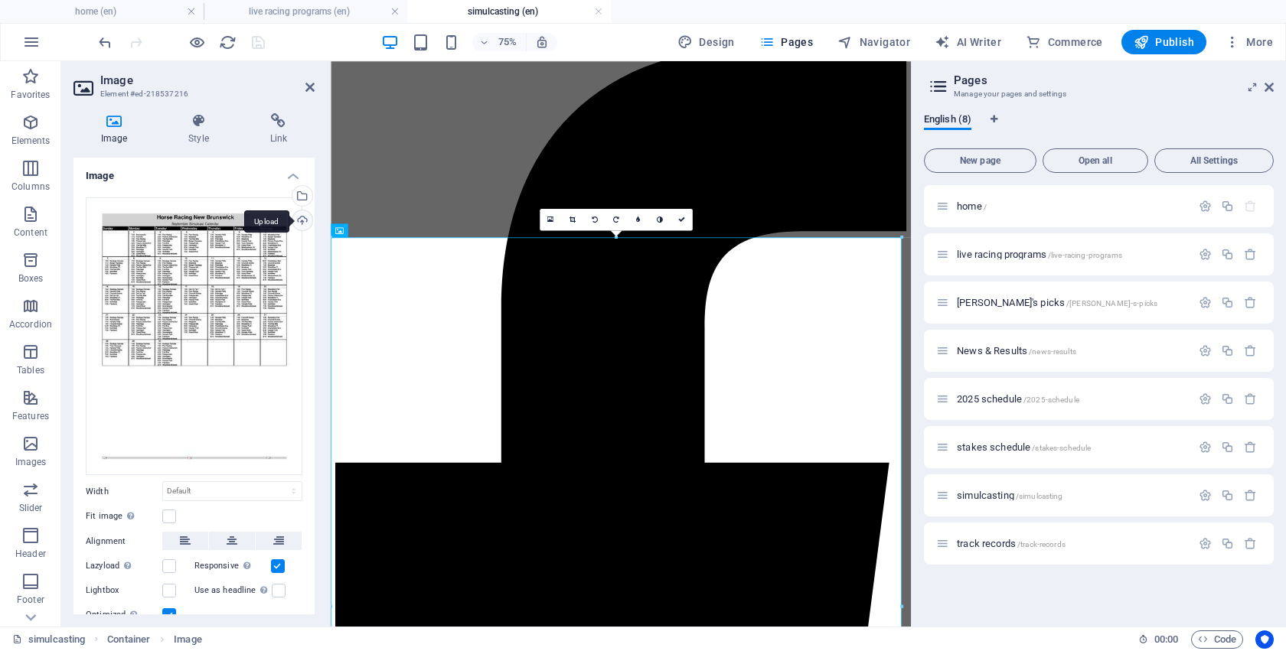
click at [299, 222] on div "Upload" at bounding box center [300, 222] width 23 height 23
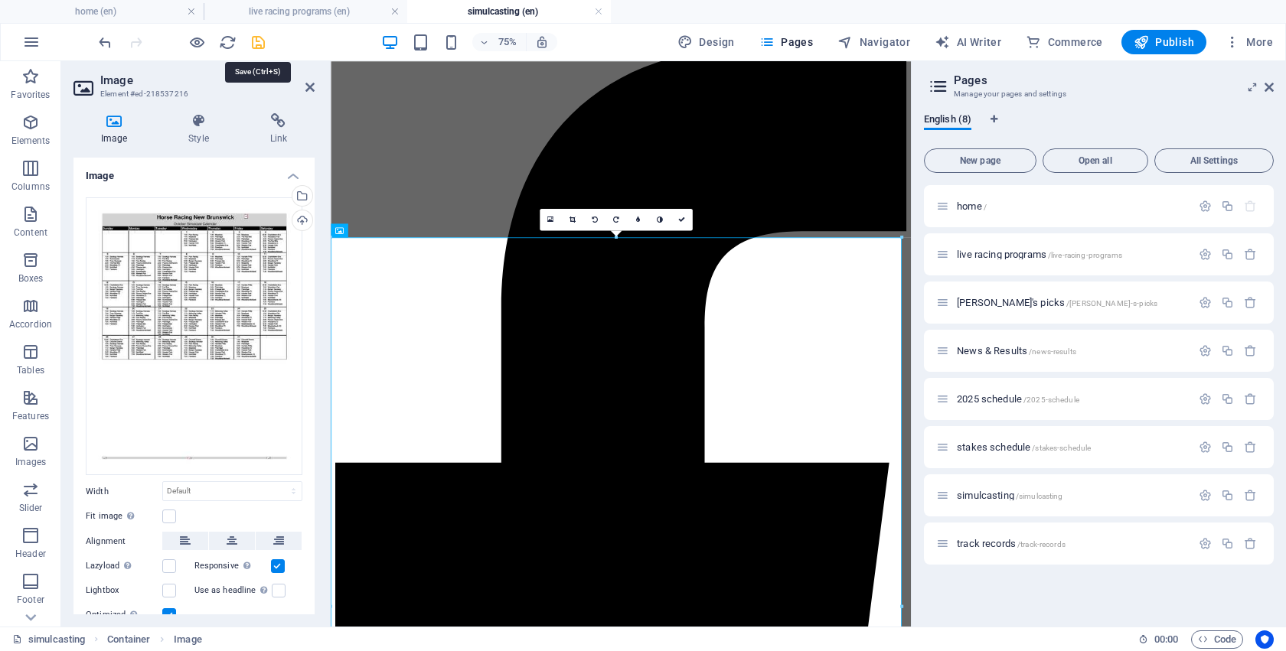
click at [256, 41] on icon "save" at bounding box center [259, 43] width 18 height 18
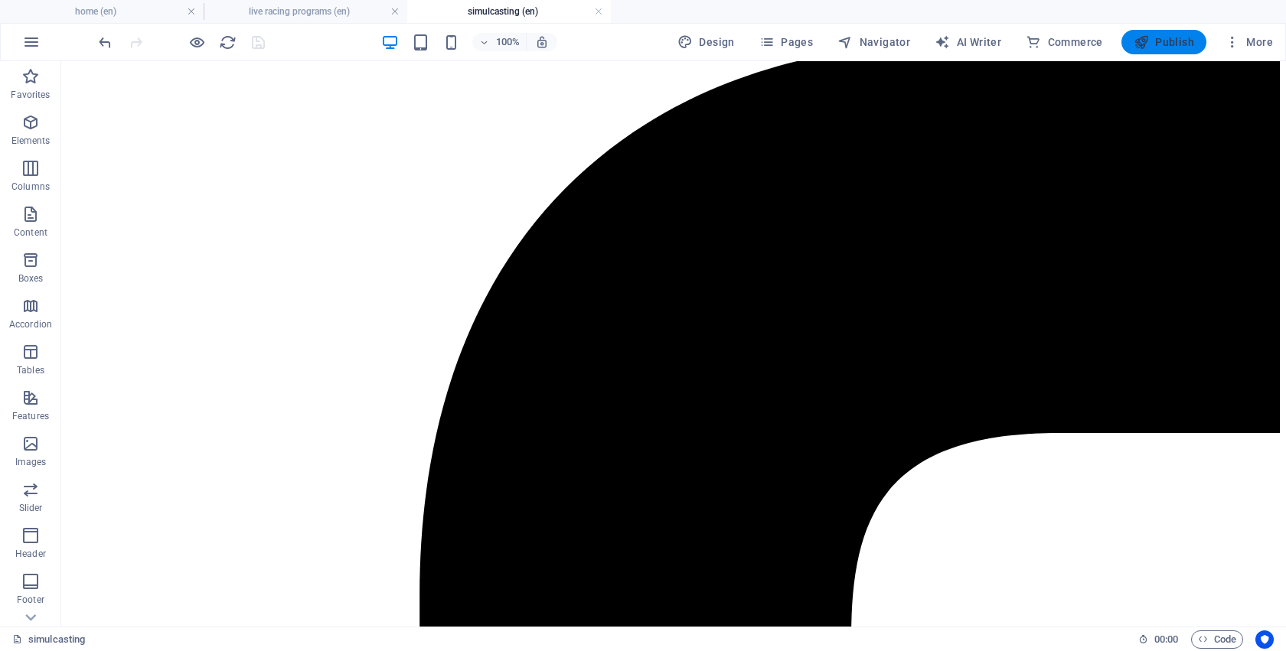
click at [1144, 37] on icon "button" at bounding box center [1141, 41] width 15 height 15
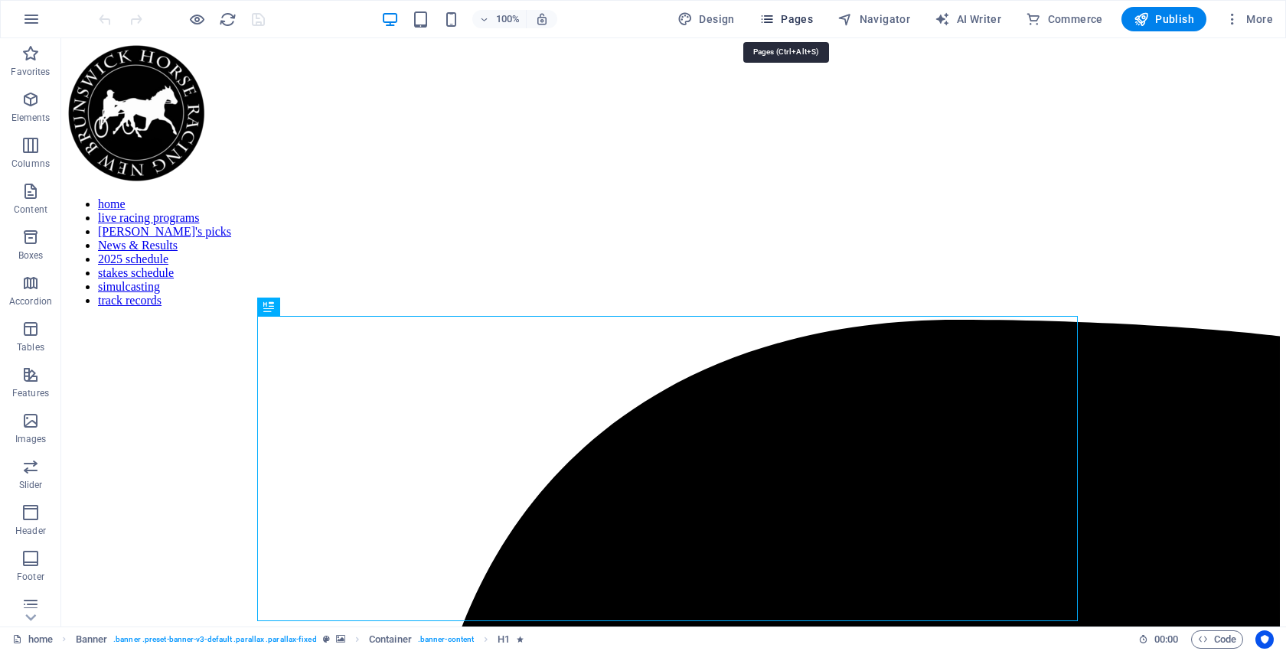
click at [787, 22] on span "Pages" at bounding box center [786, 18] width 54 height 15
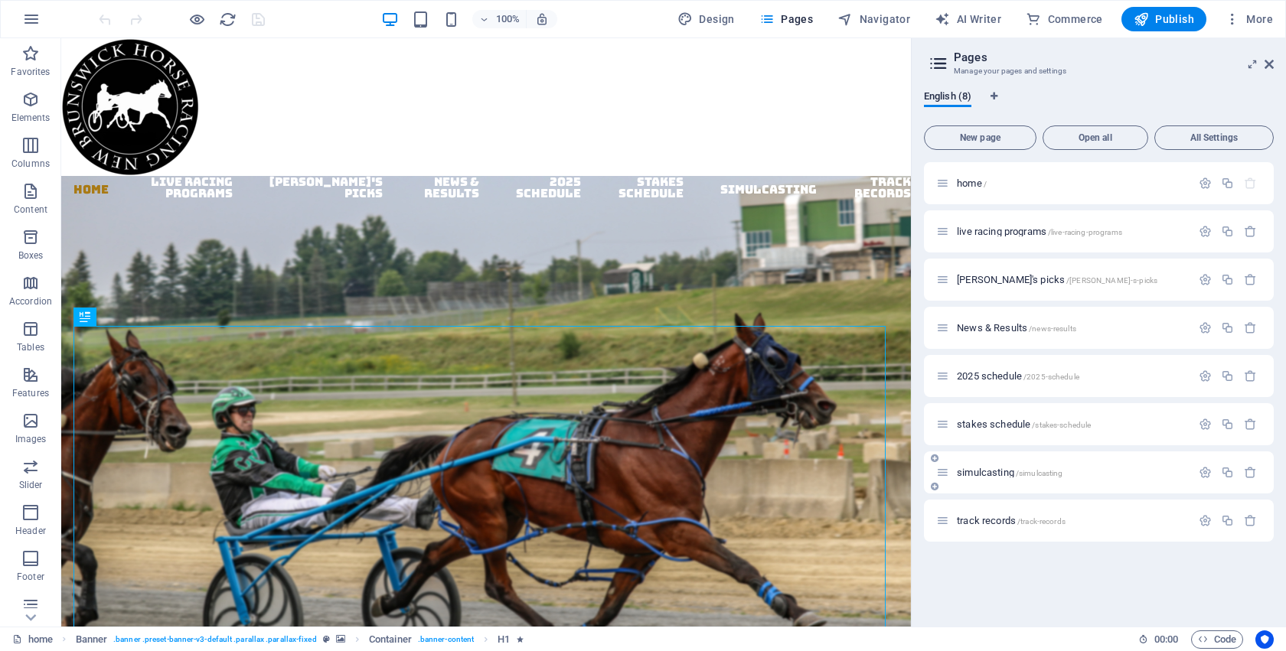
click at [1007, 475] on span "simulcasting /simulcasting" at bounding box center [1010, 472] width 106 height 11
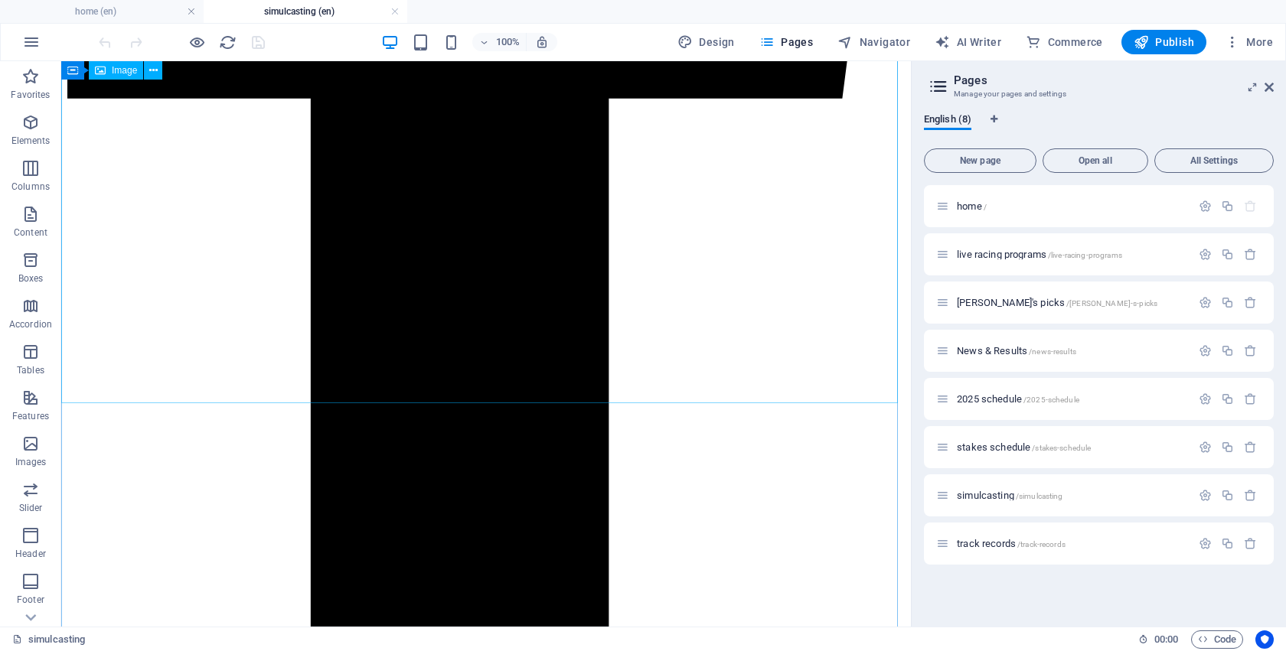
scroll to position [1378, 0]
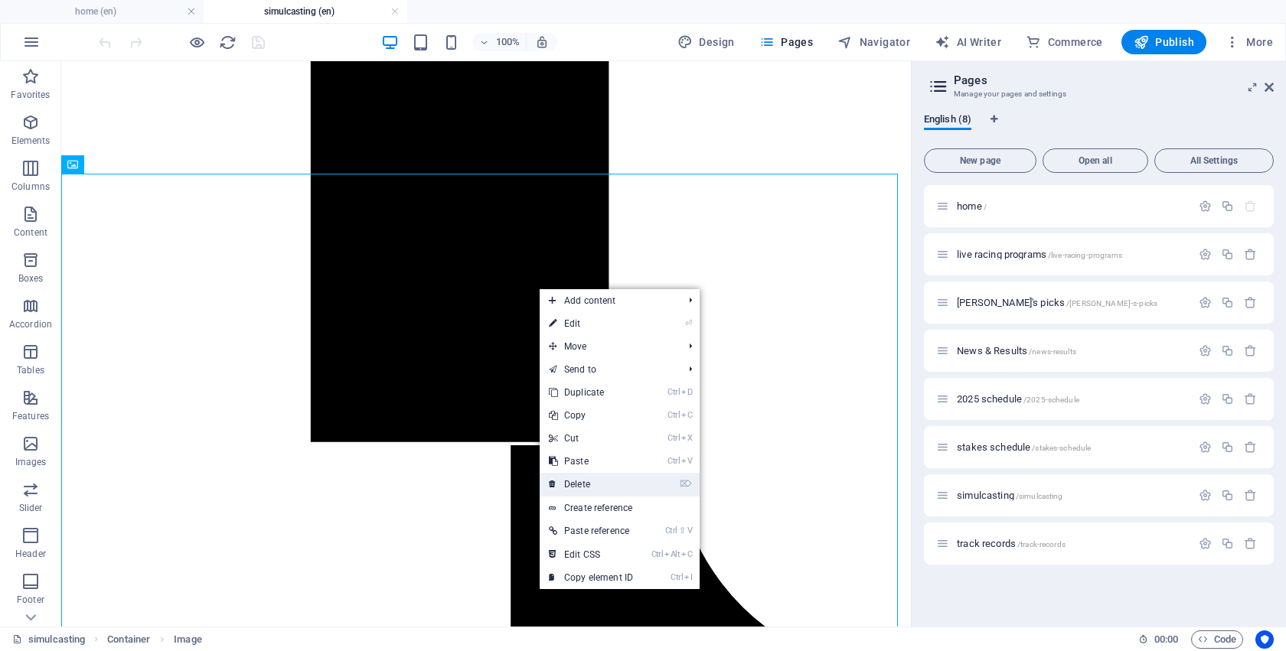
click at [582, 484] on link "⌦ Delete" at bounding box center [591, 484] width 103 height 23
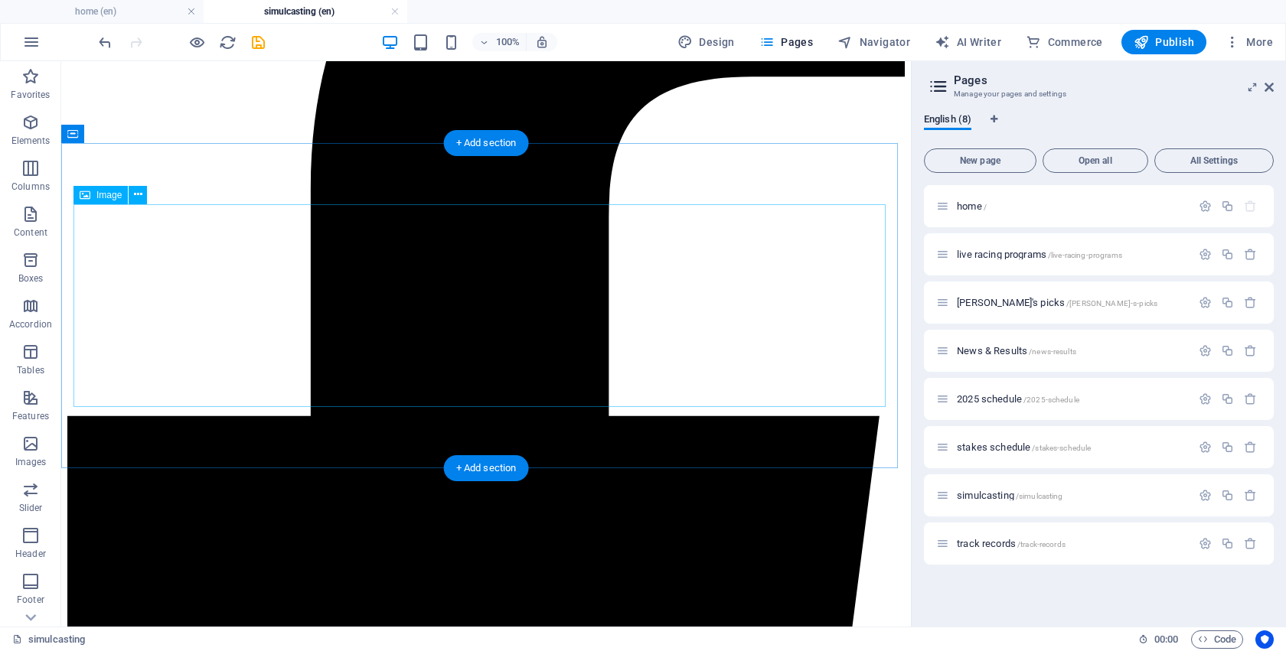
scroll to position [0, 0]
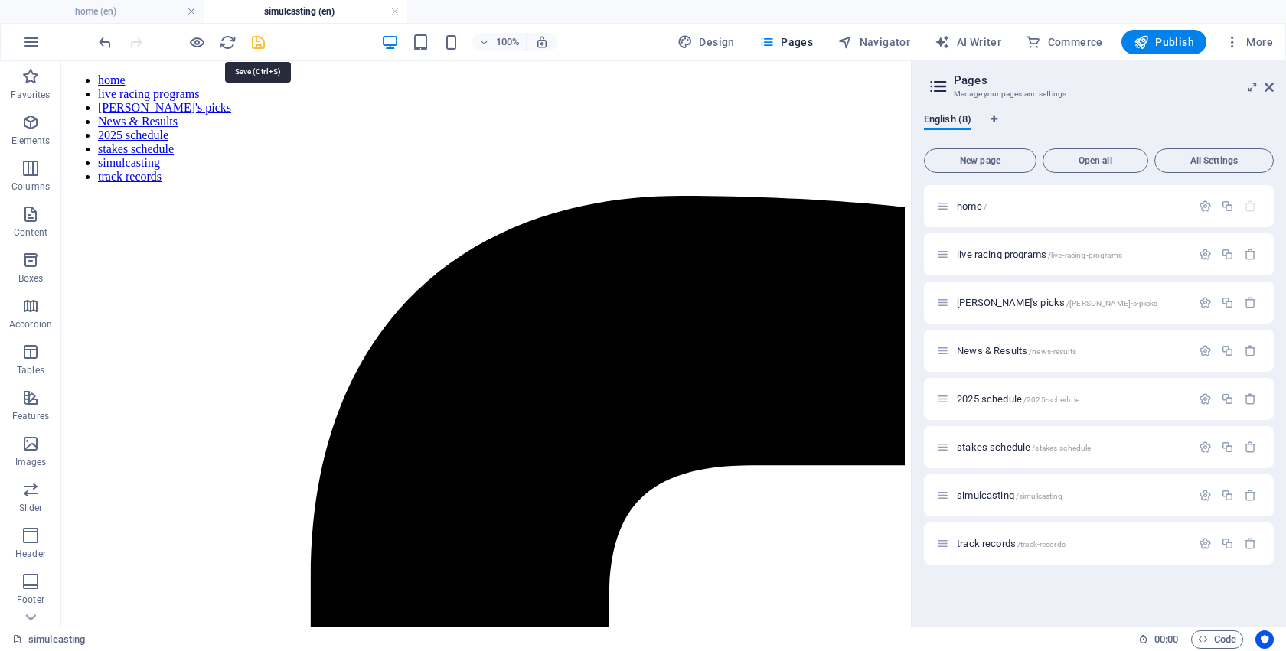
click at [256, 41] on icon "save" at bounding box center [259, 43] width 18 height 18
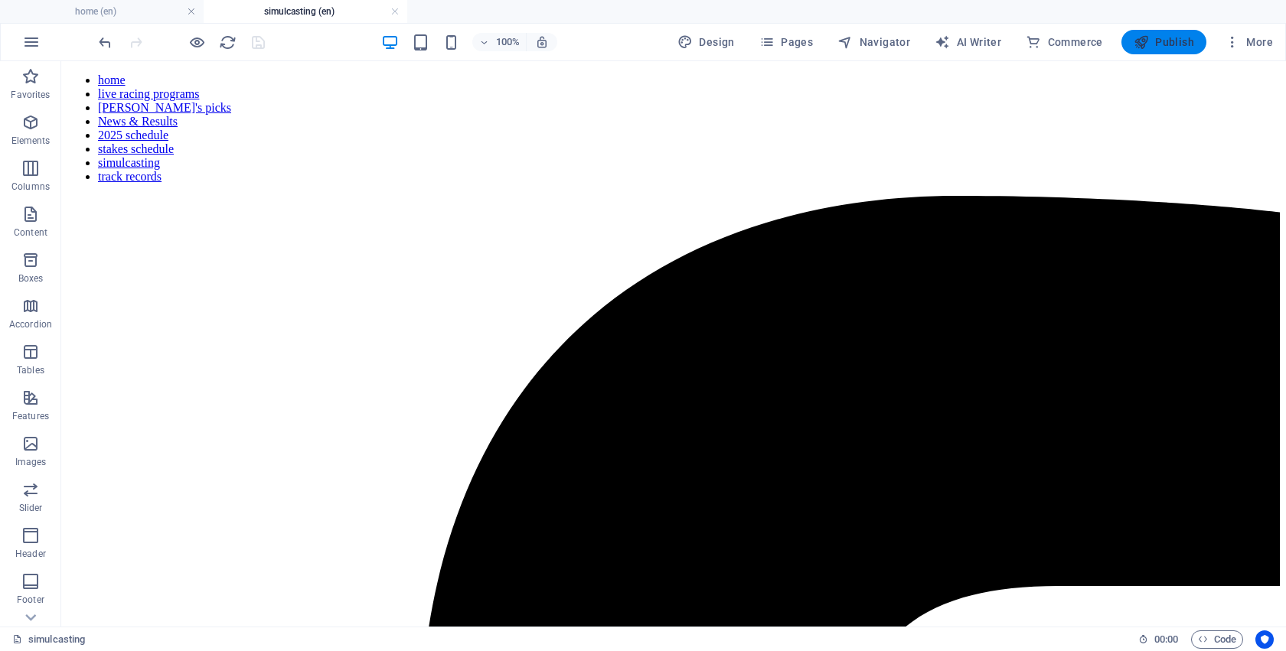
click at [1141, 45] on icon "button" at bounding box center [1141, 41] width 15 height 15
